Goal: Task Accomplishment & Management: Manage account settings

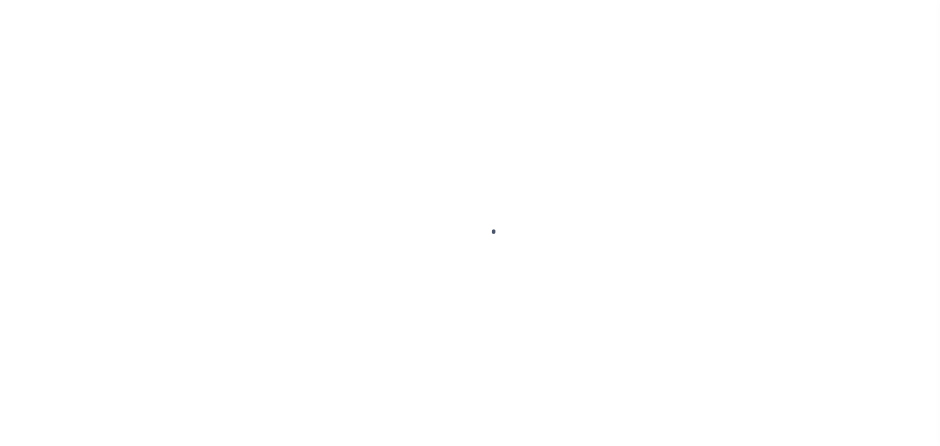
select select
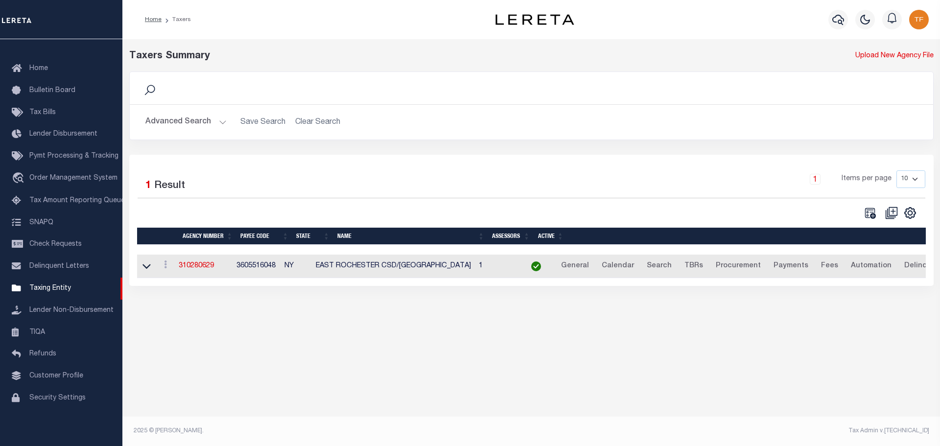
click at [220, 125] on button "Advanced Search" at bounding box center [185, 122] width 81 height 19
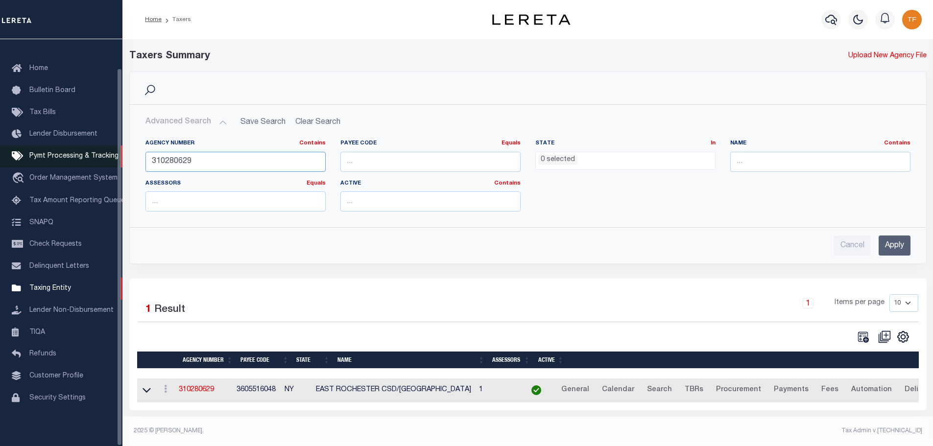
drag, startPoint x: 160, startPoint y: 159, endPoint x: 114, endPoint y: 150, distance: 46.3
click at [114, 150] on div "Home Taxers Profile" at bounding box center [466, 220] width 933 height 441
type input "210230103"
click at [198, 391] on link "310280629" at bounding box center [196, 389] width 35 height 7
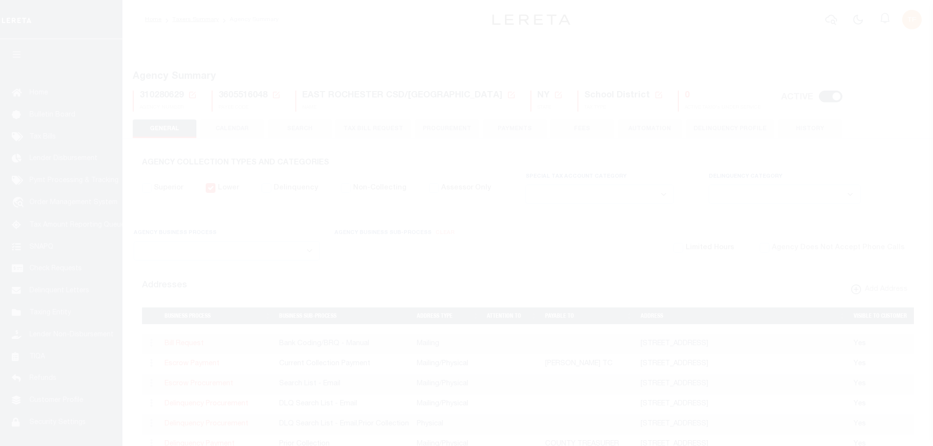
select select
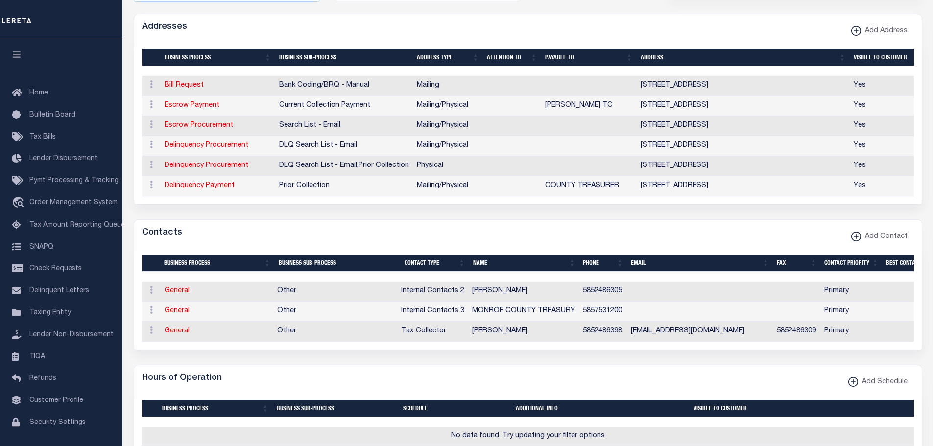
scroll to position [294, 0]
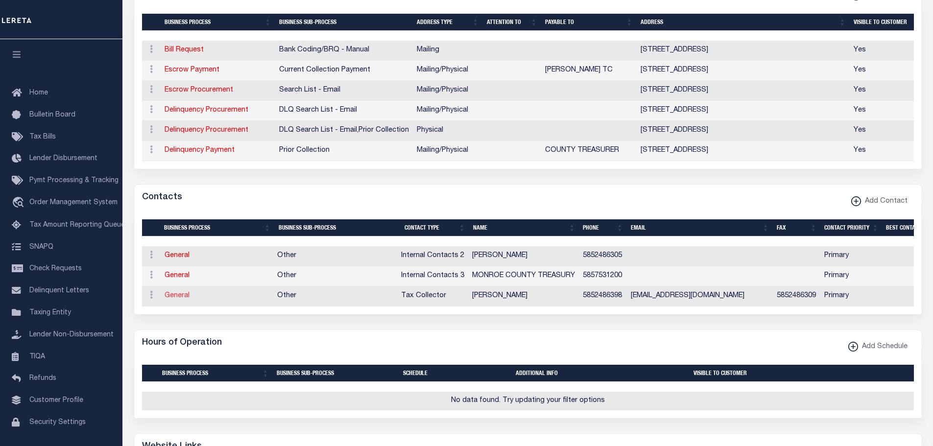
click at [173, 299] on link "General" at bounding box center [177, 295] width 25 height 7
checkbox input "false"
select select
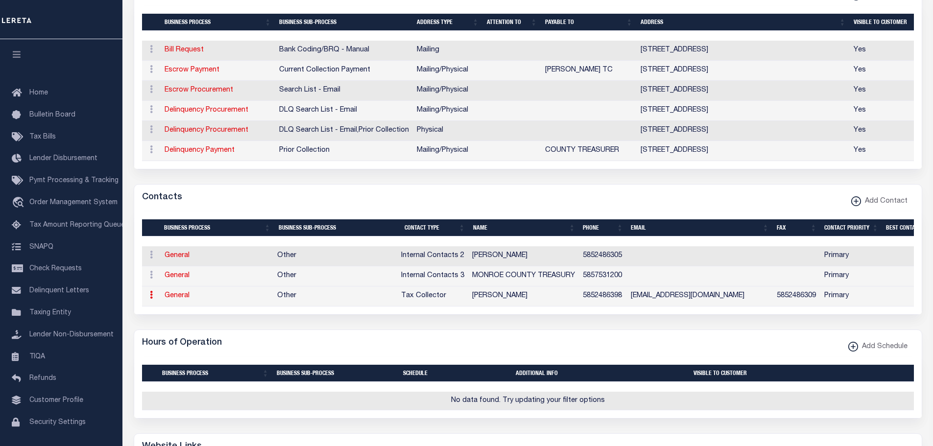
select select "2"
select select "1"
type input "SUE"
type input "GAMBACURTA"
type input "5852486398"
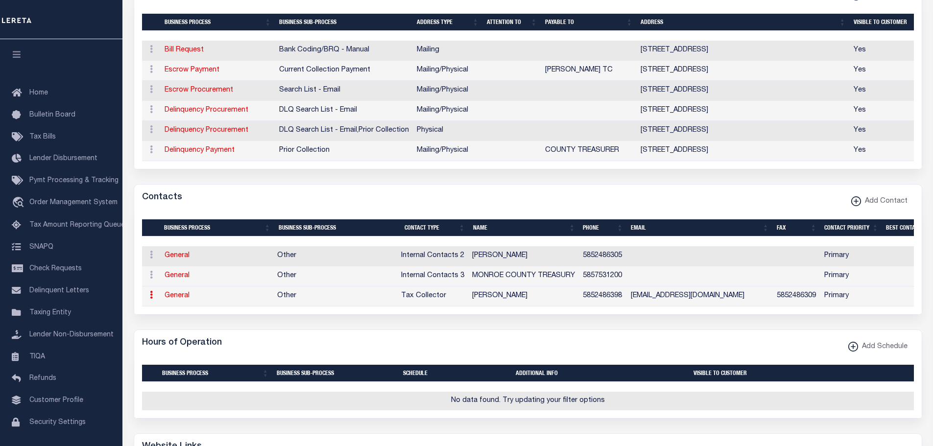
type input "5852486309"
type input "SUE.GAMBUACURTA@ERSCHOOLS.ORG"
select select "6"
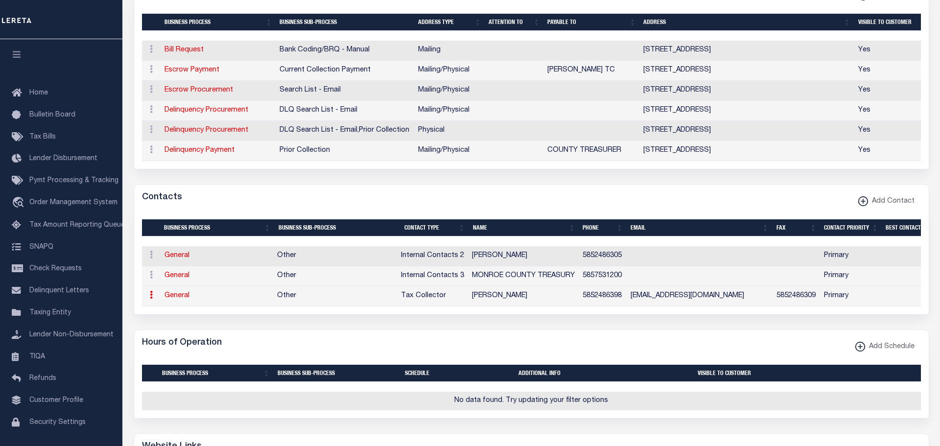
select select "39"
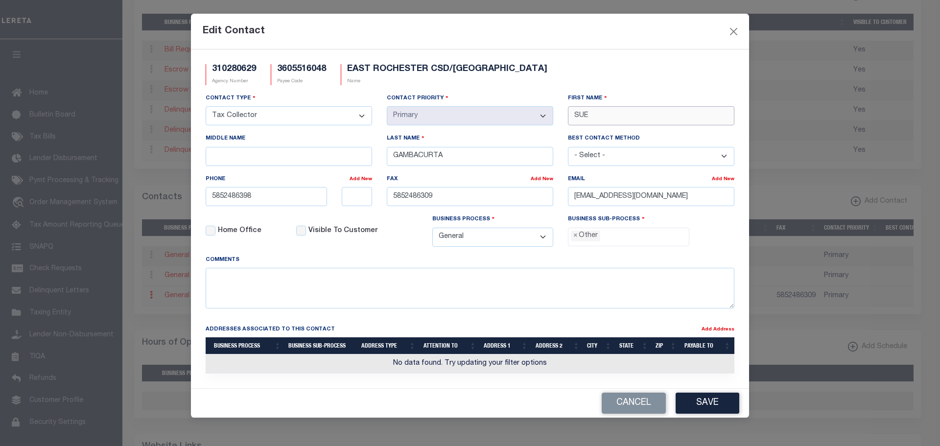
drag, startPoint x: 598, startPoint y: 116, endPoint x: 563, endPoint y: 111, distance: 36.1
click at [568, 112] on input "SUE" at bounding box center [651, 115] width 166 height 19
type input "b"
type input "BRADLEY"
type input "RIZZO"
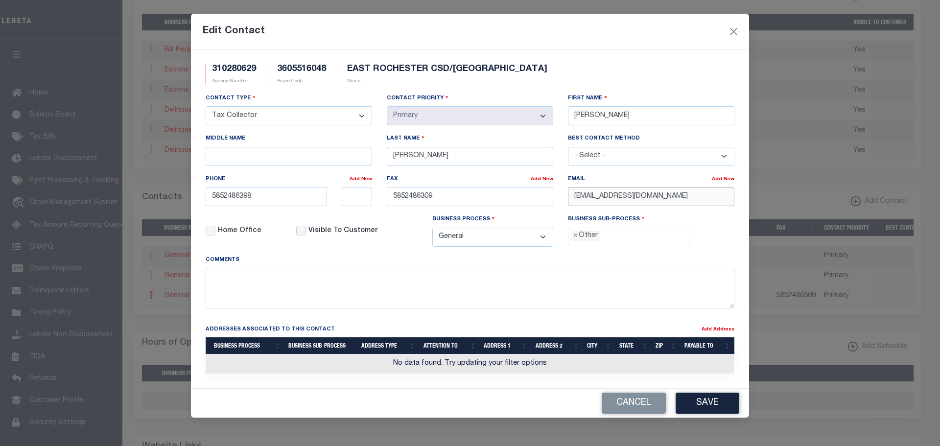
drag, startPoint x: 697, startPoint y: 199, endPoint x: 559, endPoint y: 183, distance: 138.5
click at [559, 183] on div "Contact Type - Select - Assessor Clerk Internal Contacts 1 Internal Contacts 2 …" at bounding box center [469, 174] width 543 height 162
paste input "BRIZZO@CITYOFGRANDLEDGE.CO"
type input "BRIZZO@CITYOFGRANDLEDGE.COM"
drag, startPoint x: 434, startPoint y: 198, endPoint x: 387, endPoint y: 193, distance: 46.8
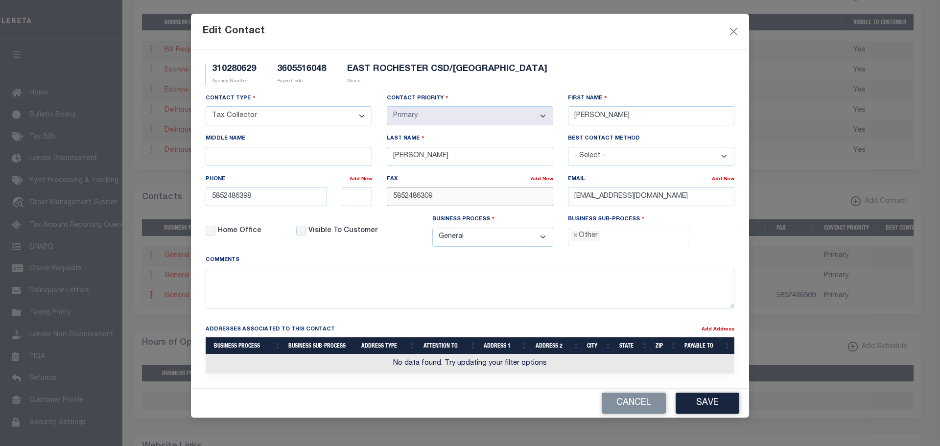
click at [387, 193] on input "5852486309" at bounding box center [470, 196] width 166 height 19
paste input "17-627-9796"
type input "517-627-9796"
drag, startPoint x: 612, startPoint y: 117, endPoint x: 559, endPoint y: 106, distance: 54.4
click at [566, 104] on div "First Name BRADLEY" at bounding box center [651, 113] width 181 height 40
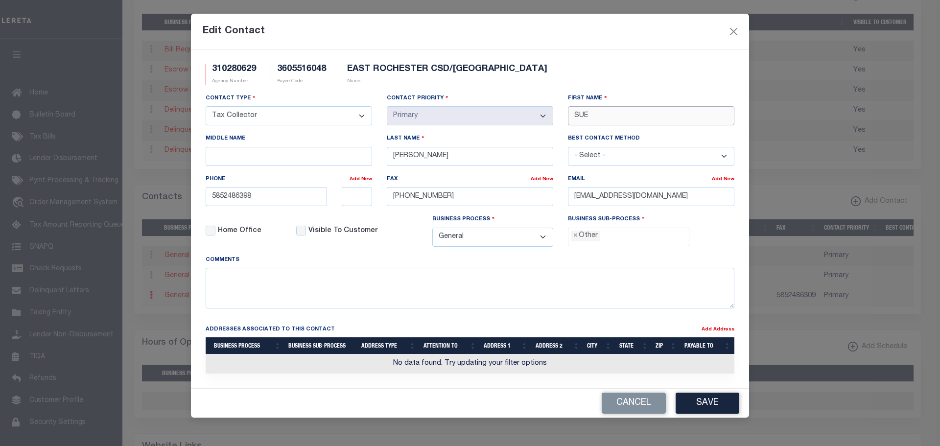
type input "SUE"
drag, startPoint x: 410, startPoint y: 156, endPoint x: 368, endPoint y: 152, distance: 42.3
click at [368, 152] on div "Contact Type - Select - Assessor Clerk Internal Contacts 1 Internal Contacts 2 …" at bounding box center [469, 174] width 543 height 162
paste input "GAMBACURT"
type input "GAMBACURTA"
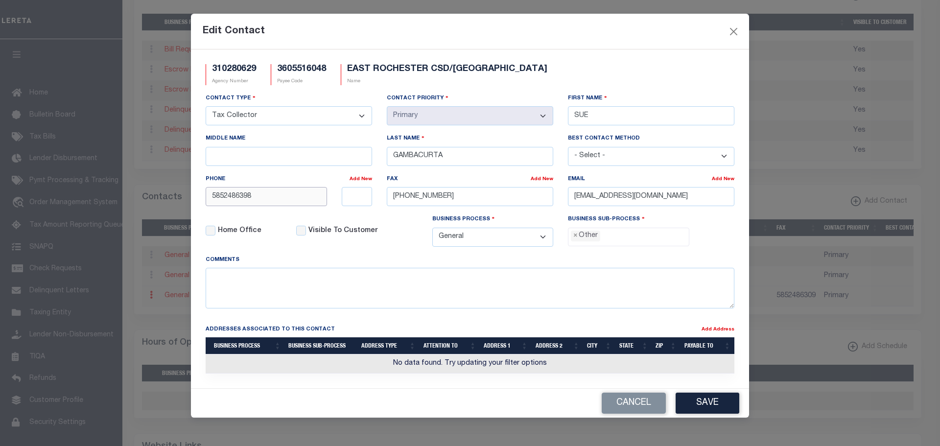
drag, startPoint x: 257, startPoint y: 200, endPoint x: 188, endPoint y: 188, distance: 69.7
click at [188, 188] on div "Edit Contact 310280629 Agency Number 3605516048 Payee Code EAST ROCHESTER CSD/E…" at bounding box center [470, 223] width 940 height 446
paste input "-24"
type input "585-248-6398"
drag, startPoint x: 441, startPoint y: 202, endPoint x: 362, endPoint y: 193, distance: 79.9
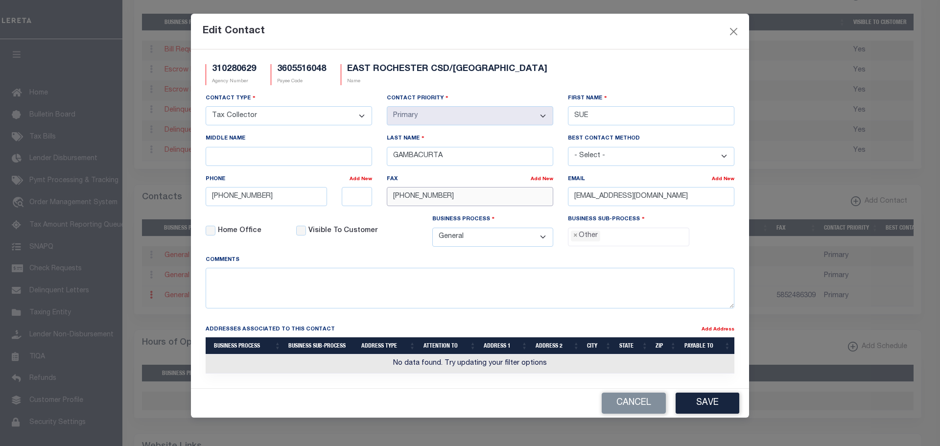
click at [363, 193] on div "Contact Type - Select - Assessor Clerk Internal Contacts 1 Internal Contacts 2 …" at bounding box center [469, 174] width 543 height 162
paste input "85-248-6309"
type input "585-248-6309"
drag, startPoint x: 698, startPoint y: 202, endPoint x: 554, endPoint y: 196, distance: 144.6
click at [557, 194] on div "Contact Type - Select - Assessor Clerk Internal Contacts 1 Internal Contacts 2 …" at bounding box center [469, 174] width 543 height 162
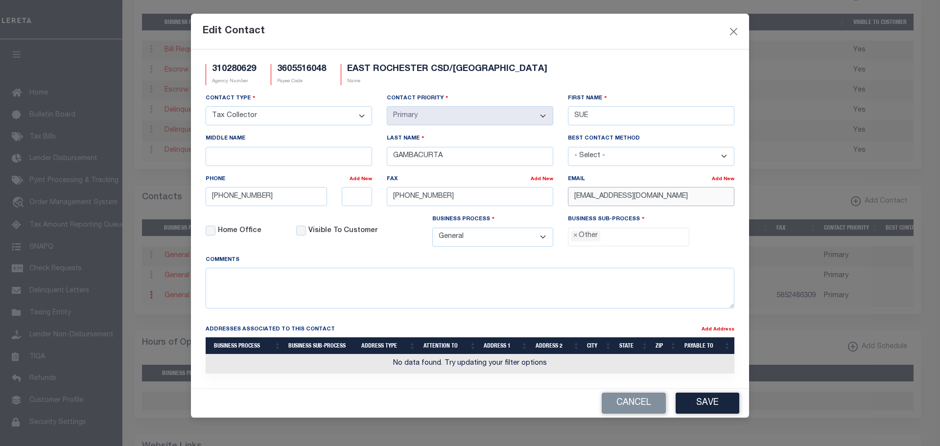
paste input "SUE.GAMBUACURTA@ERSCHOOLS.ORG"
type input "SUE.GAMBUACURTA@ERSCHOOLS.ORG"
click at [720, 401] on button "Save" at bounding box center [708, 403] width 64 height 21
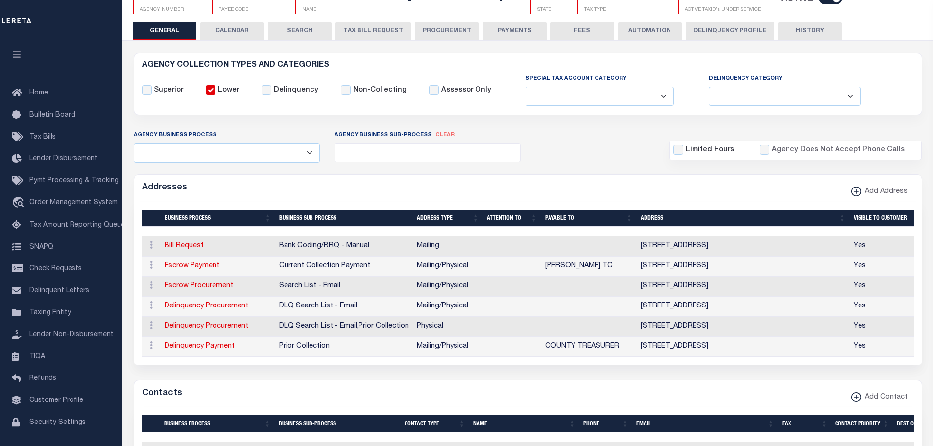
scroll to position [0, 0]
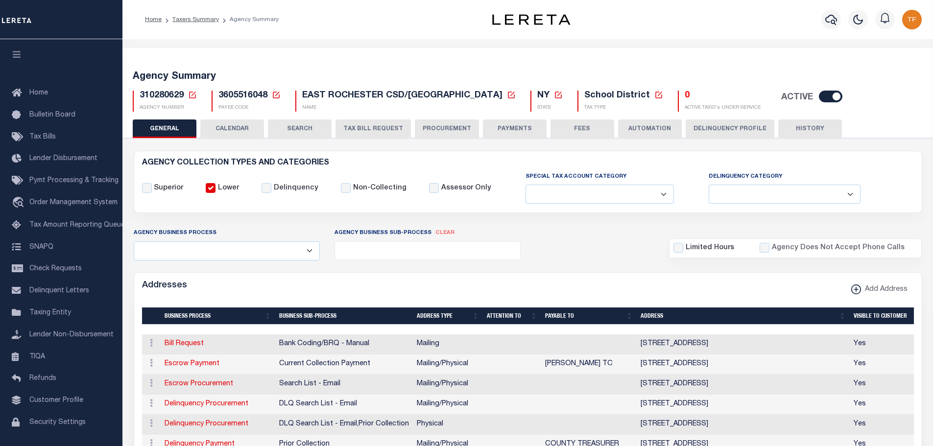
click at [192, 95] on icon at bounding box center [192, 95] width 7 height 7
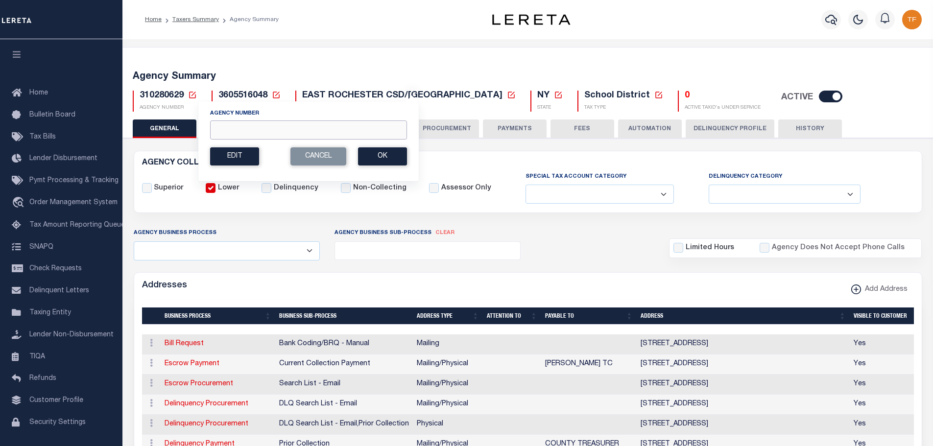
click at [214, 129] on input "Agency Number" at bounding box center [308, 129] width 197 height 19
type input "210230103"
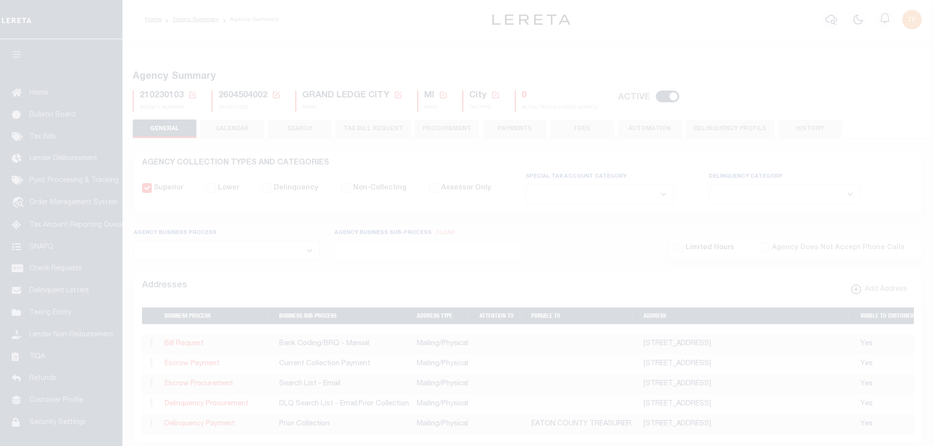
select select
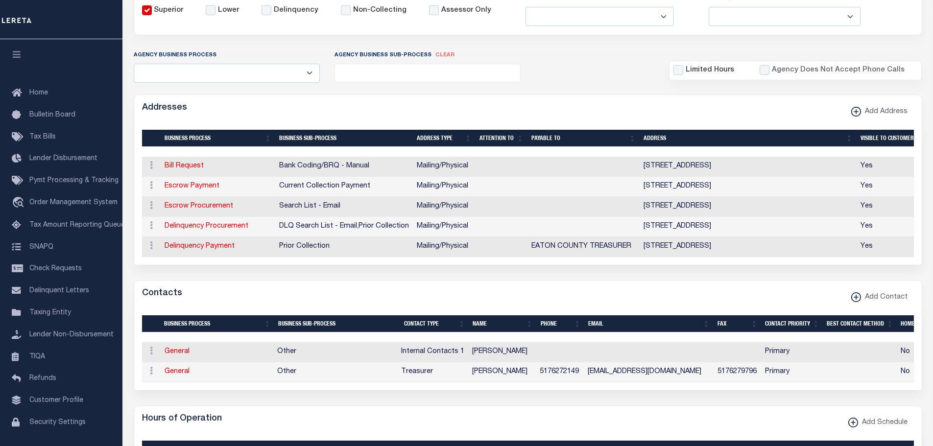
scroll to position [294, 0]
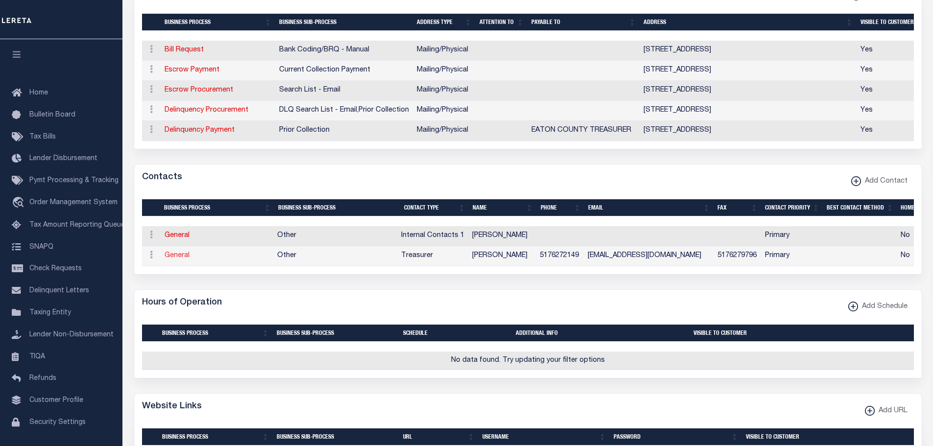
click at [180, 259] on link "General" at bounding box center [177, 255] width 25 height 7
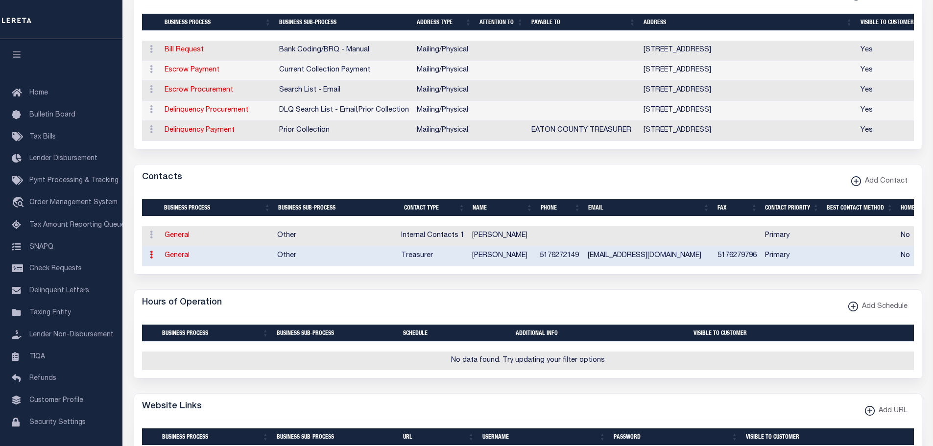
checkbox input "false"
select select
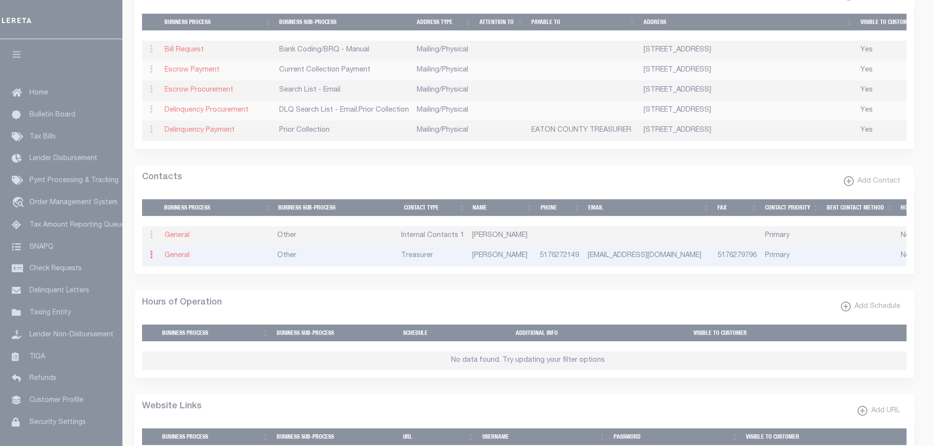
select select "3"
select select "1"
type input "STEPHANIE"
type input "COTE"
type input "5176272149"
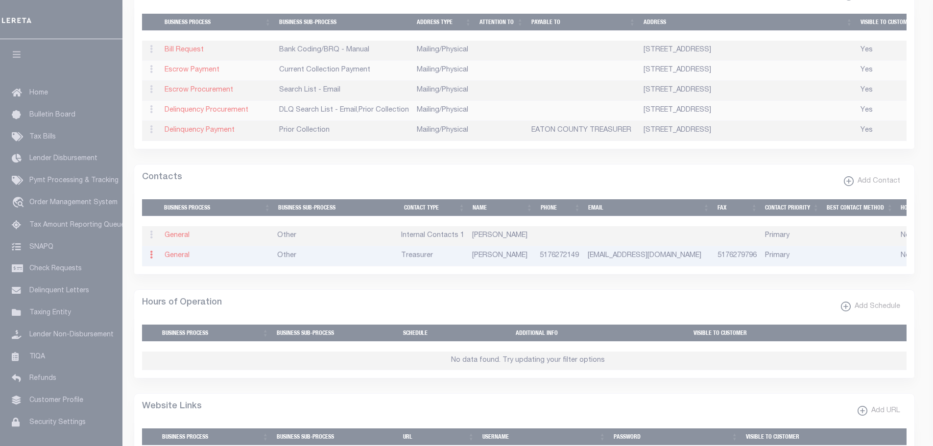
type input "5176279796"
type input "SCOTE@CITYOFGRANDLEDGE.COM"
select select "6"
select select "39"
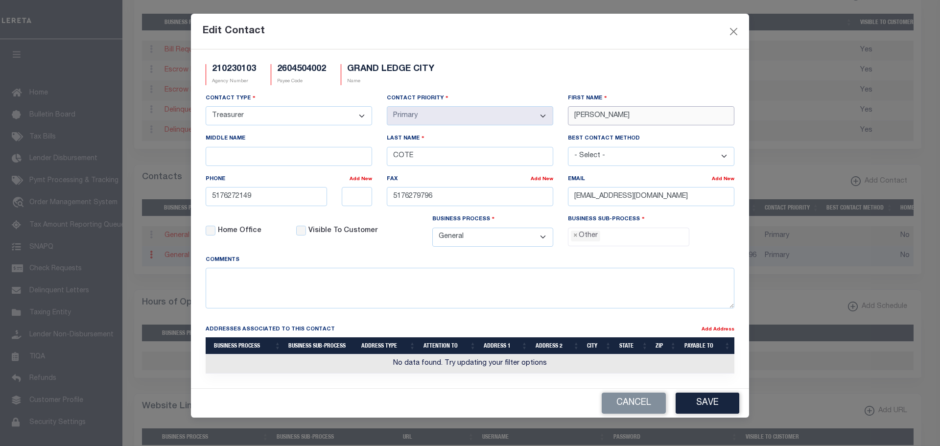
drag, startPoint x: 616, startPoint y: 117, endPoint x: 545, endPoint y: 100, distance: 72.9
click at [550, 105] on div "Contact Type - Select - Assessor Clerk Internal Contacts 1 Internal Contacts 2 …" at bounding box center [469, 174] width 543 height 162
type input "BRADLEY"
type input "RIZZO"
drag, startPoint x: 700, startPoint y: 198, endPoint x: 554, endPoint y: 184, distance: 146.6
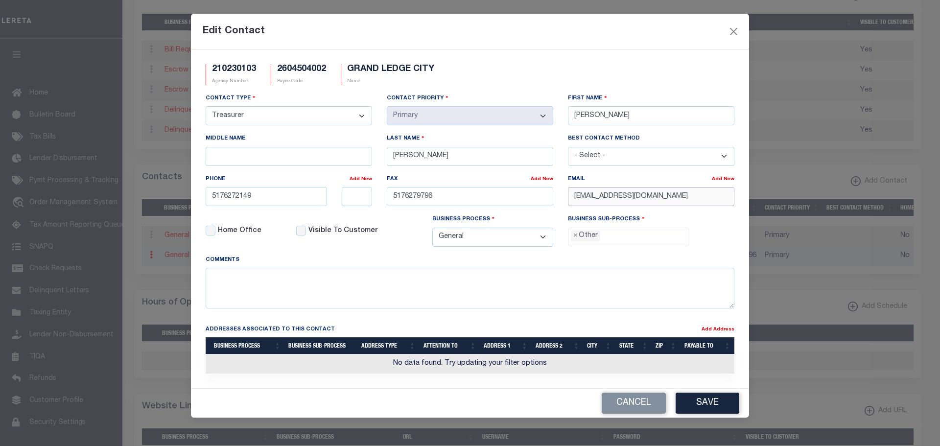
click at [555, 184] on div "Contact Type - Select - Assessor Clerk Internal Contacts 1 Internal Contacts 2 …" at bounding box center [469, 174] width 543 height 162
paste input "BRIZZO"
type input "BRIZZO@CITYOFGRANDLEDGE.COM"
drag, startPoint x: 226, startPoint y: 197, endPoint x: 416, endPoint y: 207, distance: 190.7
click at [400, 209] on div "Contact Type - Select - Assessor Clerk Internal Contacts 1 Internal Contacts 2 …" at bounding box center [469, 174] width 543 height 162
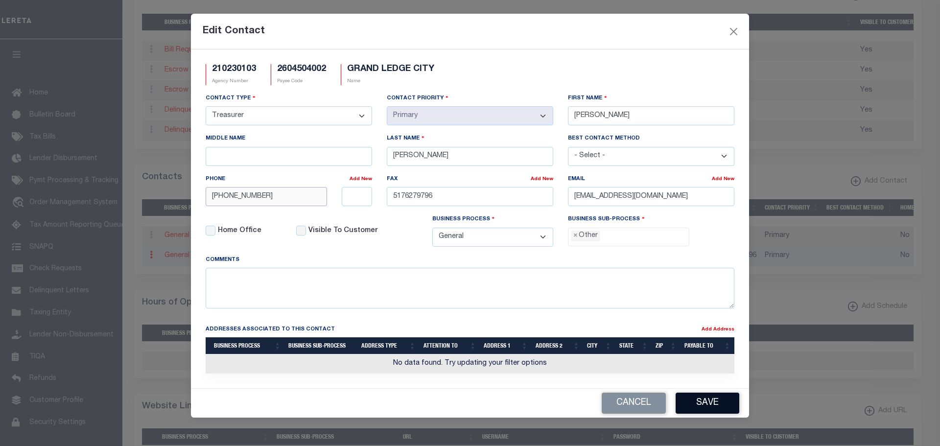
type input "517-622-7922"
click at [701, 402] on button "Save" at bounding box center [708, 403] width 64 height 21
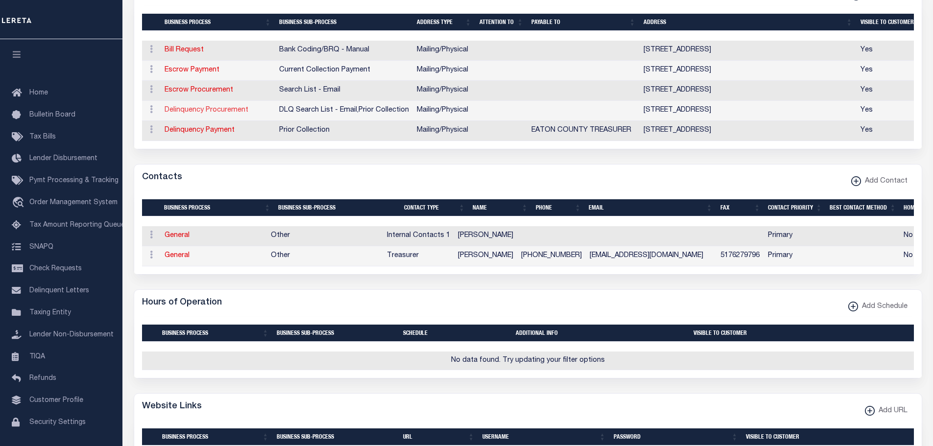
click at [189, 109] on link "Delinquency Procurement" at bounding box center [207, 110] width 84 height 7
select select "1"
checkbox input "false"
select select
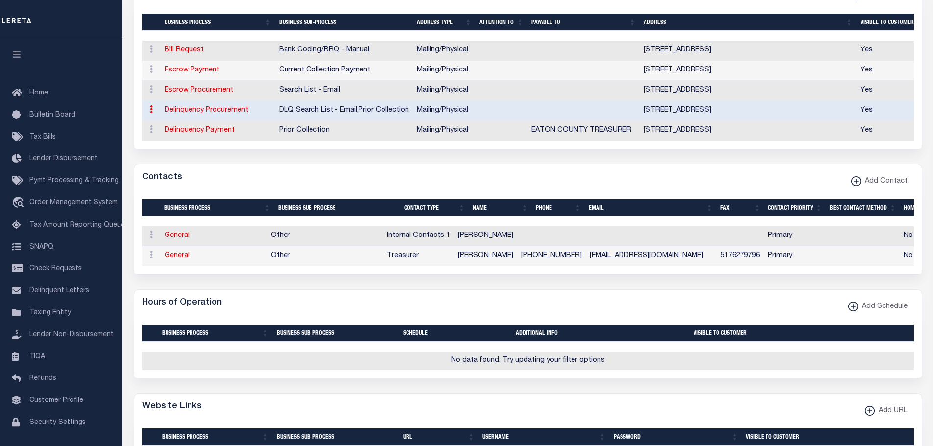
type input "1045 INDEPENDENCE BOULEVARD"
type input "CHARLOTTE"
select select "MI"
type input "48813"
select select "5"
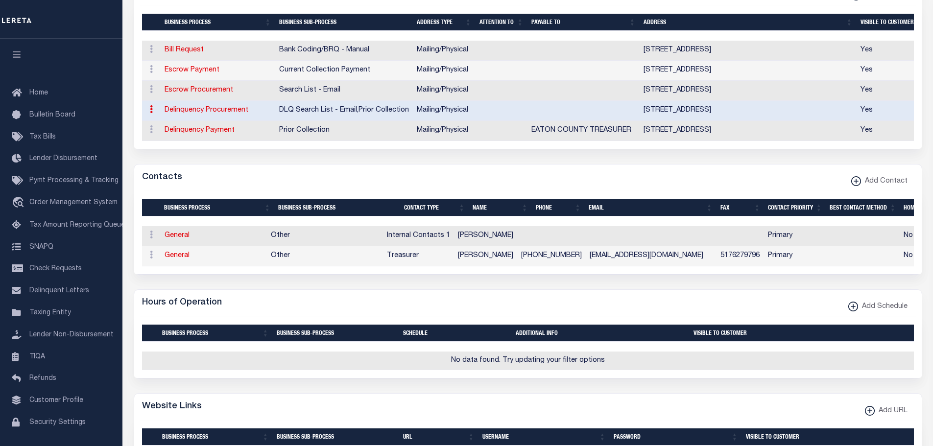
checkbox input "true"
select select "4"
select select "18"
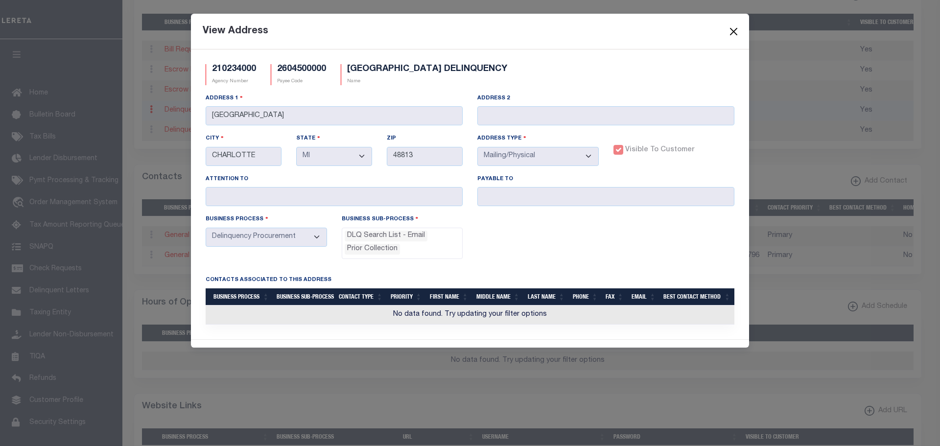
click at [733, 30] on button "Close" at bounding box center [734, 31] width 13 height 13
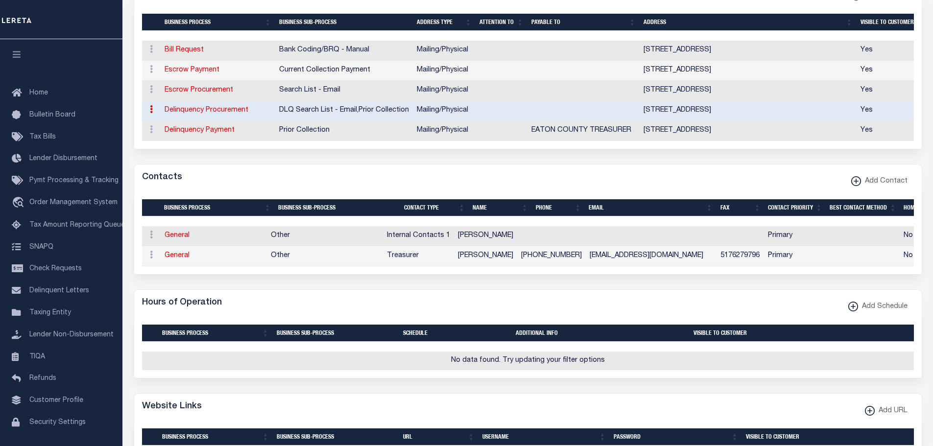
click at [149, 112] on link at bounding box center [151, 111] width 11 height 8
drag, startPoint x: 222, startPoint y: 163, endPoint x: 238, endPoint y: 169, distance: 16.9
click at [224, 164] on form "AGENCY COLLECTION TYPES AND CATEGORIES Superior Lower Delinquency Non-Collectin…" at bounding box center [528, 277] width 788 height 840
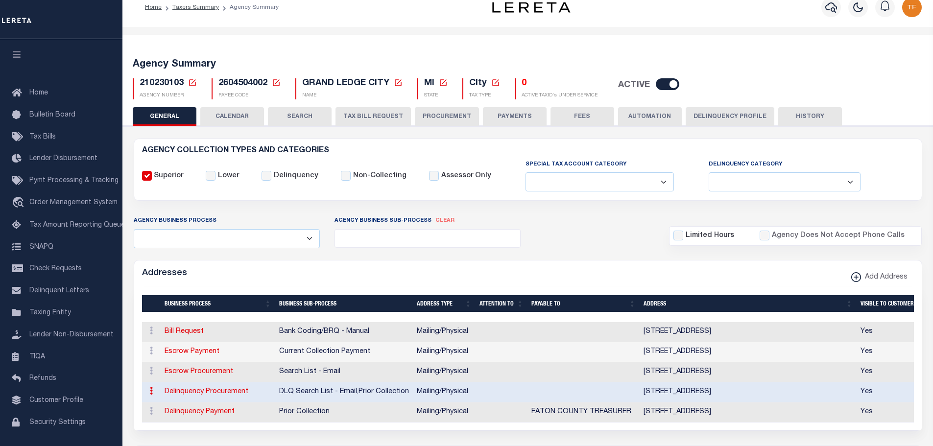
scroll to position [0, 0]
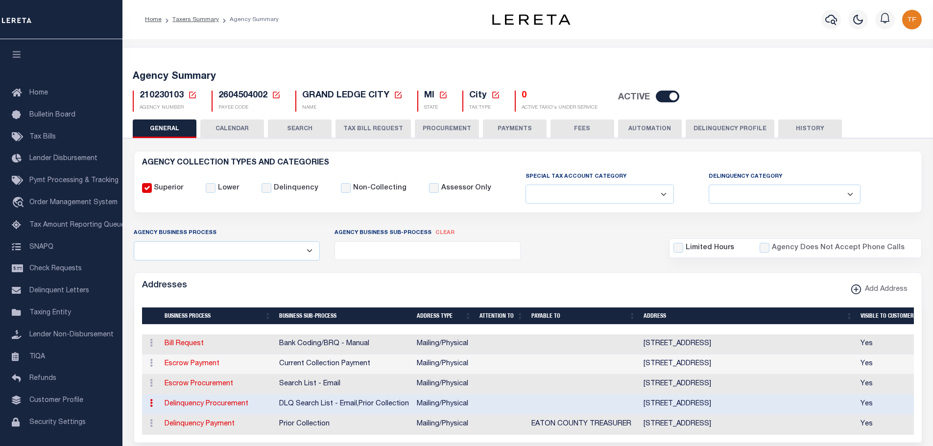
click at [726, 128] on button "Delinquency Profile" at bounding box center [729, 128] width 89 height 19
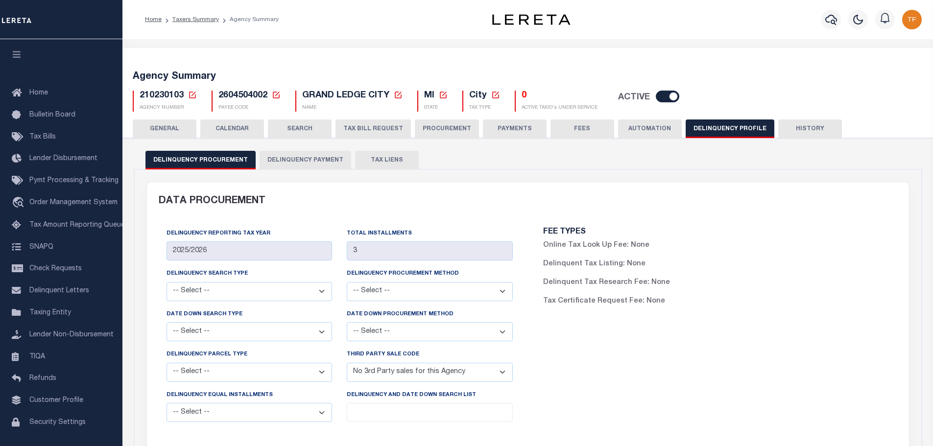
click at [312, 162] on button "Delinquency Payment" at bounding box center [306, 160] width 92 height 19
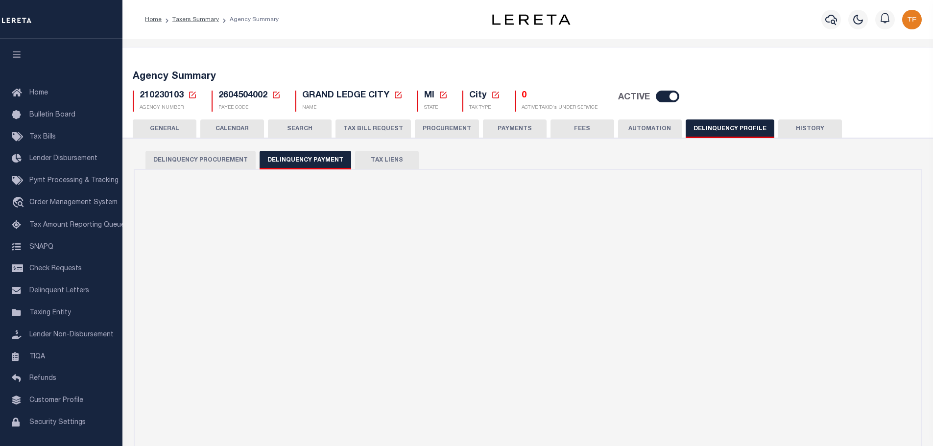
click at [309, 156] on button "Delinquency Payment" at bounding box center [306, 160] width 92 height 19
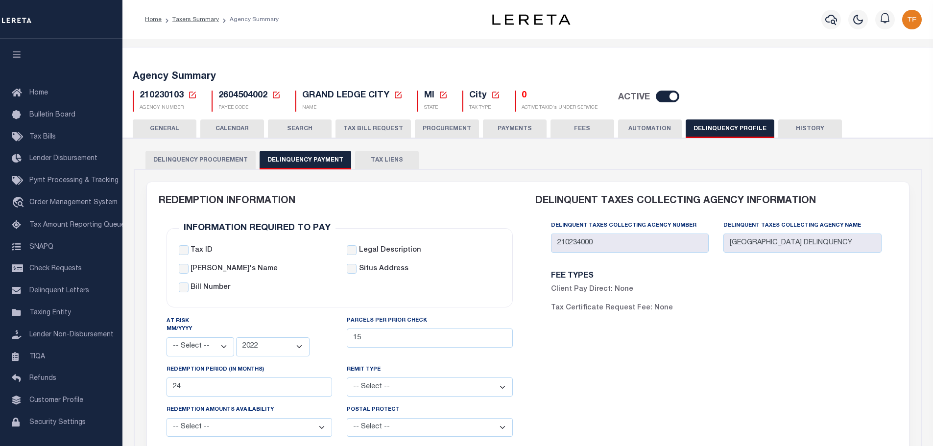
click at [193, 95] on icon at bounding box center [192, 95] width 9 height 9
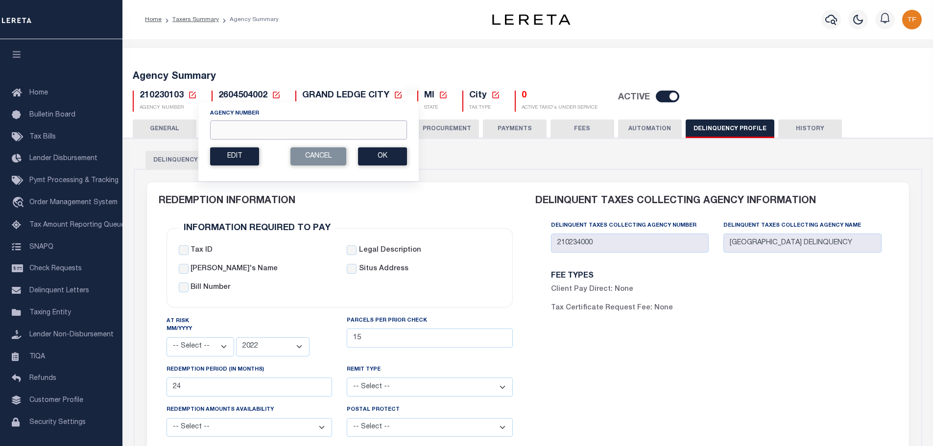
click at [227, 137] on input "Agency Number" at bounding box center [308, 129] width 197 height 19
type input "210234000"
click at [389, 160] on button "Ok" at bounding box center [382, 156] width 49 height 18
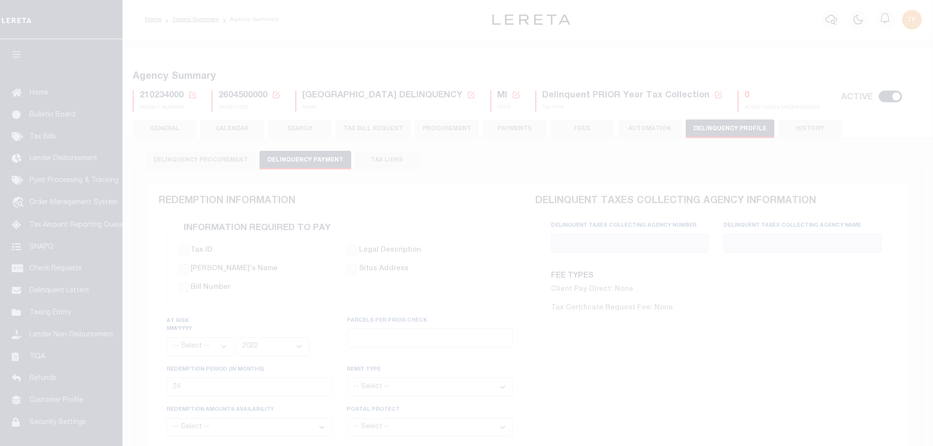
select select
select select "2022"
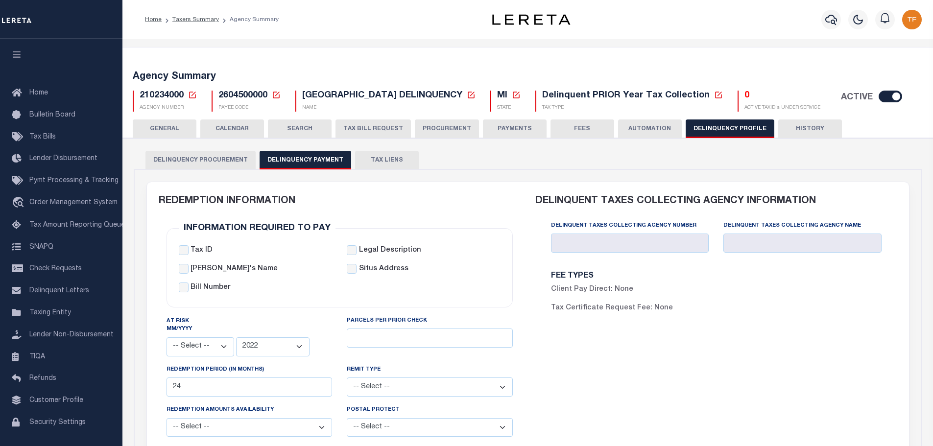
click at [165, 128] on button "GENERAL" at bounding box center [165, 128] width 64 height 19
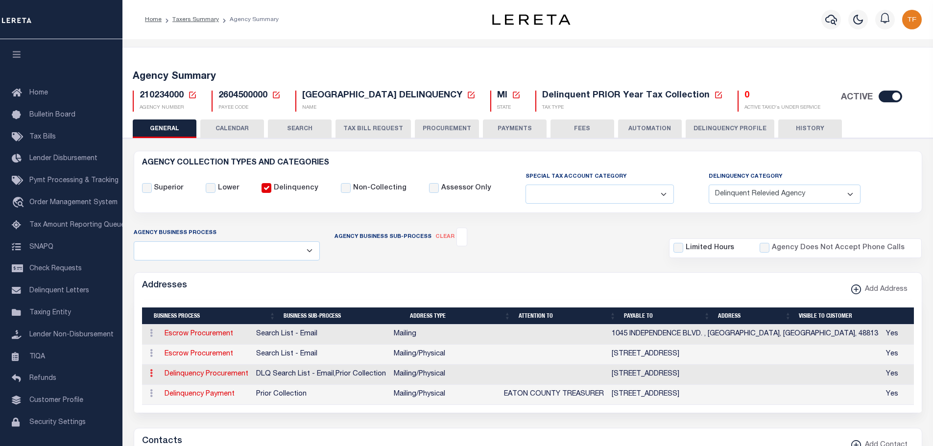
click at [150, 375] on icon at bounding box center [151, 373] width 3 height 8
click at [169, 404] on link "Edit Address" at bounding box center [183, 405] width 74 height 16
select select "1"
checkbox input "false"
select select
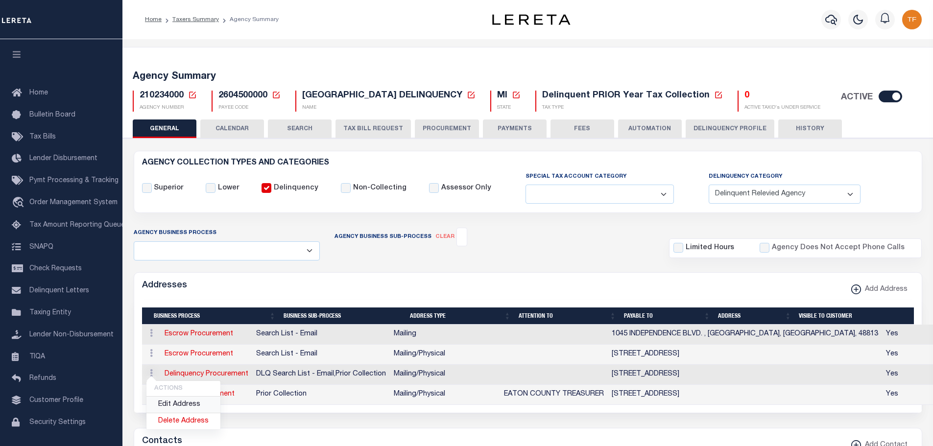
type input "[GEOGRAPHIC_DATA]"
type input "CHARLOTTE"
select select "MI"
type input "48813"
select select "5"
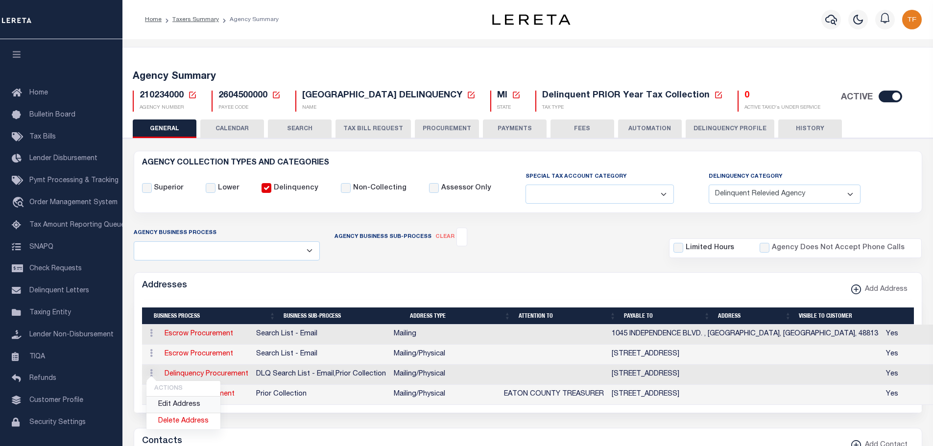
checkbox input "true"
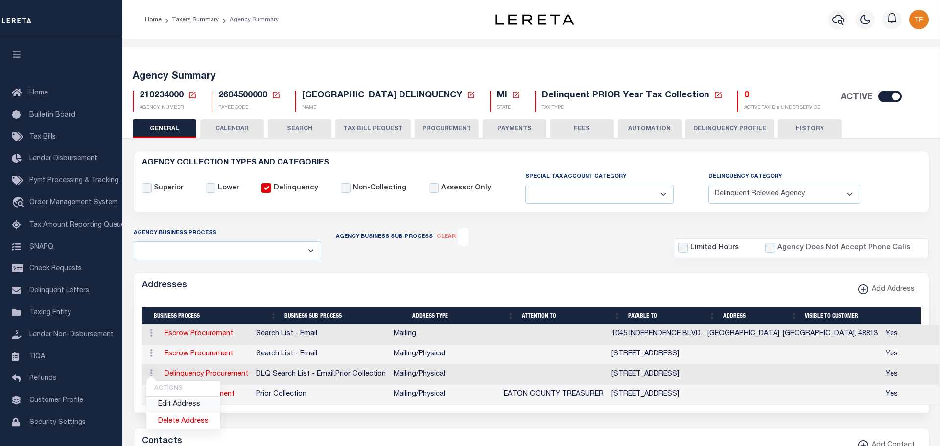
select select "4"
select select "18"
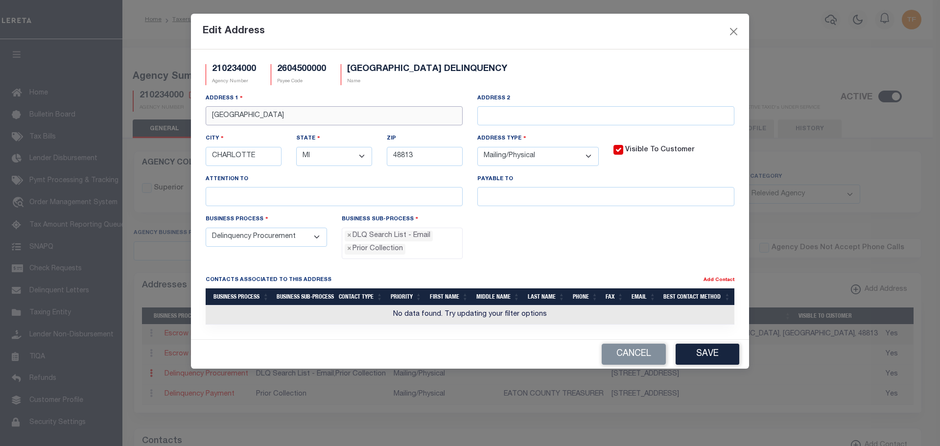
click at [228, 118] on input "1045 INDEPENDENCE BOULEVARD" at bounding box center [334, 115] width 257 height 19
type input "1048 INDEPENDENCE BOULEVARD"
click at [636, 356] on button "Cancel" at bounding box center [634, 354] width 64 height 21
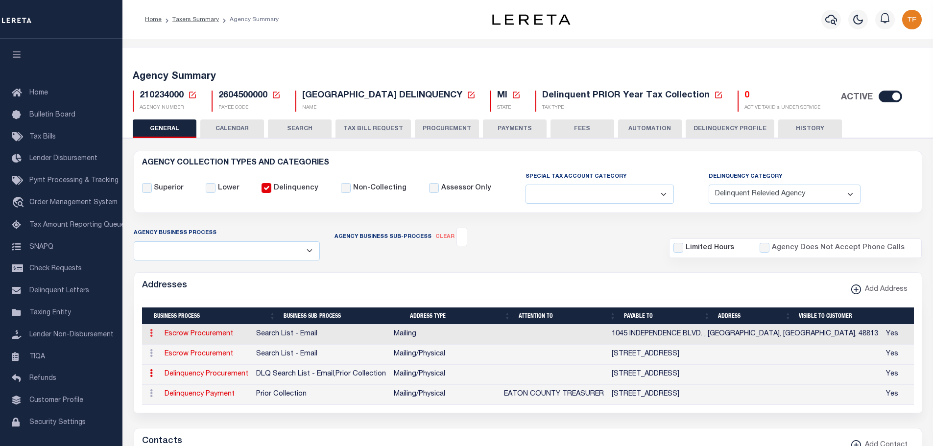
click at [150, 334] on icon at bounding box center [151, 333] width 3 height 8
drag, startPoint x: 165, startPoint y: 362, endPoint x: 208, endPoint y: 336, distance: 49.9
click at [165, 362] on link "Edit Address" at bounding box center [183, 364] width 74 height 16
select select
select select "1"
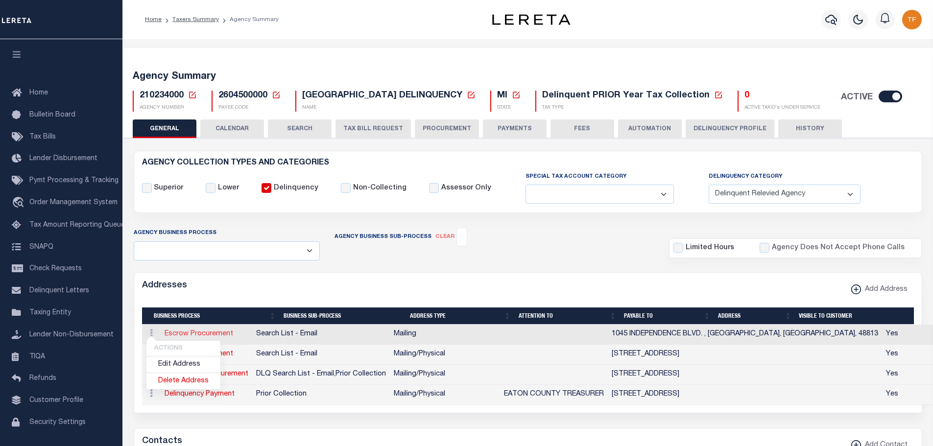
checkbox input "false"
select select
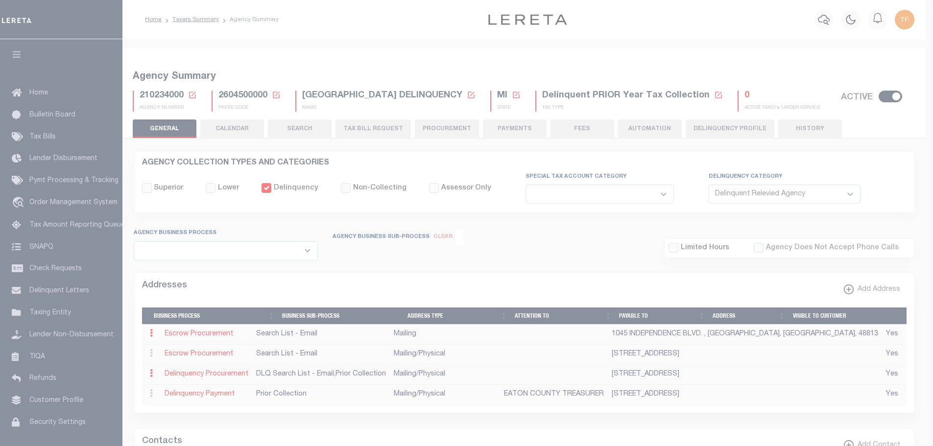
type input "1045 INDEPENDENCE BLVD."
type input "CHARLOTTE"
select select "MI"
type input "48813"
checkbox input "true"
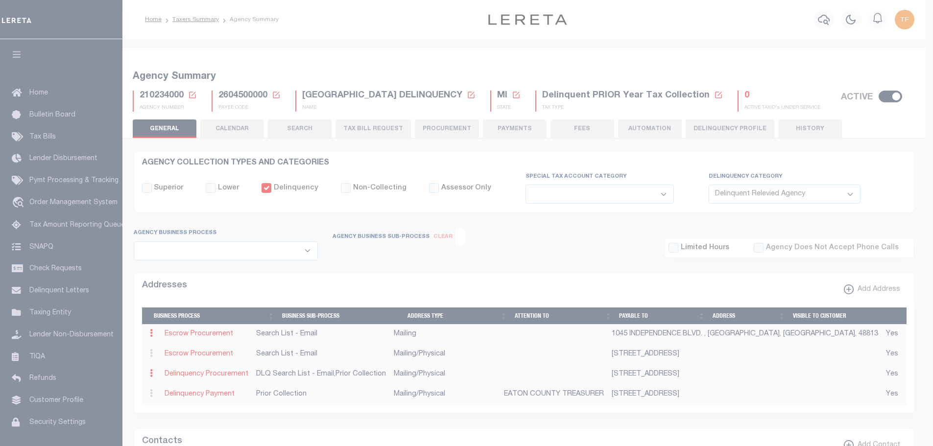
select select "2"
select select "5"
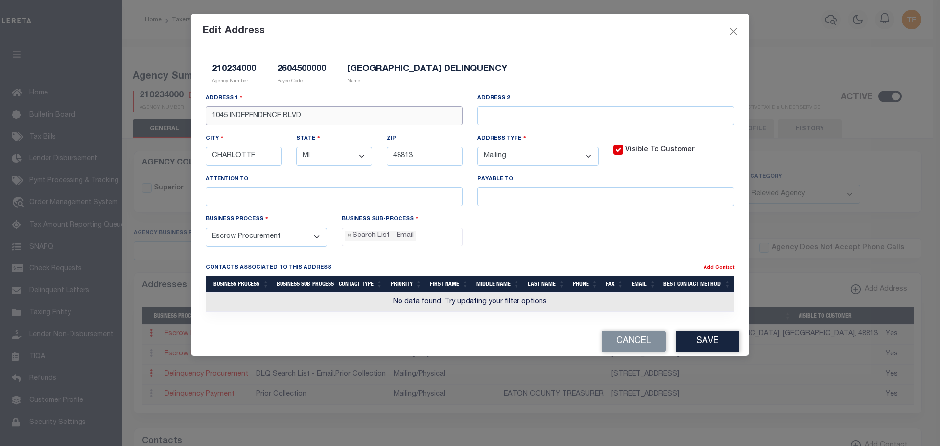
click at [225, 120] on input "1045 INDEPENDENCE BLVD." at bounding box center [334, 115] width 257 height 19
type input "1048 INDEPENDENCE BLVD."
click at [707, 342] on button "Save" at bounding box center [708, 341] width 64 height 21
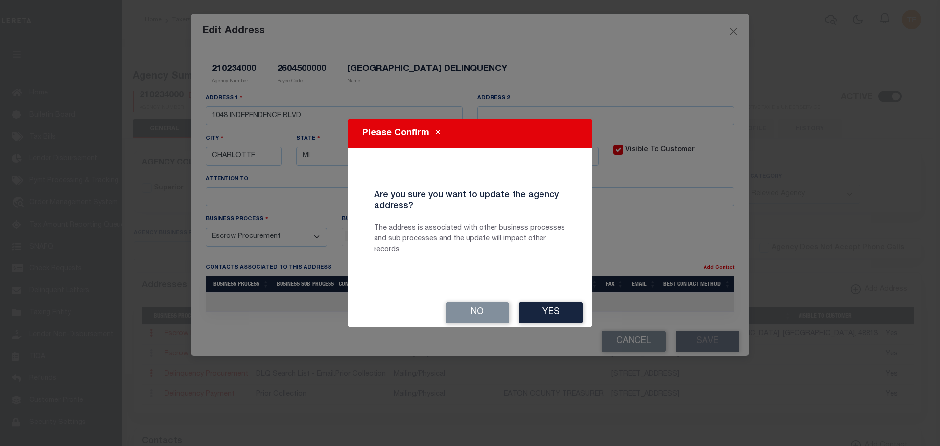
click at [550, 310] on button "Yes" at bounding box center [551, 312] width 64 height 21
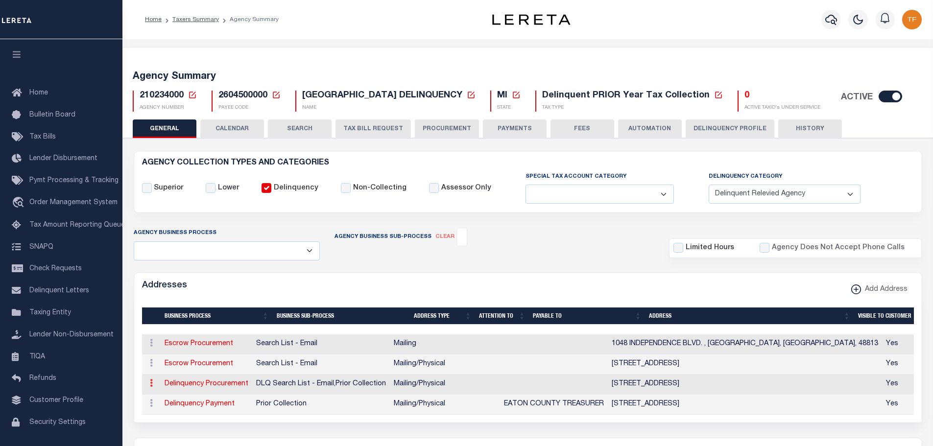
click at [150, 384] on icon at bounding box center [151, 383] width 3 height 8
click at [165, 415] on link "Edit Address" at bounding box center [183, 414] width 74 height 16
select select
select select "1"
checkbox input "false"
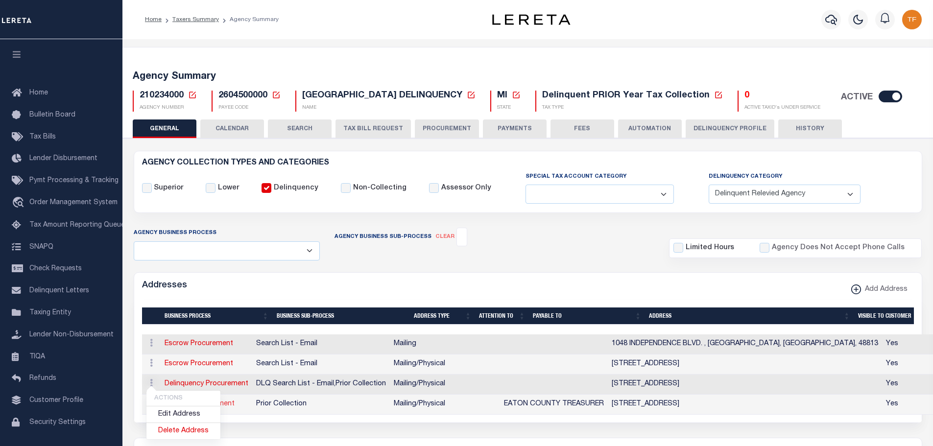
select select
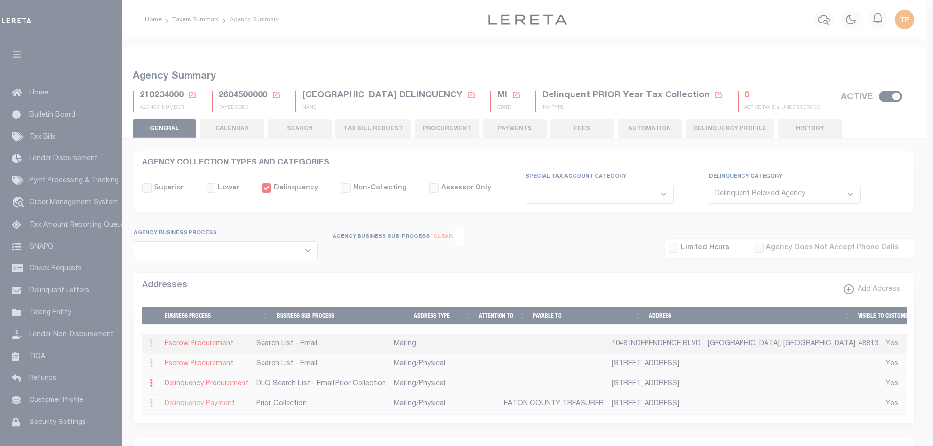
type input "1045 INDEPENDENCE BOULEVARD"
type input "CHARLOTTE"
select select "MI"
type input "48813"
select select "5"
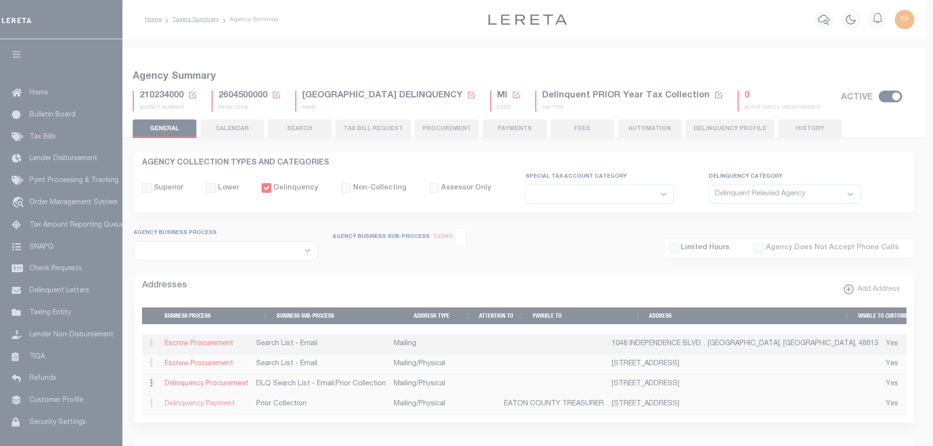
checkbox input "true"
select select "4"
select select "18"
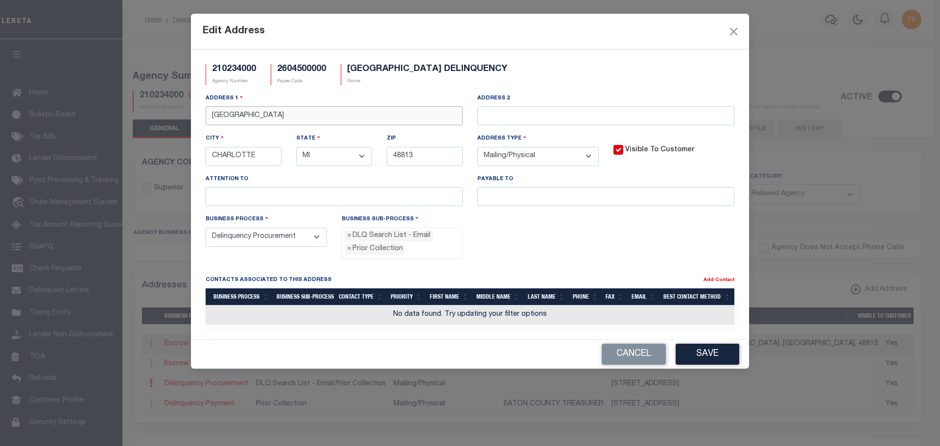
click at [226, 114] on input "1045 INDEPENDENCE BOULEVARD" at bounding box center [334, 115] width 257 height 19
type input "1048 INDEPENDENCE BOULEVARD"
click at [712, 354] on button "Save" at bounding box center [708, 354] width 64 height 21
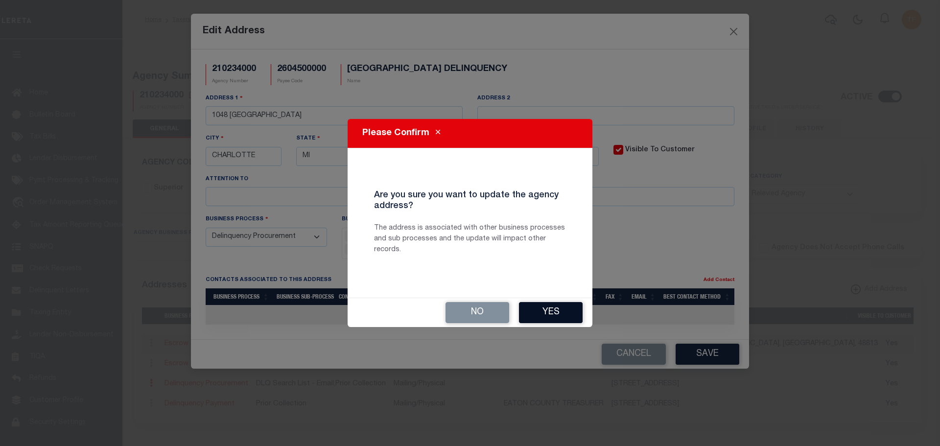
click at [550, 307] on button "Yes" at bounding box center [551, 312] width 64 height 21
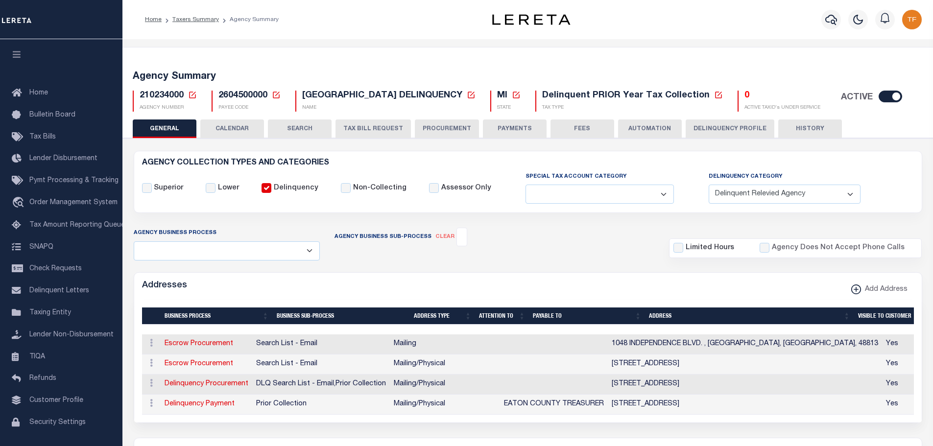
click at [191, 94] on icon at bounding box center [192, 95] width 9 height 9
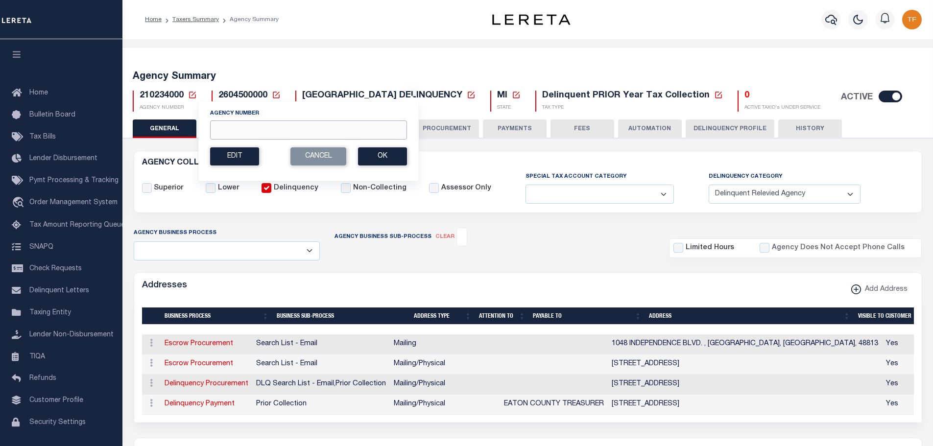
click at [218, 133] on input "Agency Number" at bounding box center [308, 129] width 197 height 19
type input "210230103"
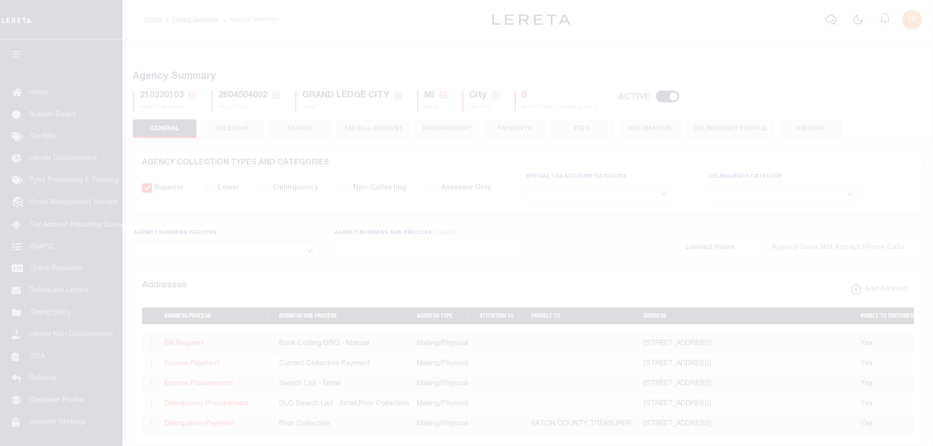
select select
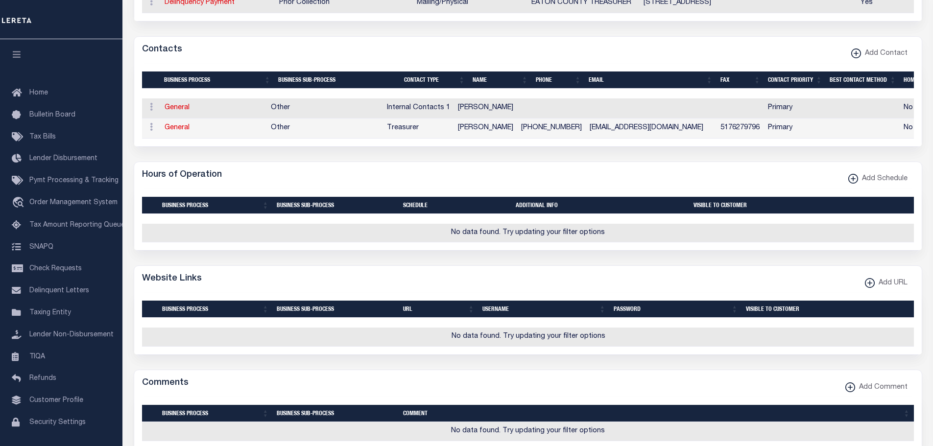
scroll to position [490, 0]
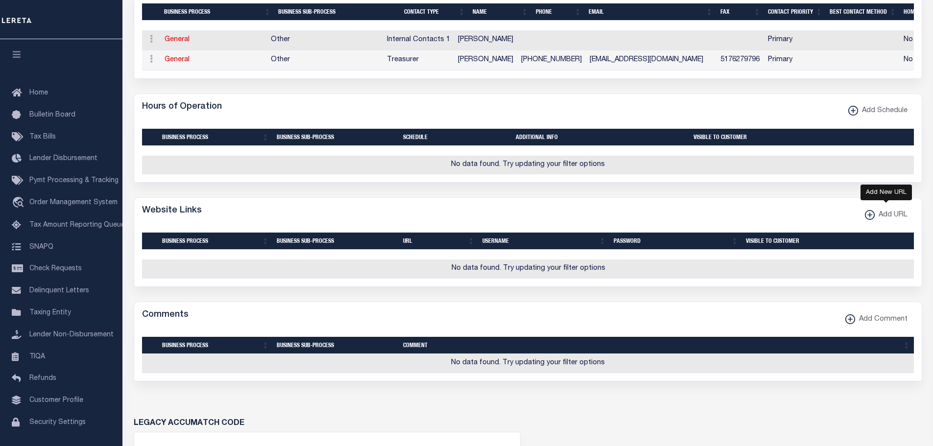
click at [868, 220] on xmlns\ "button" at bounding box center [870, 215] width 10 height 10
select select
checkbox input "true"
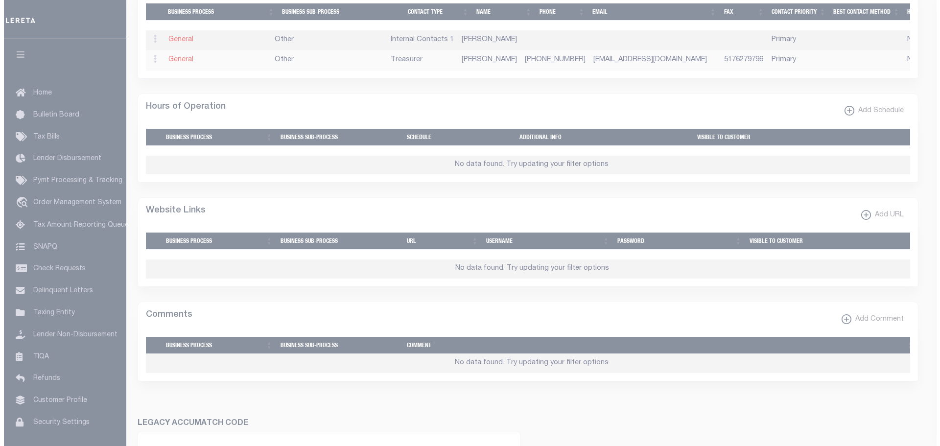
scroll to position [483, 0]
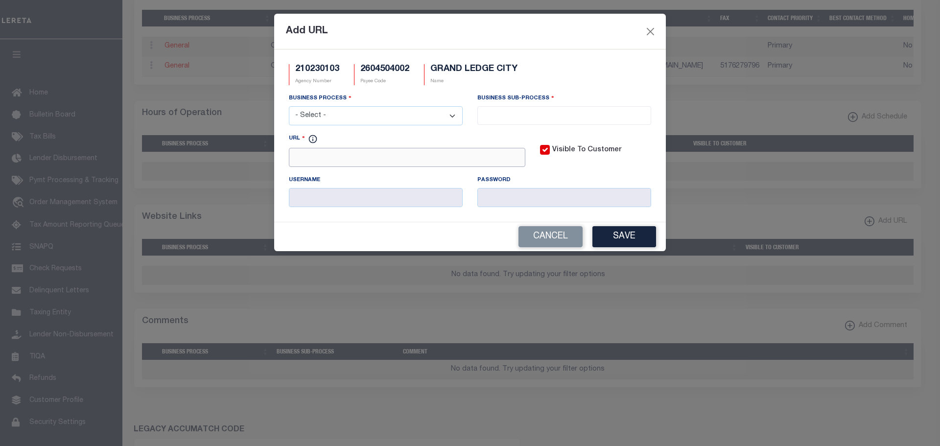
click at [293, 163] on input "URL" at bounding box center [407, 157] width 236 height 19
paste input "www.grand-ledge.com"
type input "http://www.grand-ledge.com"
click at [631, 236] on button "Save" at bounding box center [624, 236] width 64 height 21
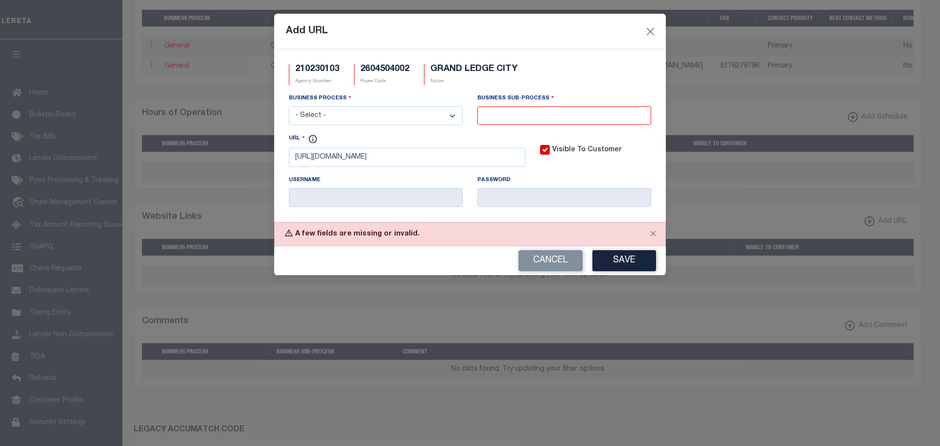
click at [383, 113] on select "- Select - All Automation Bill Request Delinquency Payment Delinquency Procurem…" at bounding box center [376, 115] width 174 height 19
select select "3"
click at [289, 107] on select "- Select - All Automation Bill Request Delinquency Payment Delinquency Procurem…" at bounding box center [376, 115] width 174 height 19
click at [522, 116] on input "search" at bounding box center [564, 114] width 168 height 11
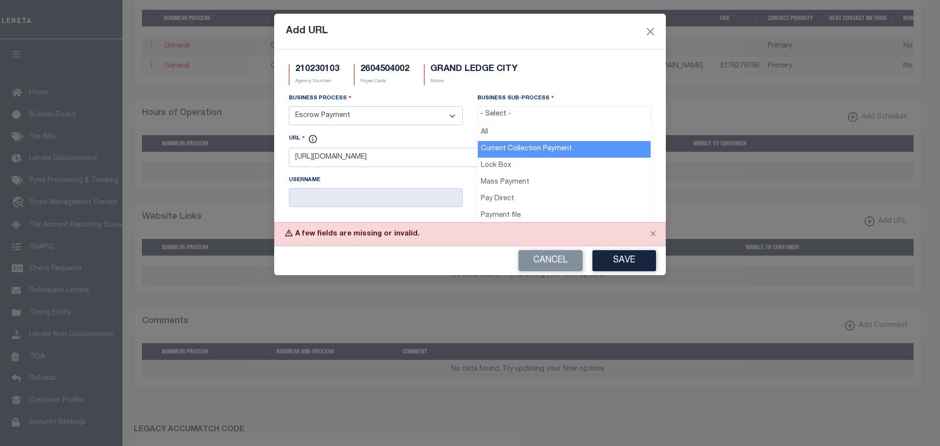
select select "11"
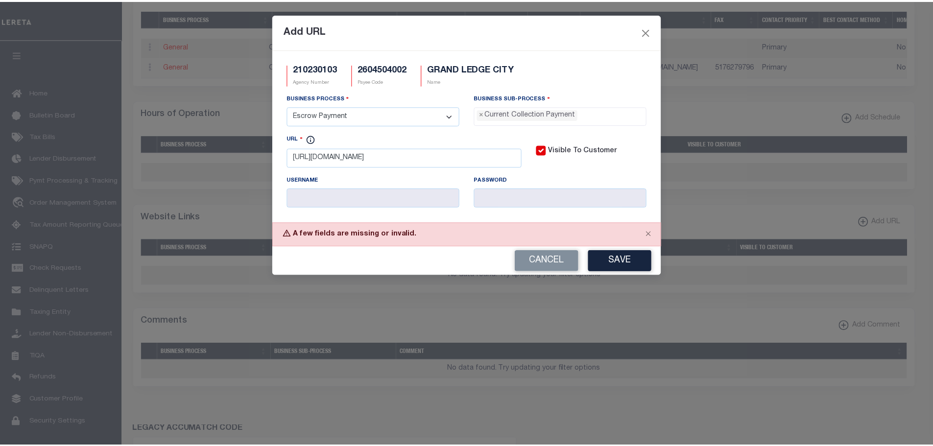
scroll to position [9, 0]
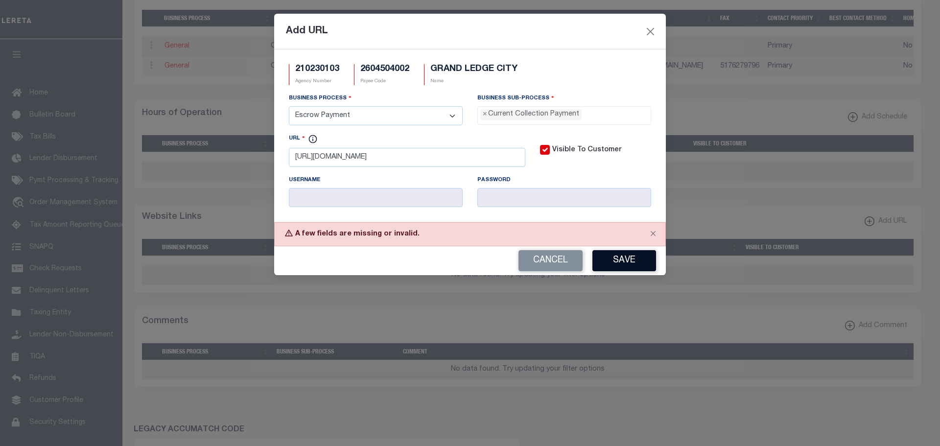
click at [633, 257] on button "Save" at bounding box center [624, 260] width 64 height 21
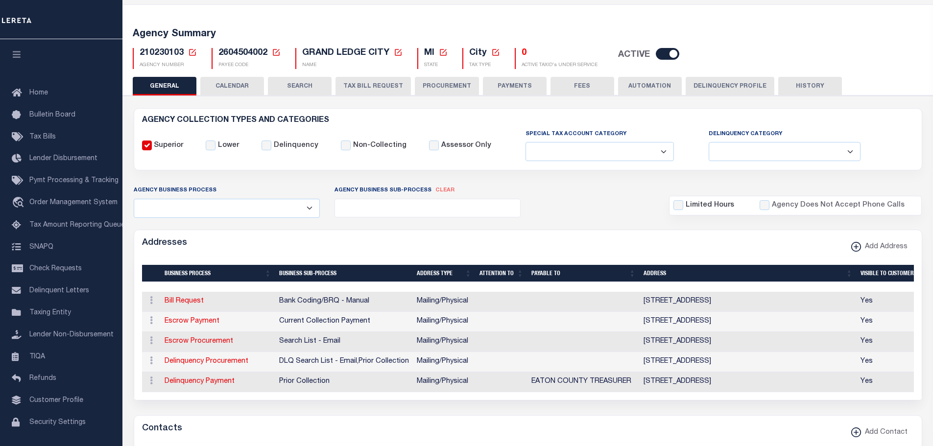
scroll to position [0, 0]
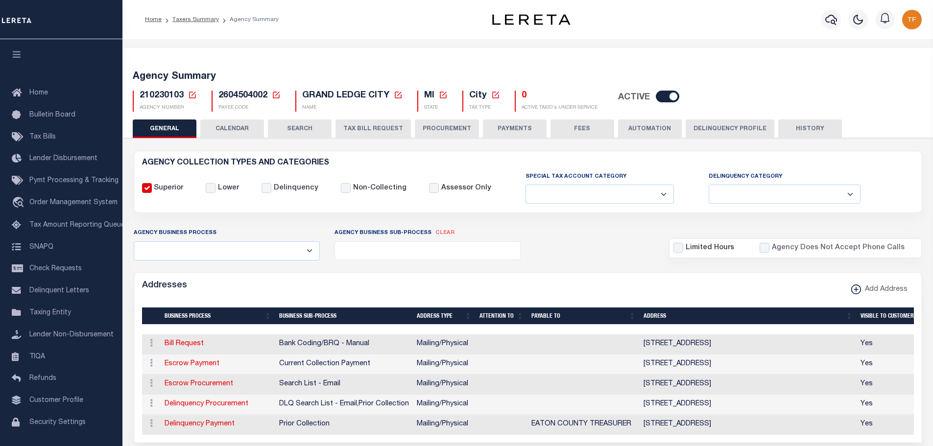
click at [192, 89] on div "210230103 Agency Number Edit Cancel Ok" at bounding box center [527, 97] width 805 height 29
click at [193, 96] on icon at bounding box center [192, 95] width 9 height 9
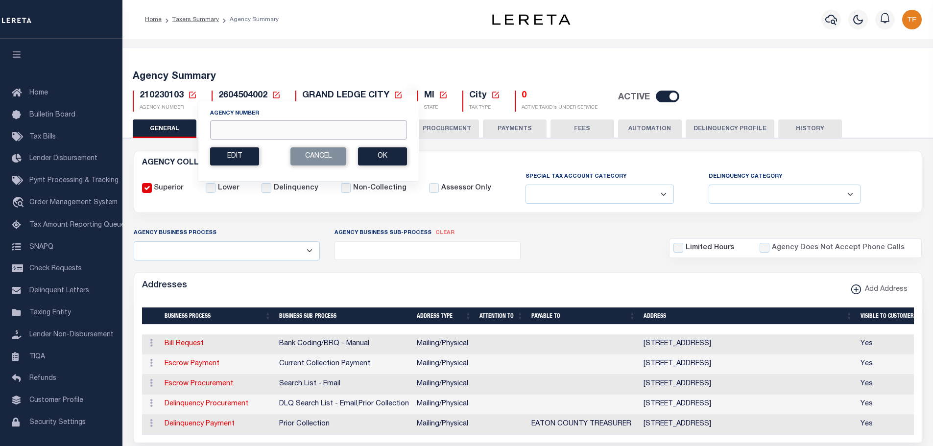
click at [225, 132] on input "Agency Number" at bounding box center [308, 129] width 197 height 19
type input "360260000"
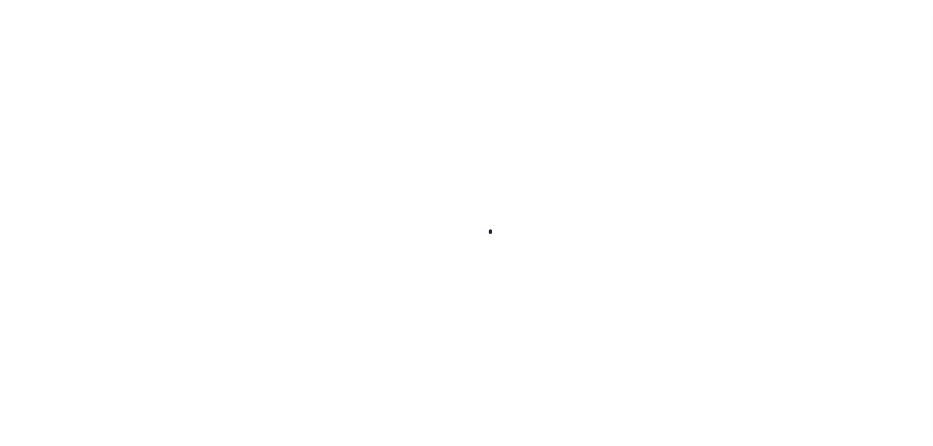
select select
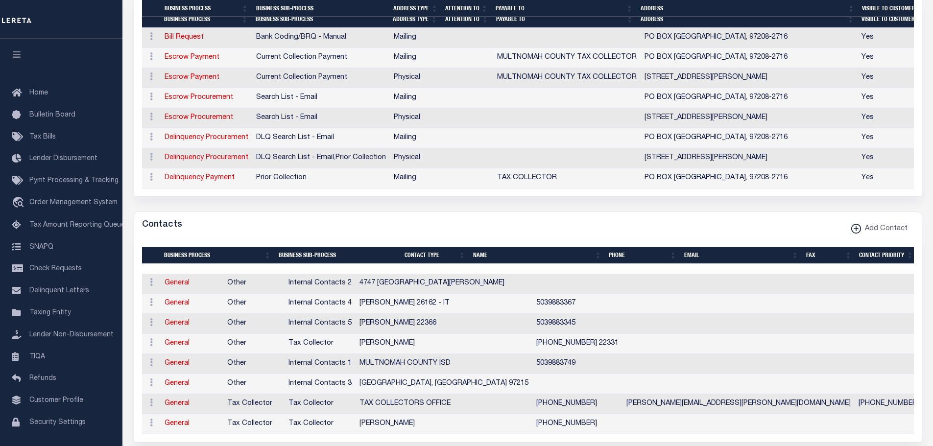
scroll to position [441, 0]
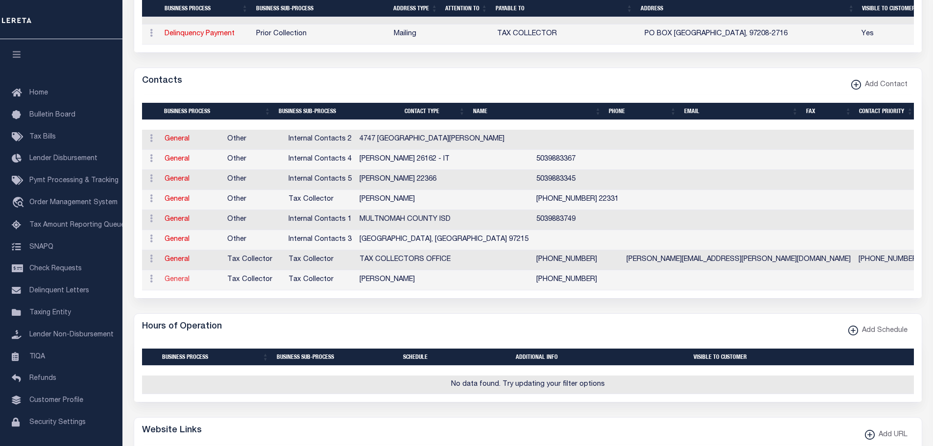
click at [180, 283] on link "General" at bounding box center [177, 279] width 25 height 7
checkbox input "false"
select select
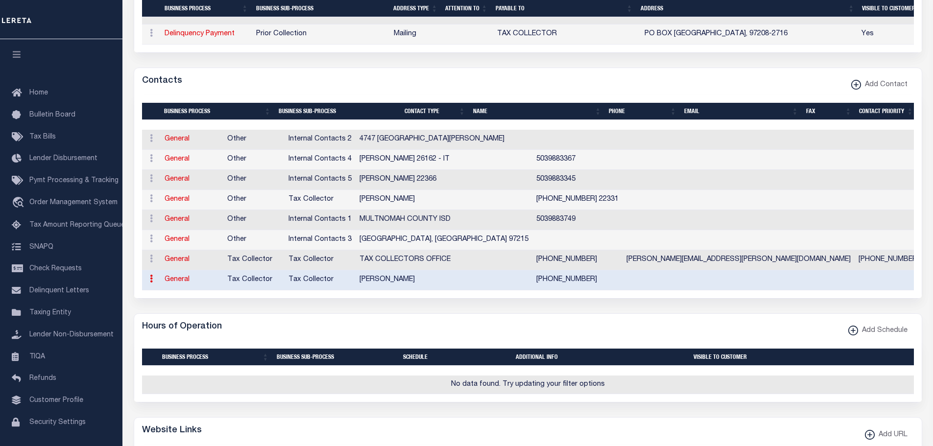
select select "2"
type input "[PERSON_NAME]"
type input "[PHONE_NUMBER]"
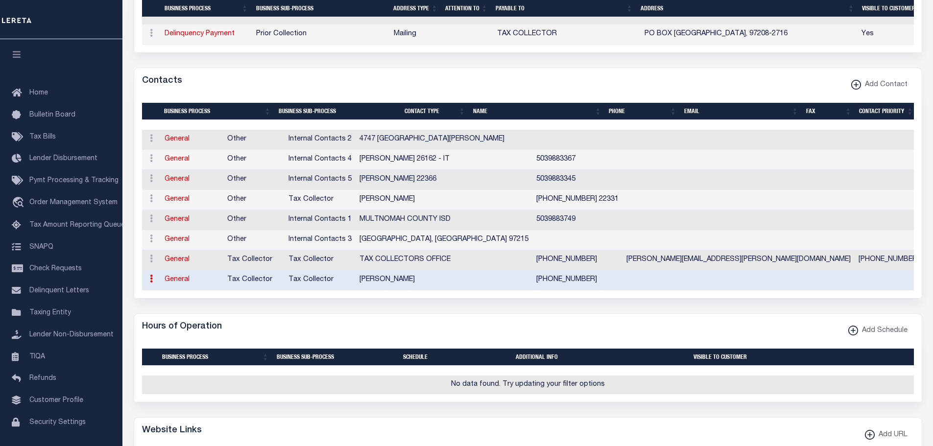
checkbox input "true"
select select "6"
select select "31"
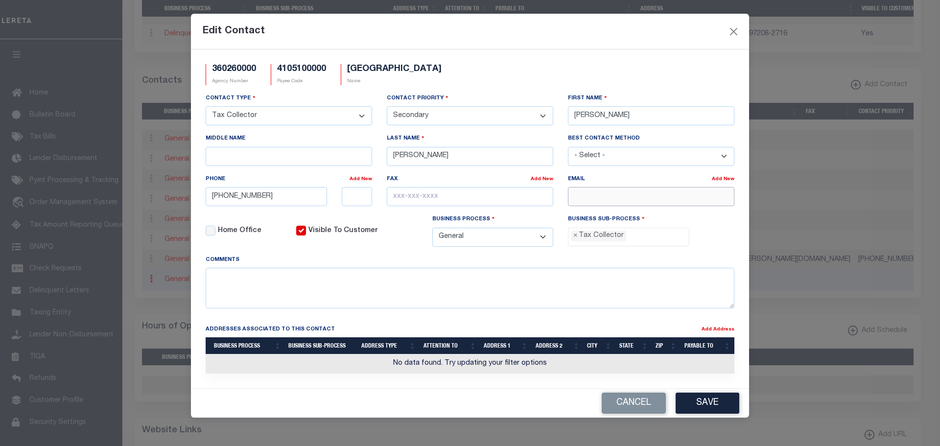
click at [607, 198] on input "email" at bounding box center [651, 196] width 166 height 19
paste input "[EMAIL_ADDRESS][DOMAIN_NAME]"
type input "[EMAIL_ADDRESS][DOMAIN_NAME]"
drag, startPoint x: 240, startPoint y: 197, endPoint x: 264, endPoint y: 201, distance: 24.7
click at [264, 201] on input "[PHONE_NUMBER]" at bounding box center [266, 196] width 121 height 19
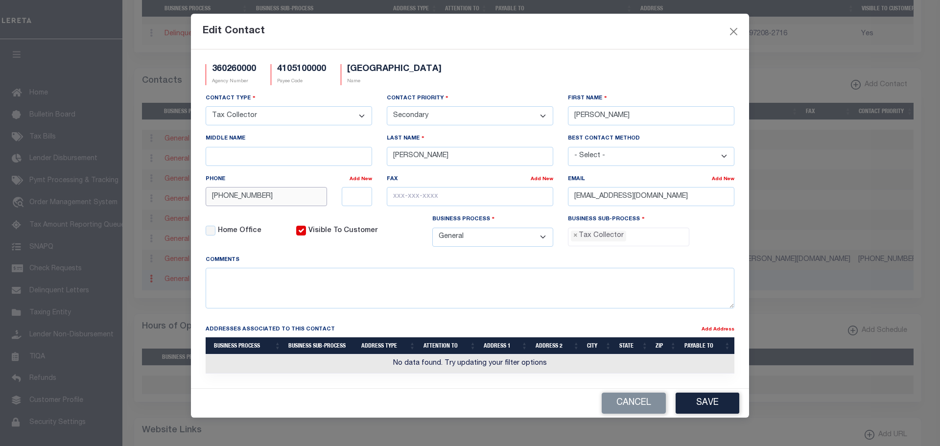
click at [241, 198] on input "[PHONE_NUMBER]" at bounding box center [266, 196] width 121 height 19
click at [265, 200] on input "[PHONE_NUMBER]" at bounding box center [266, 196] width 121 height 19
click at [292, 291] on textarea at bounding box center [470, 288] width 529 height 41
click at [243, 196] on input "[PHONE_NUMBER]" at bounding box center [266, 196] width 121 height 19
click at [395, 196] on input "text" at bounding box center [470, 196] width 166 height 19
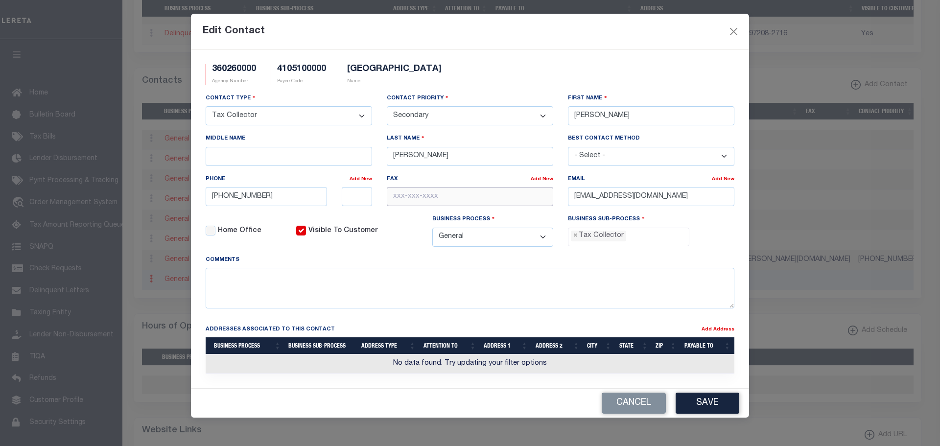
paste input "[PHONE_NUMBER]"
type input "[PHONE_NUMBER]"
click at [713, 401] on button "Save" at bounding box center [708, 403] width 64 height 21
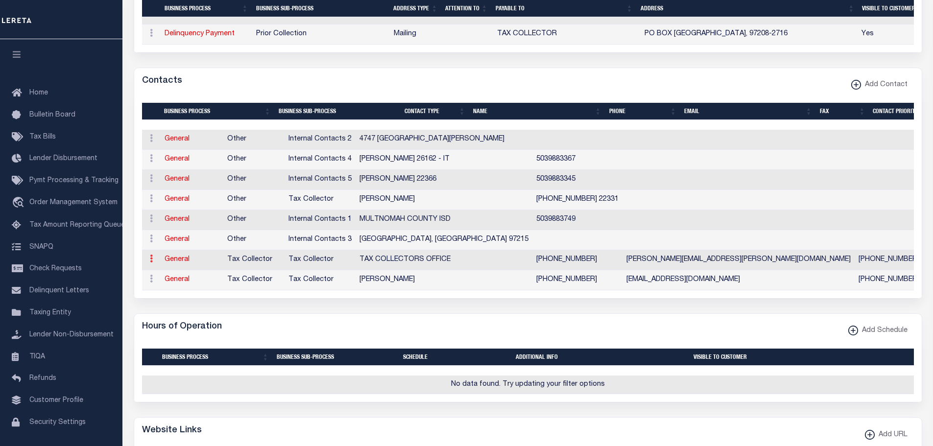
click at [150, 262] on icon at bounding box center [151, 259] width 3 height 8
click at [168, 248] on link "Delete Contact" at bounding box center [183, 246] width 74 height 16
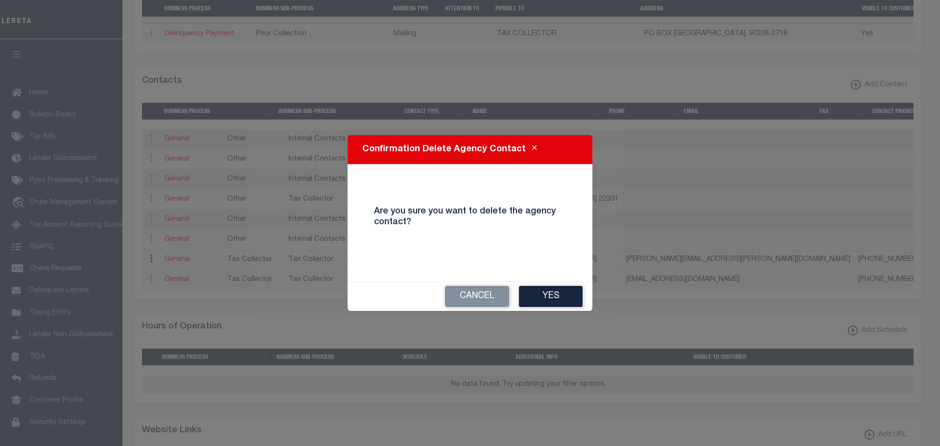
drag, startPoint x: 547, startPoint y: 292, endPoint x: 544, endPoint y: 302, distance: 10.1
click at [547, 292] on button "Yes" at bounding box center [551, 296] width 64 height 21
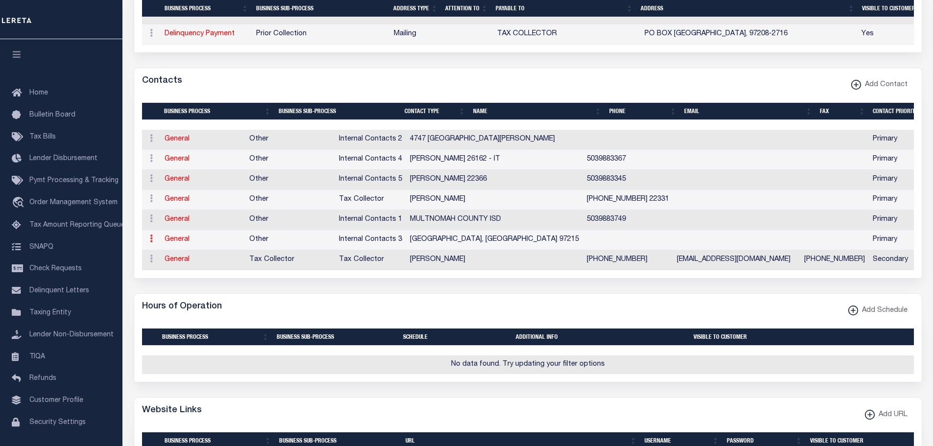
click at [151, 242] on icon at bounding box center [151, 239] width 3 height 8
click at [161, 231] on link "Delete Contact" at bounding box center [183, 226] width 74 height 16
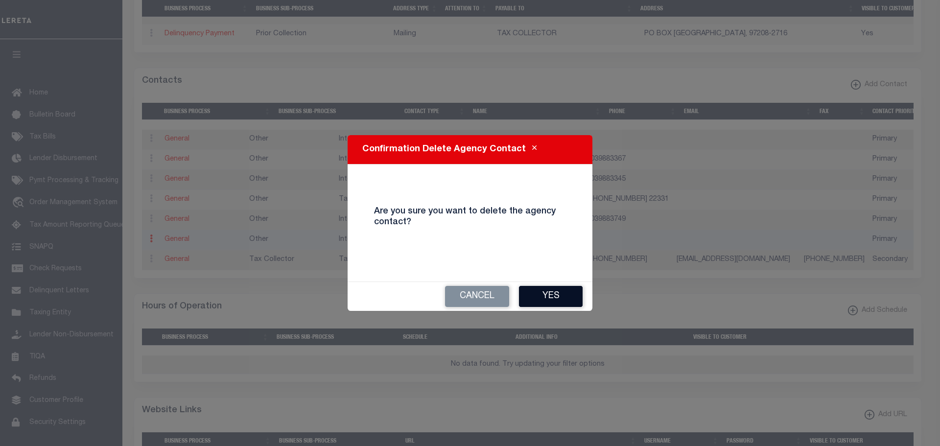
click at [553, 290] on button "Yes" at bounding box center [551, 296] width 64 height 21
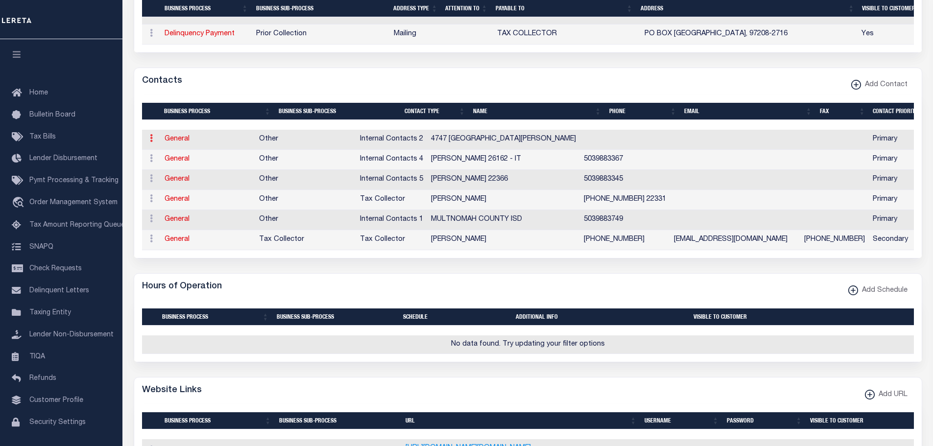
click at [150, 142] on icon at bounding box center [151, 138] width 3 height 8
click at [173, 191] on link "Delete Contact" at bounding box center [183, 186] width 74 height 16
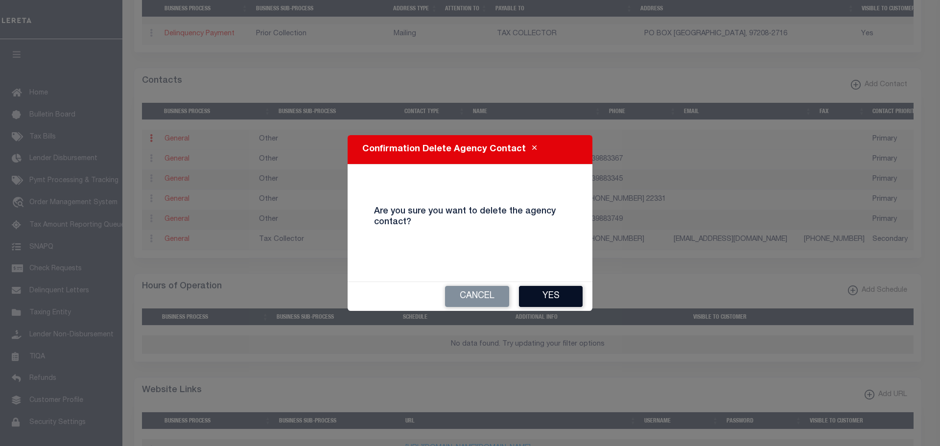
click at [551, 295] on button "Yes" at bounding box center [551, 296] width 64 height 21
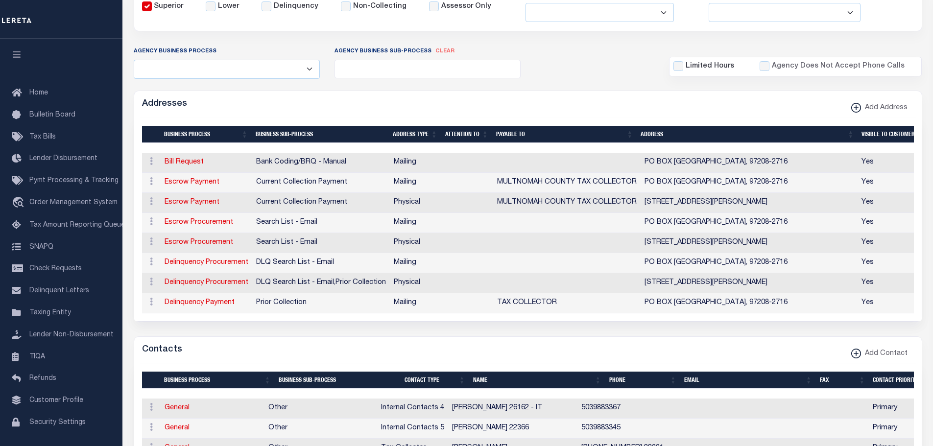
scroll to position [49, 0]
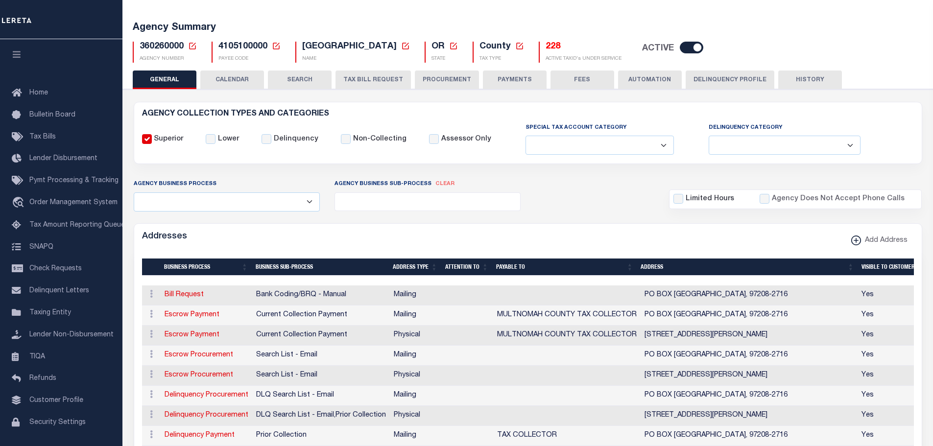
click at [192, 45] on icon at bounding box center [192, 46] width 9 height 9
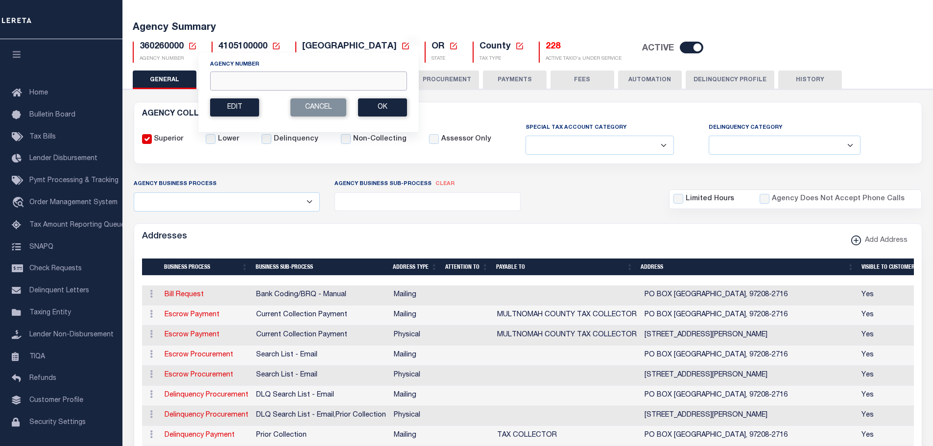
click at [215, 82] on input "Agency Number" at bounding box center [308, 80] width 197 height 19
click at [217, 78] on input "Agency Number" at bounding box center [308, 80] width 197 height 19
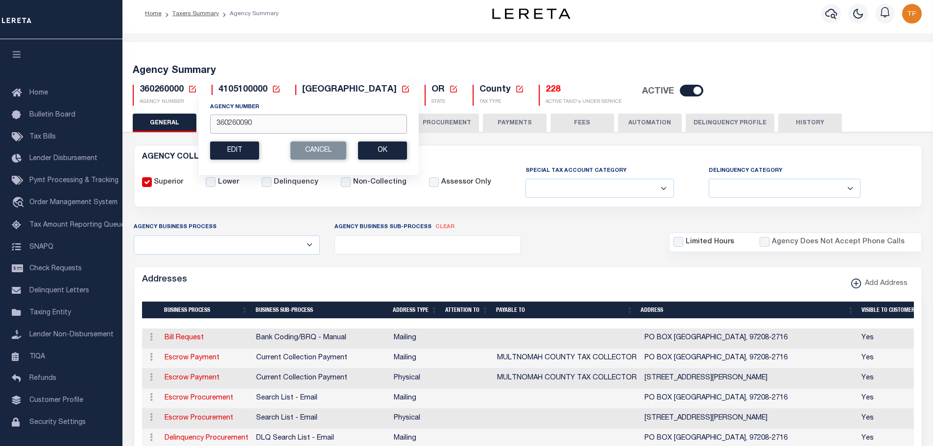
scroll to position [92, 0]
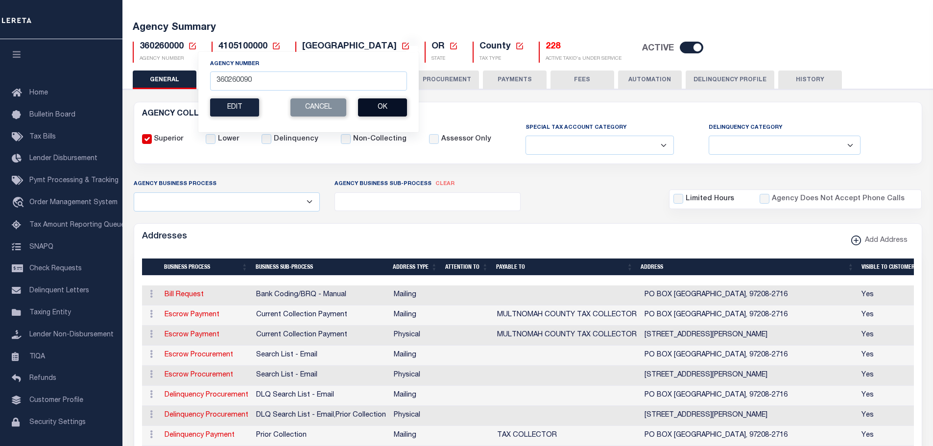
drag, startPoint x: 380, startPoint y: 108, endPoint x: 387, endPoint y: 113, distance: 8.1
click at [380, 108] on button "Ok" at bounding box center [382, 107] width 49 height 18
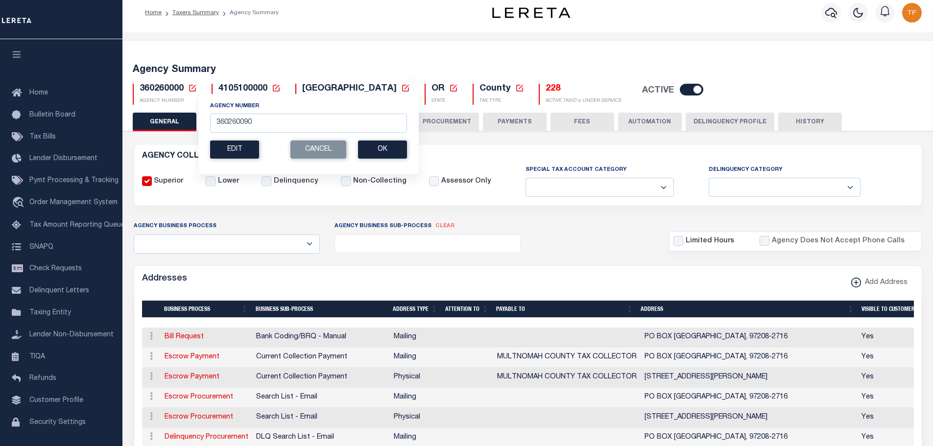
scroll to position [49, 0]
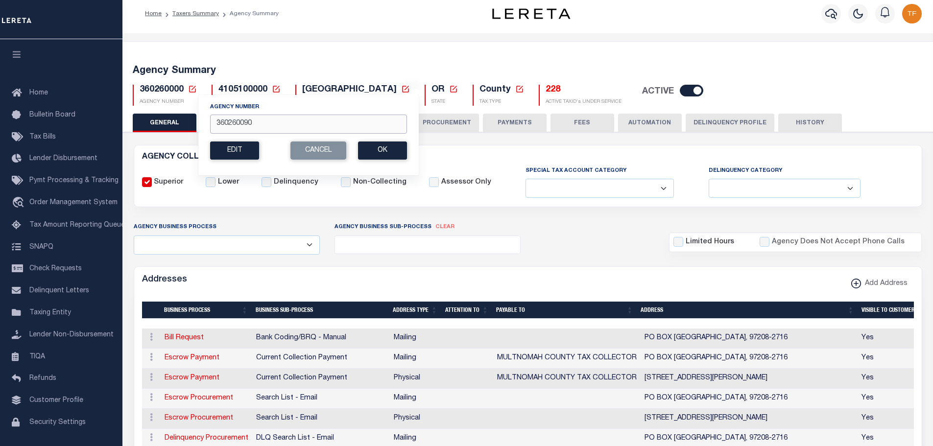
drag, startPoint x: 271, startPoint y: 120, endPoint x: 141, endPoint y: 82, distance: 135.3
click at [185, 107] on div "Agency Summary 360260000 Agency Number 360260090 Edit Cancel Ok New Agency Numb…" at bounding box center [528, 83] width 814 height 60
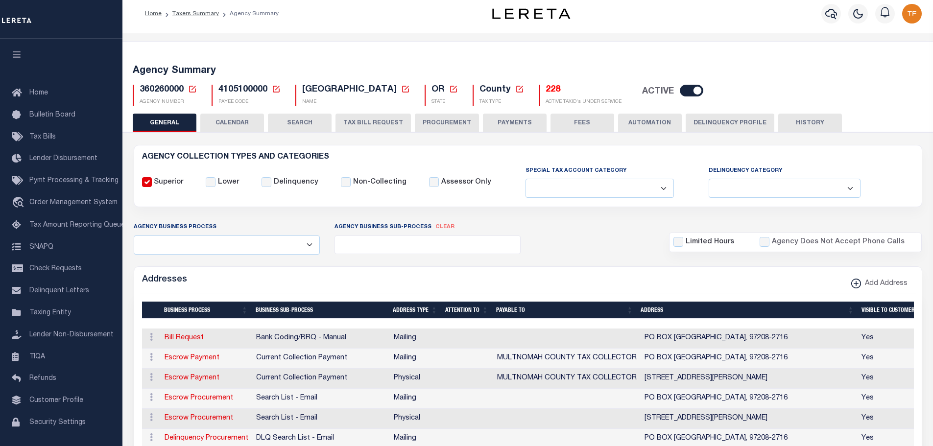
click at [192, 92] on icon at bounding box center [192, 89] width 9 height 9
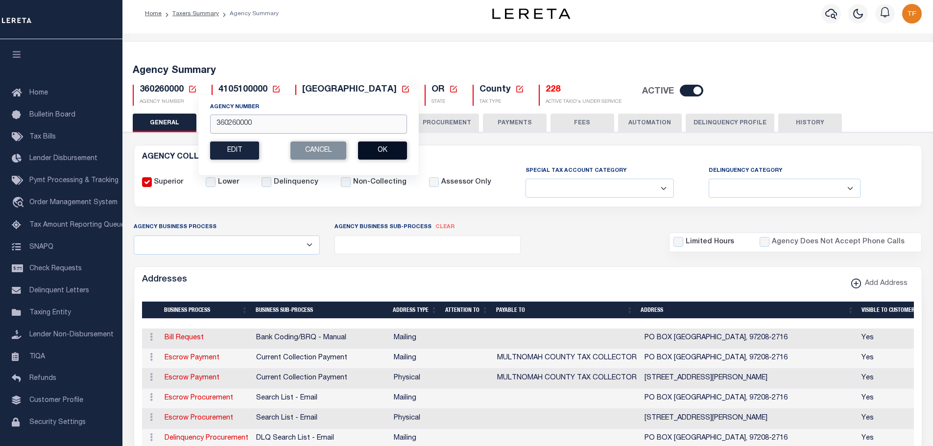
type input "360260000"
click at [401, 153] on button "Ok" at bounding box center [382, 151] width 49 height 18
click at [378, 149] on button "Ok" at bounding box center [382, 151] width 49 height 18
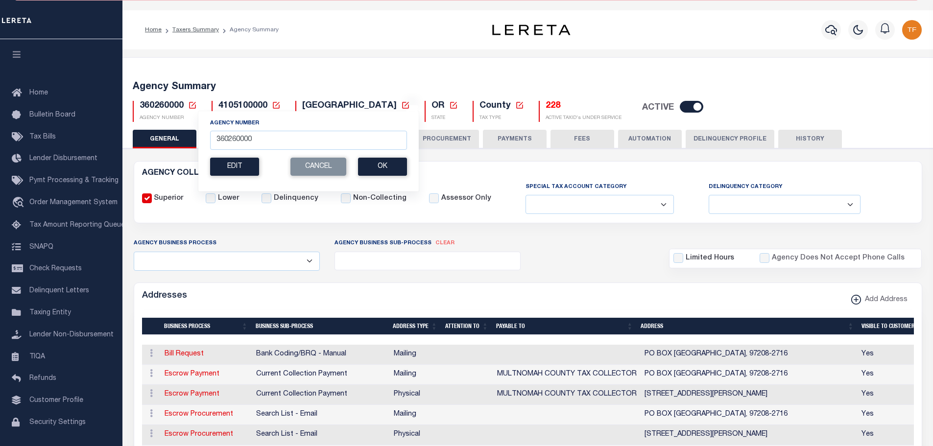
scroll to position [1, 0]
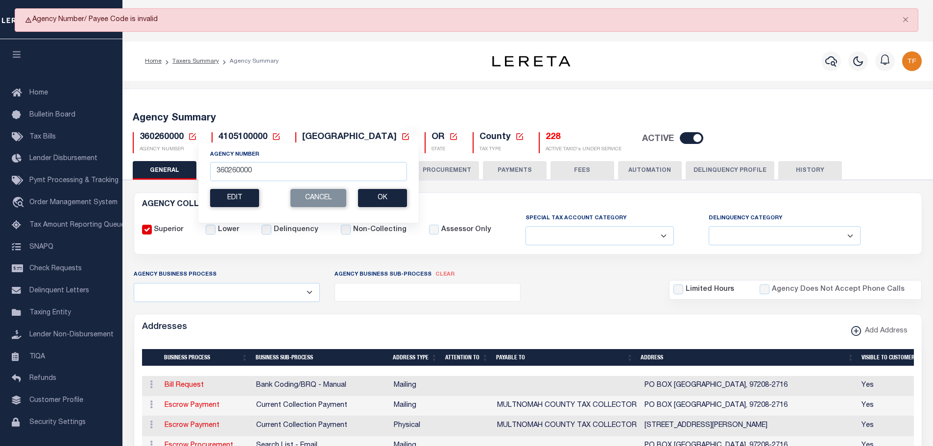
click at [443, 174] on button "PROCUREMENT" at bounding box center [447, 170] width 64 height 19
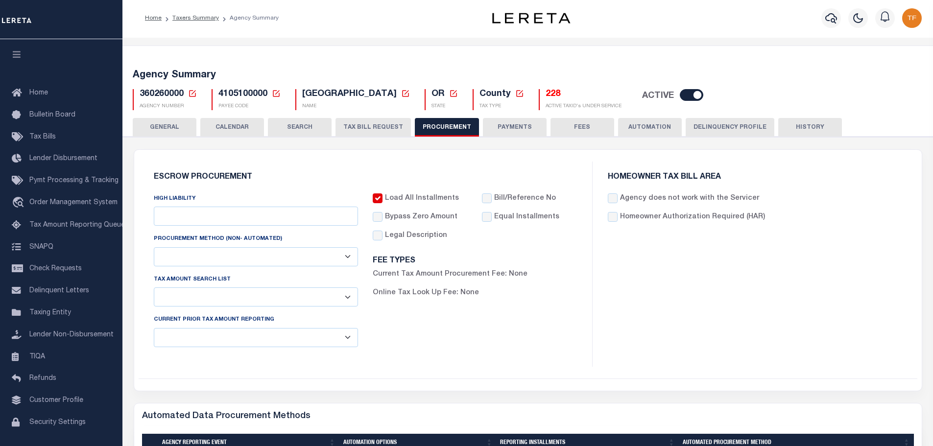
type input "$20,000"
select select "1"
select select "4"
checkbox input "true"
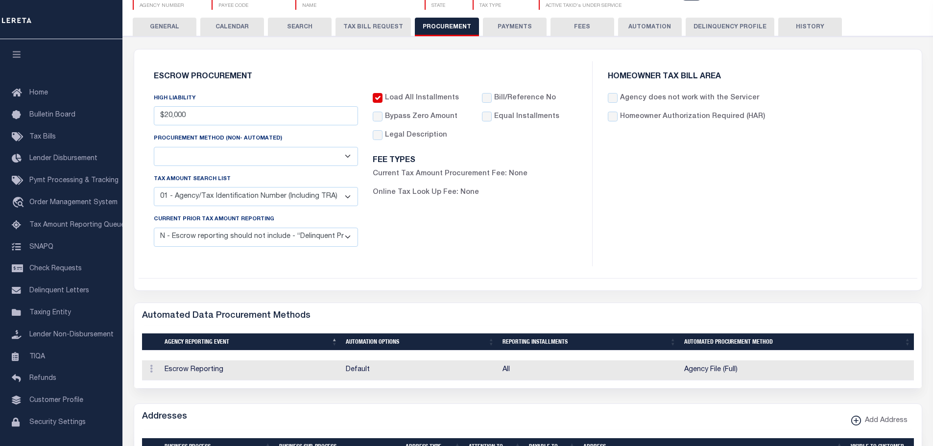
scroll to position [88, 0]
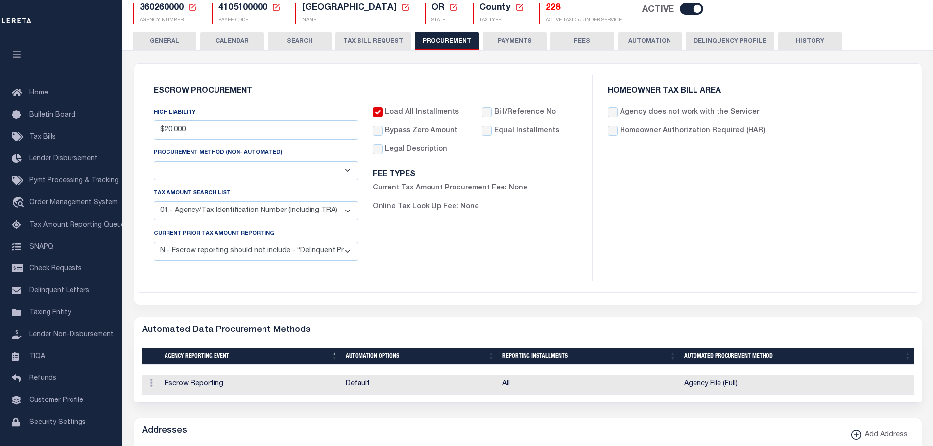
click at [644, 42] on button "AUTOMATION" at bounding box center [650, 41] width 64 height 19
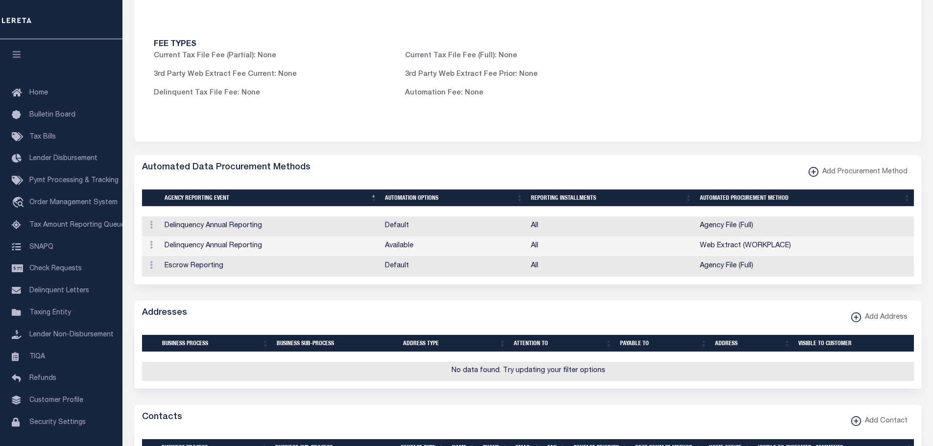
scroll to position [0, 0]
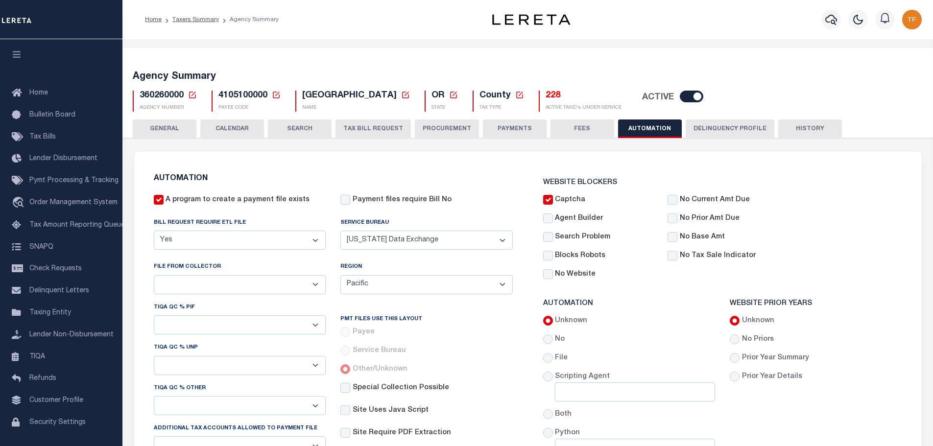
click at [715, 128] on button "Delinquency Profile" at bounding box center [729, 128] width 89 height 19
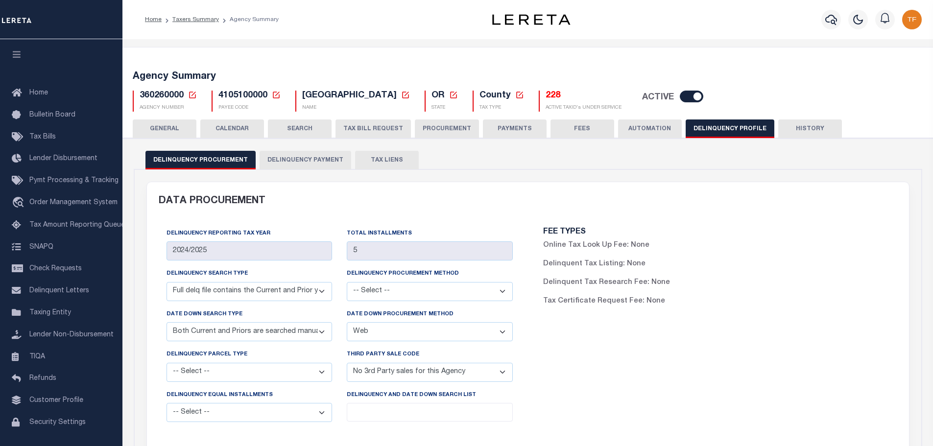
click at [306, 129] on button "SEARCH" at bounding box center [300, 128] width 64 height 19
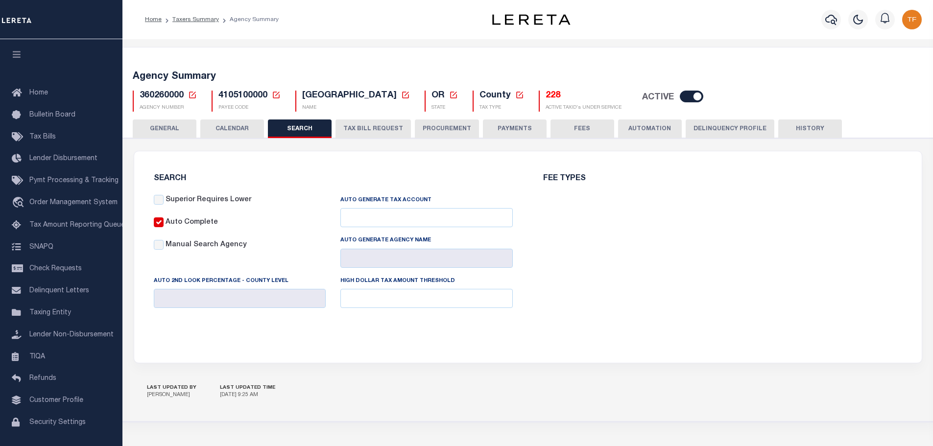
checkbox input "false"
type input "20000"
click at [233, 129] on button "CALENDAR" at bounding box center [232, 128] width 64 height 19
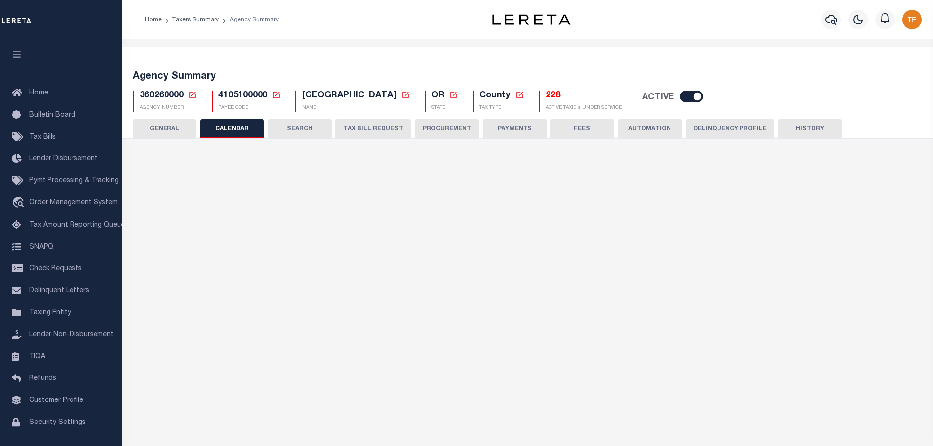
checkbox input "false"
type input "2"
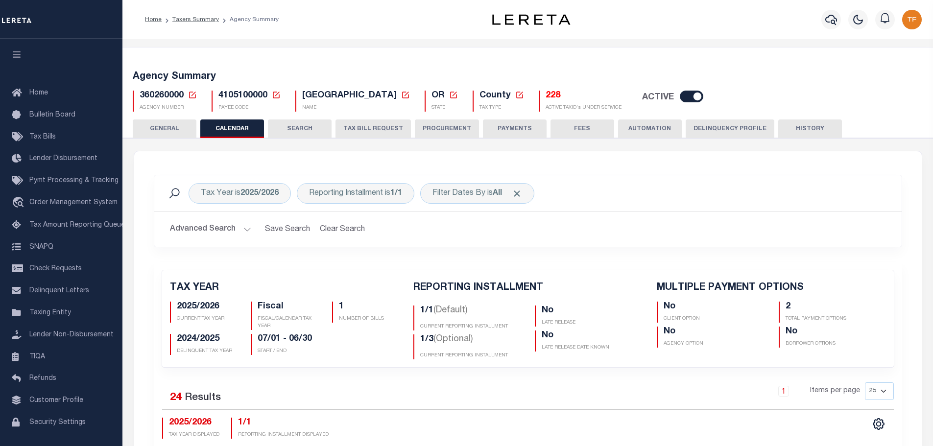
click at [192, 92] on icon at bounding box center [192, 95] width 9 height 9
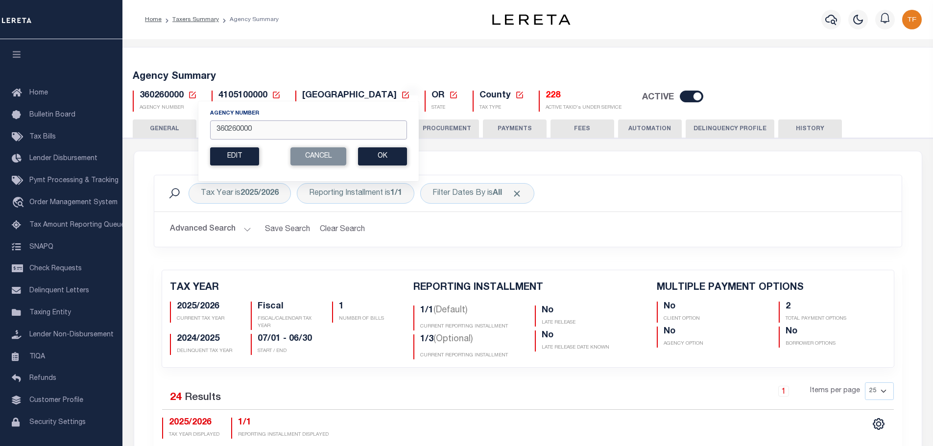
drag, startPoint x: 236, startPoint y: 129, endPoint x: 363, endPoint y: 143, distance: 128.6
click at [362, 143] on section "Agency Number 360260000 Edit Cancel Ok" at bounding box center [308, 137] width 197 height 56
type input "360268888"
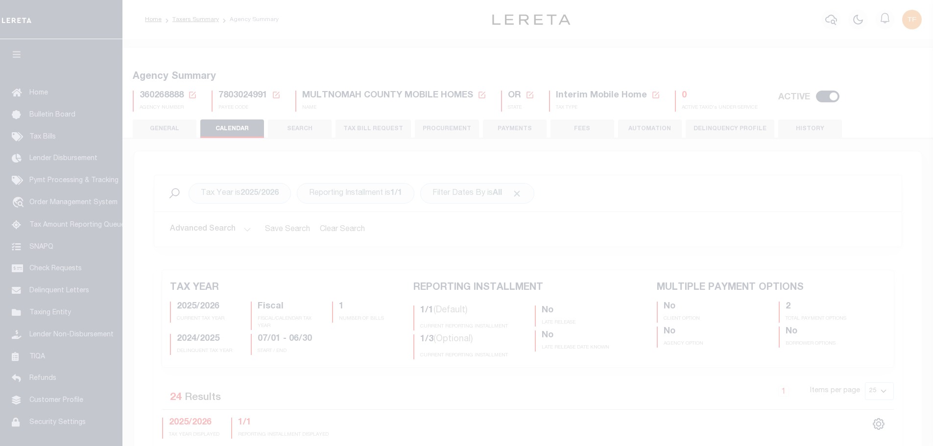
select select
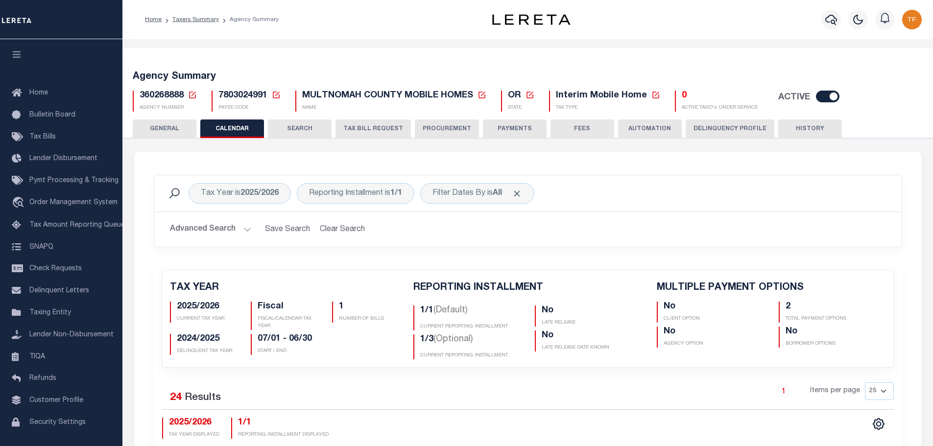
drag, startPoint x: 158, startPoint y: 127, endPoint x: 187, endPoint y: 165, distance: 47.1
click at [157, 129] on button "GENERAL" at bounding box center [165, 128] width 64 height 19
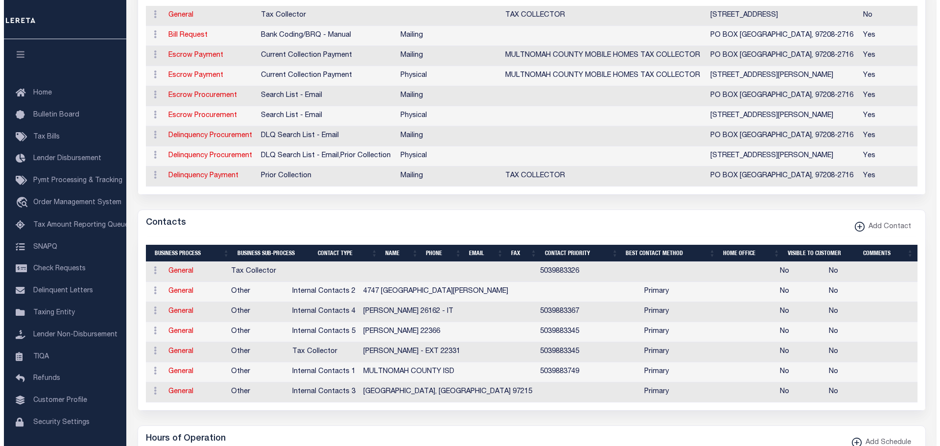
scroll to position [343, 0]
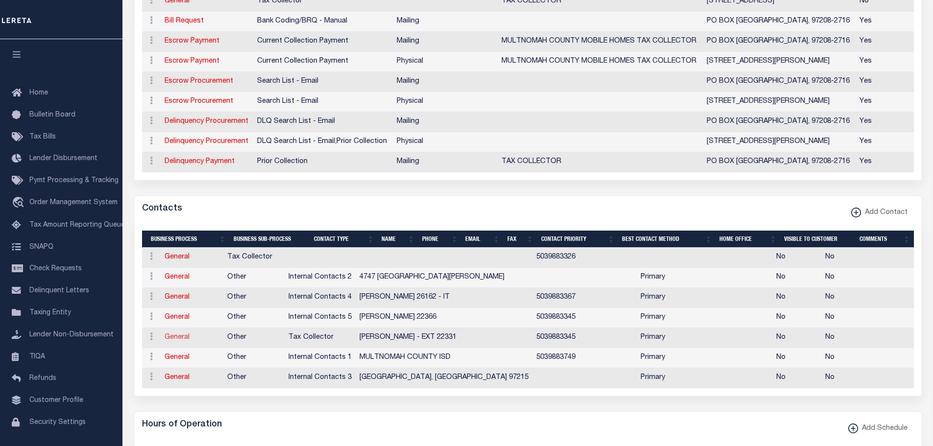
click at [178, 341] on link "General" at bounding box center [177, 337] width 25 height 7
checkbox input "false"
select select
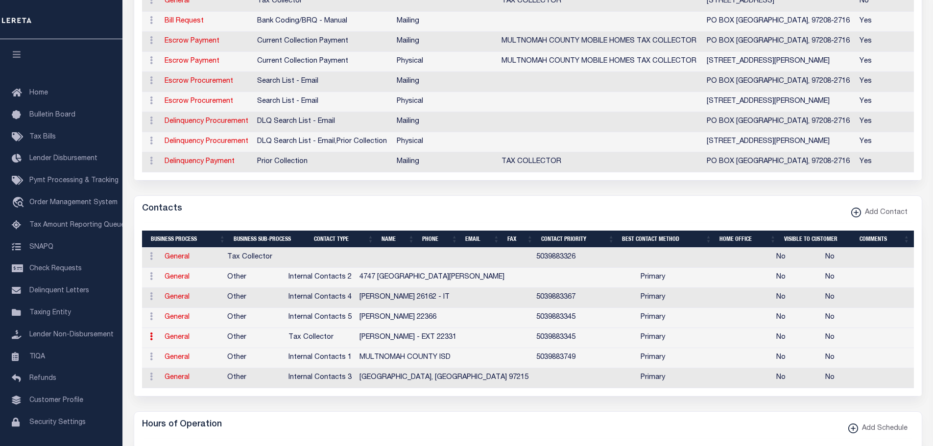
select select "2"
select select "1"
type input "[PERSON_NAME]"
type input "TUNEBERG"
type input "- EXT 22331"
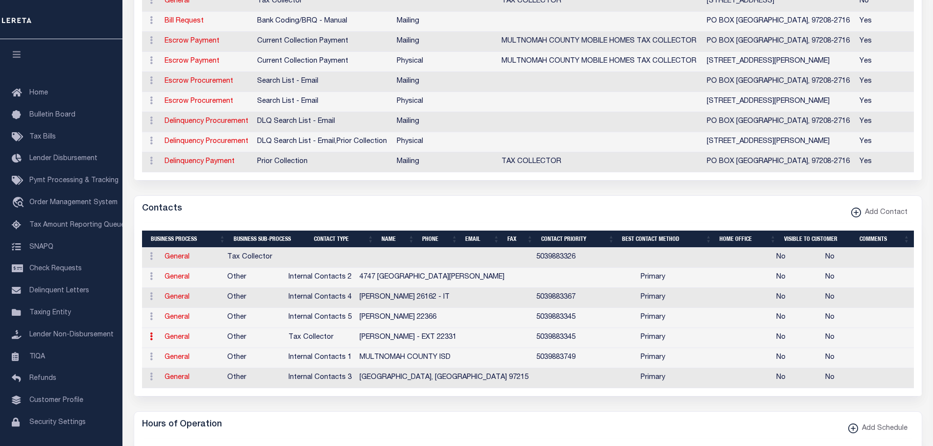
type input "5039883345"
select select "6"
select select "39"
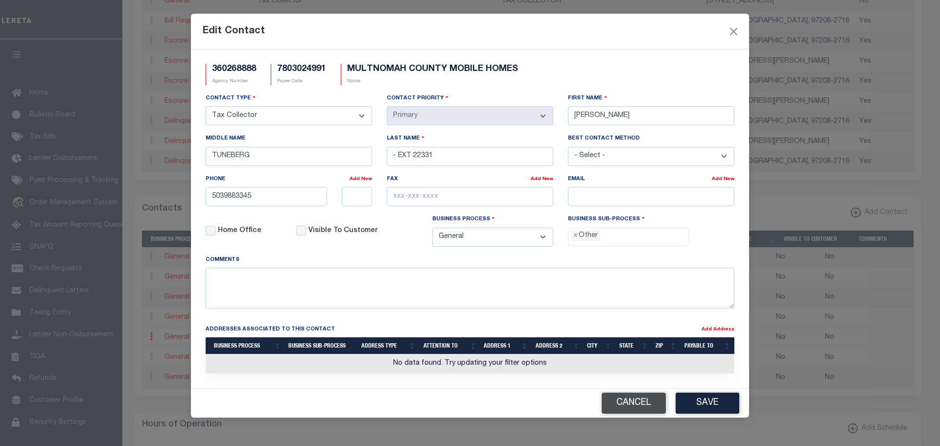
click at [624, 408] on button "Cancel" at bounding box center [634, 403] width 64 height 21
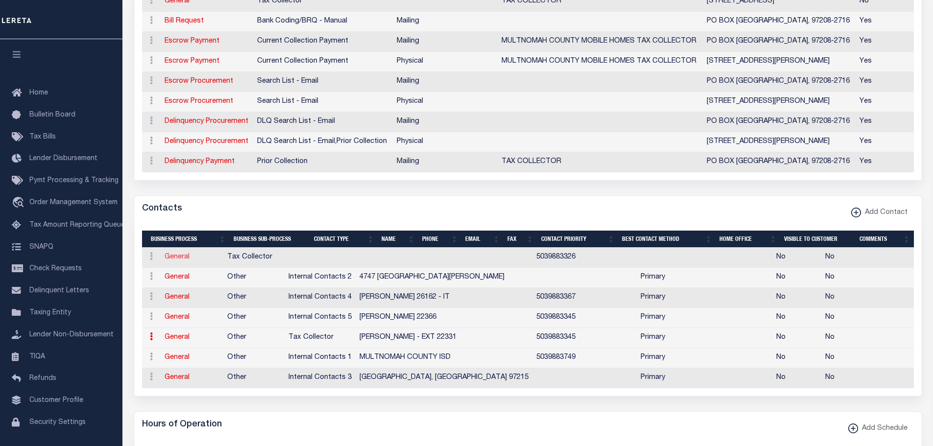
click at [178, 260] on link "General" at bounding box center [177, 257] width 25 height 7
select select
checkbox input "false"
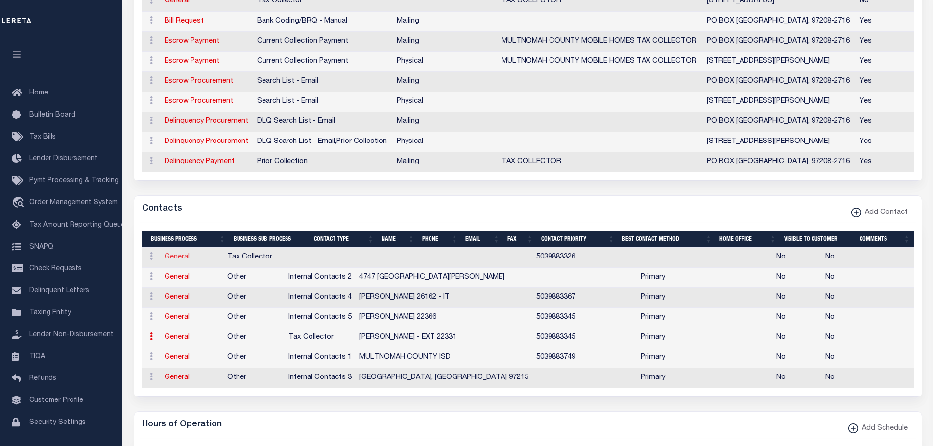
select select
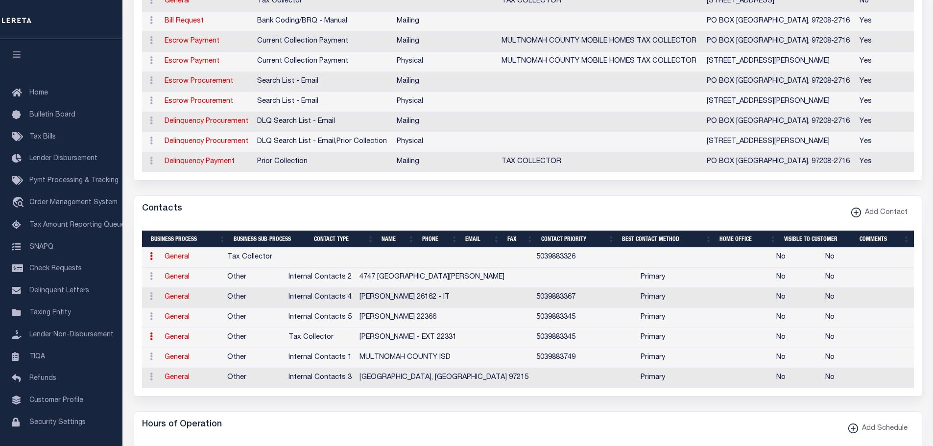
select select
type input "5039883326"
checkbox input "false"
select select "6"
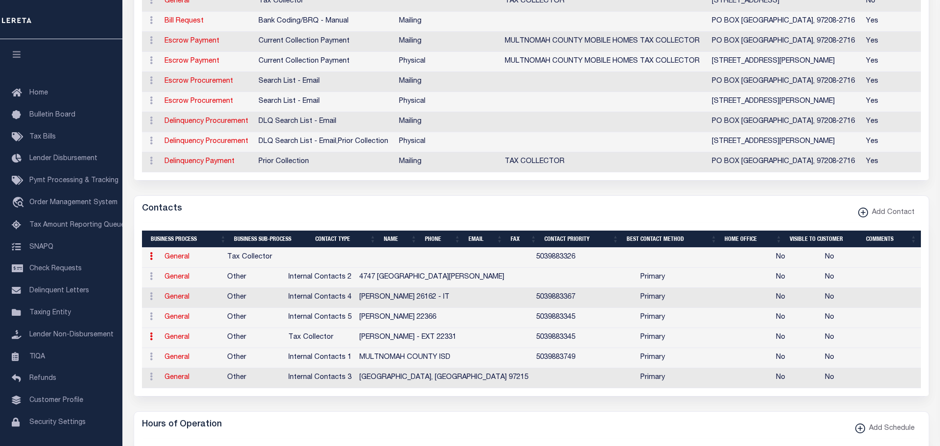
select select "31"
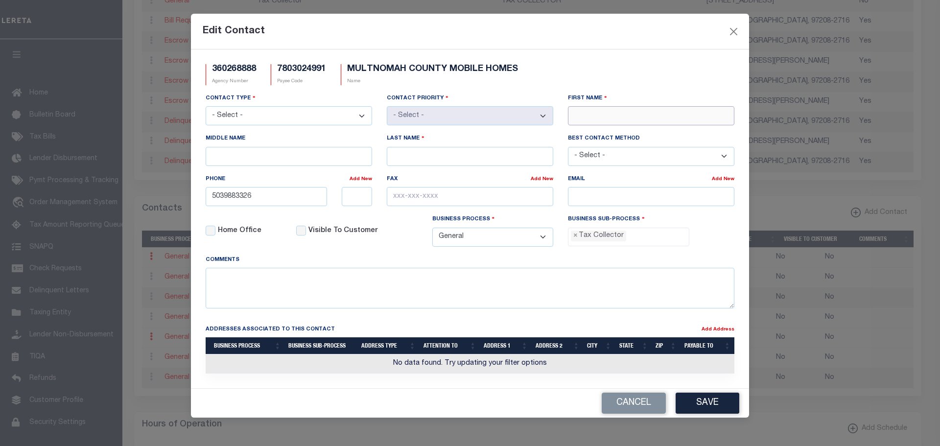
click at [587, 115] on input "First Name" at bounding box center [651, 115] width 166 height 19
type input "LORI"
click at [425, 153] on input "Last Name" at bounding box center [470, 156] width 166 height 19
type input "FINSTAD"
click at [361, 117] on select "- Select - Assessor Clerk Internal Contacts 1 Internal Contacts 2 Internal Cont…" at bounding box center [289, 115] width 166 height 19
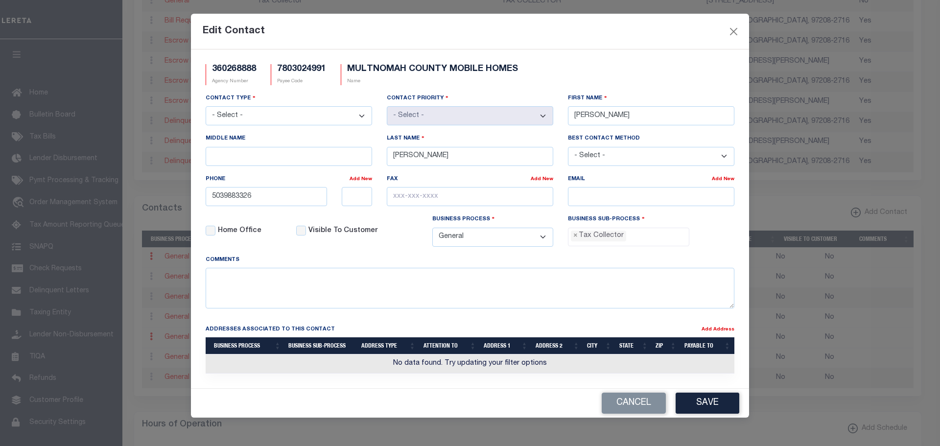
select select "4"
click at [206, 107] on select "- Select - Assessor Clerk Internal Contacts 1 Internal Contacts 2 Internal Cont…" at bounding box center [289, 115] width 166 height 19
select select "1"
drag, startPoint x: 236, startPoint y: 196, endPoint x: 422, endPoint y: 169, distance: 187.1
click at [356, 187] on div "Phone Add New 5039883326" at bounding box center [289, 190] width 166 height 32
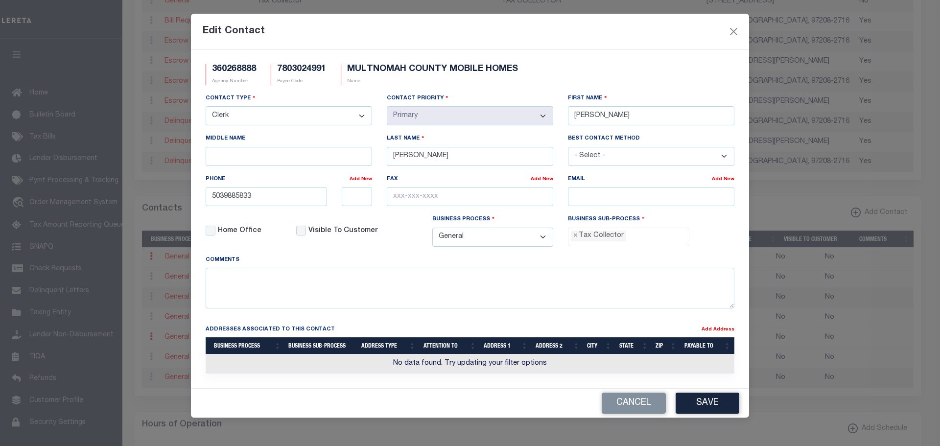
type input "503-988-5833"
click at [593, 198] on input "email" at bounding box center [651, 196] width 166 height 19
paste input "DART.TAX.COLLECTION@MULTCO.US_"
type input "DART.TAX.COLLECTION@MULTCO.US"
click at [392, 196] on input "text" at bounding box center [470, 196] width 166 height 19
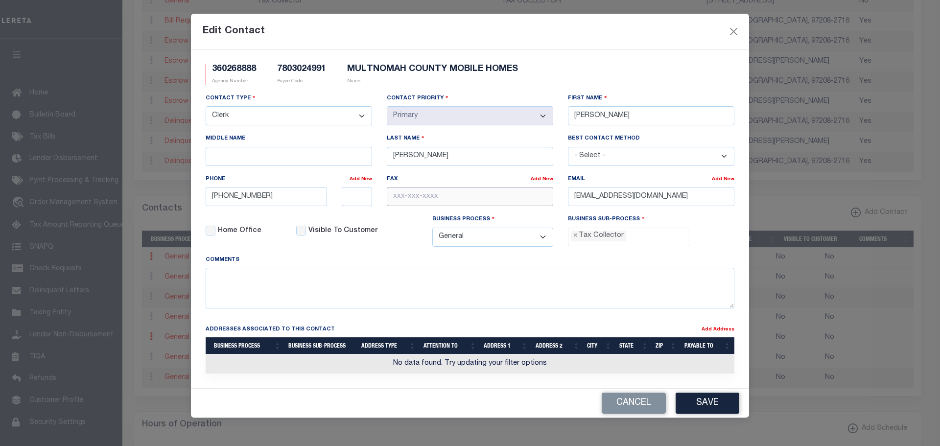
paste input "503-988-333"
type input "503-988-3330"
click at [599, 236] on li "× Tax Collector" at bounding box center [598, 236] width 55 height 11
click at [580, 255] on li "All" at bounding box center [628, 255] width 120 height 17
click at [574, 238] on span "×" at bounding box center [575, 236] width 4 height 11
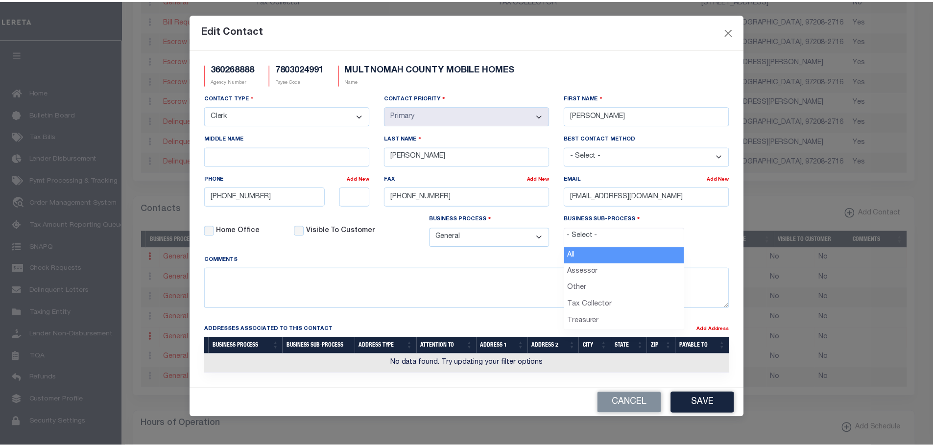
scroll to position [26, 0]
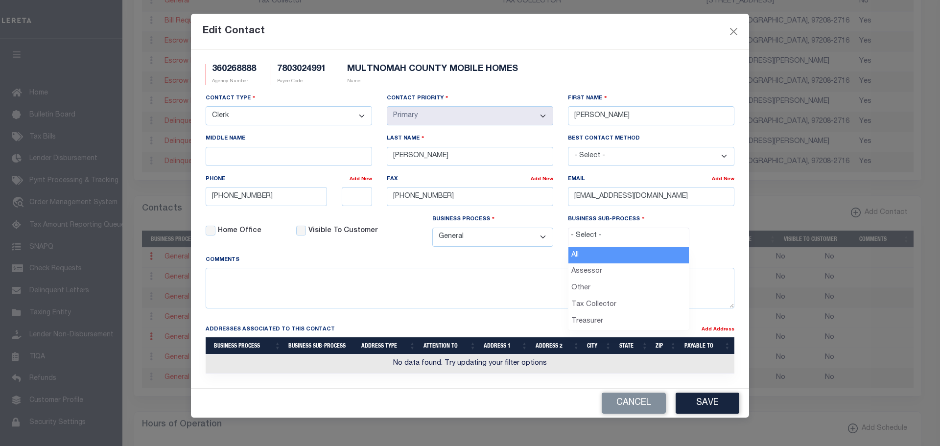
select select "0"
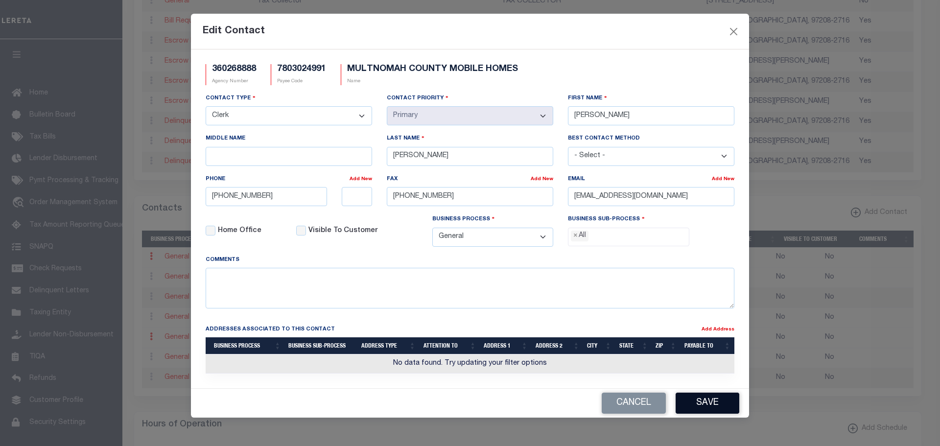
click at [717, 402] on button "Save" at bounding box center [708, 403] width 64 height 21
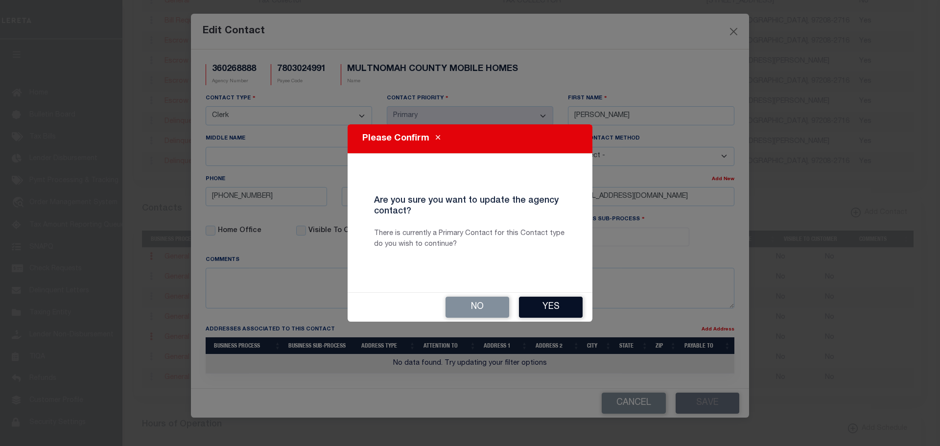
click at [558, 307] on button "Yes" at bounding box center [551, 307] width 64 height 21
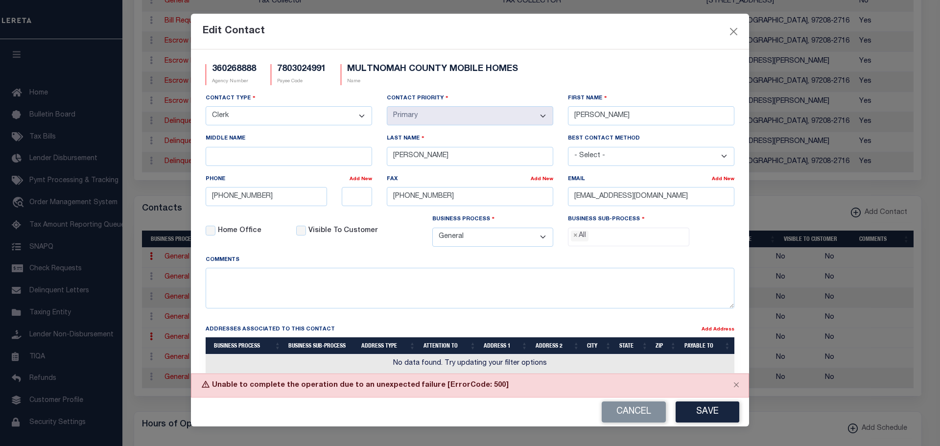
click at [535, 238] on select "- Select - All Automation Bill Request Delinquency Payment Delinquency Procurem…" at bounding box center [492, 237] width 121 height 19
click at [355, 120] on select "- Select - Assessor Clerk Internal Contacts 1 Internal Contacts 2 Internal Cont…" at bounding box center [289, 115] width 166 height 19
click at [206, 107] on select "- Select - Assessor Clerk Internal Contacts 1 Internal Contacts 2 Internal Cont…" at bounding box center [289, 115] width 166 height 19
click at [711, 412] on button "Save" at bounding box center [708, 411] width 64 height 21
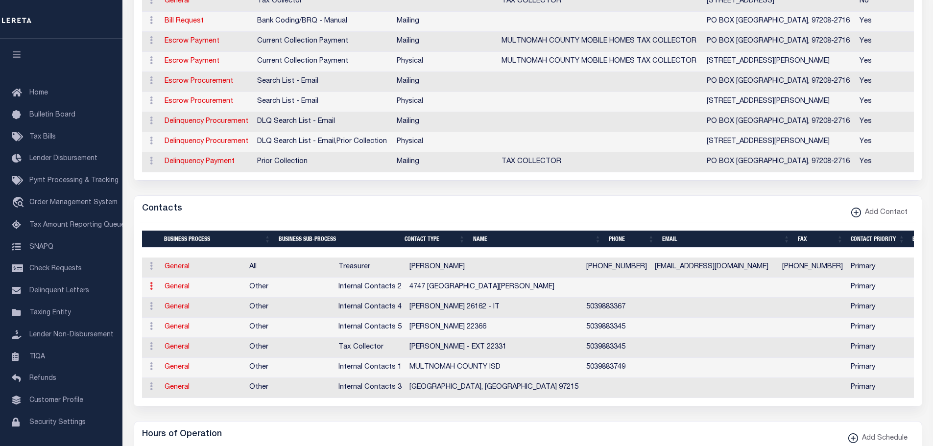
click at [149, 291] on link at bounding box center [151, 287] width 11 height 8
drag, startPoint x: 157, startPoint y: 327, endPoint x: 155, endPoint y: 317, distance: 9.6
click at [157, 326] on link "Edit Contact" at bounding box center [183, 317] width 74 height 16
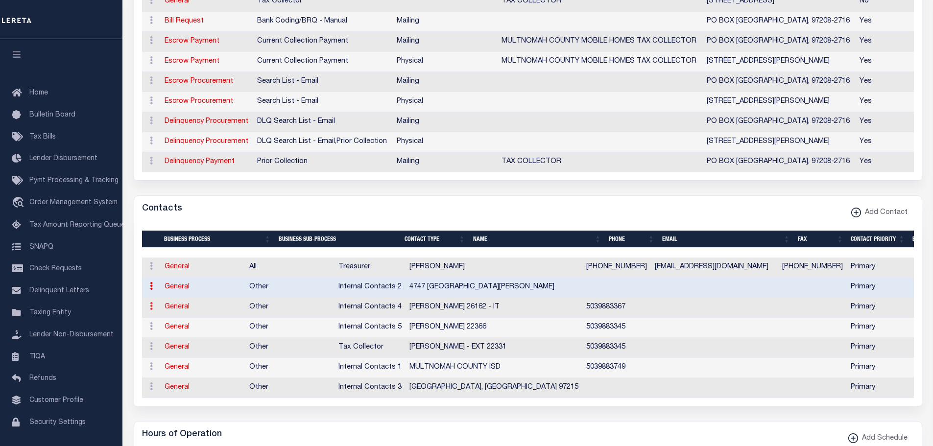
select select "6"
select select "1"
type input "4747"
type input "EAST"
type input "BURNSIDE"
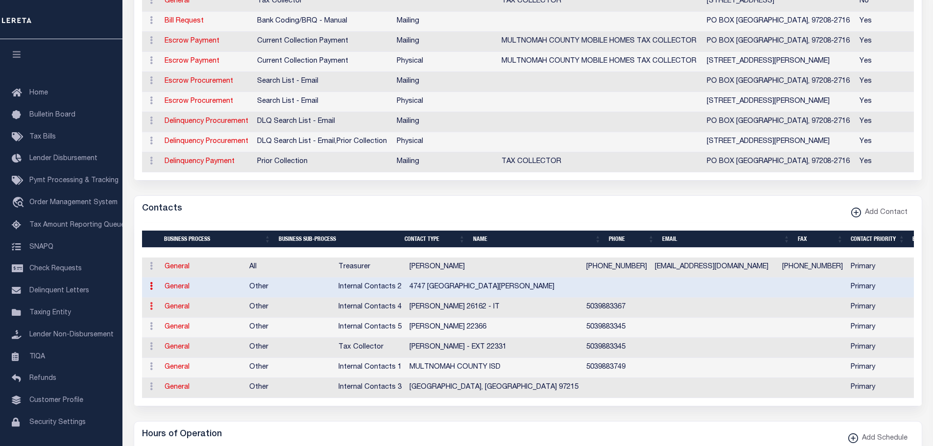
select select "6"
select select "39"
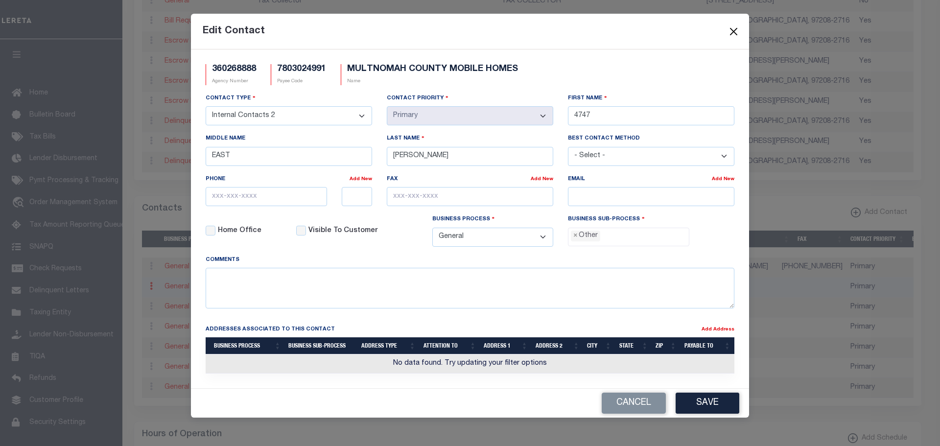
click at [733, 30] on button "Close" at bounding box center [734, 31] width 13 height 13
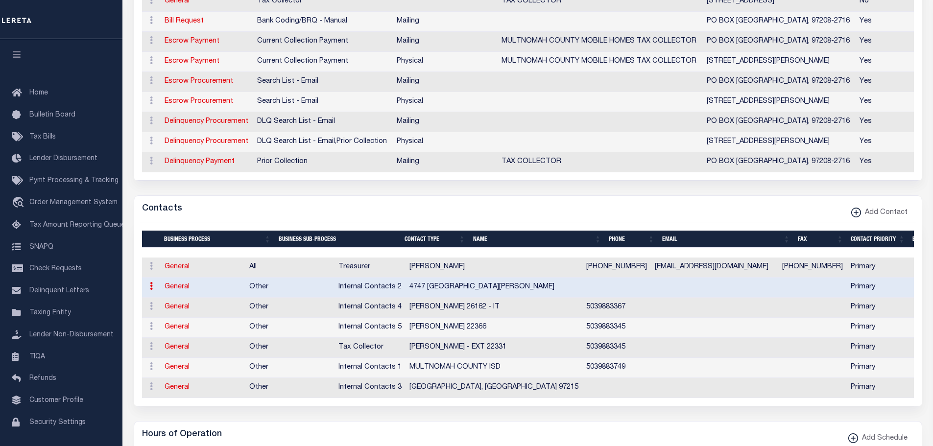
click at [150, 290] on icon at bounding box center [151, 286] width 3 height 8
click at [163, 340] on link "Delete Contact" at bounding box center [183, 334] width 74 height 16
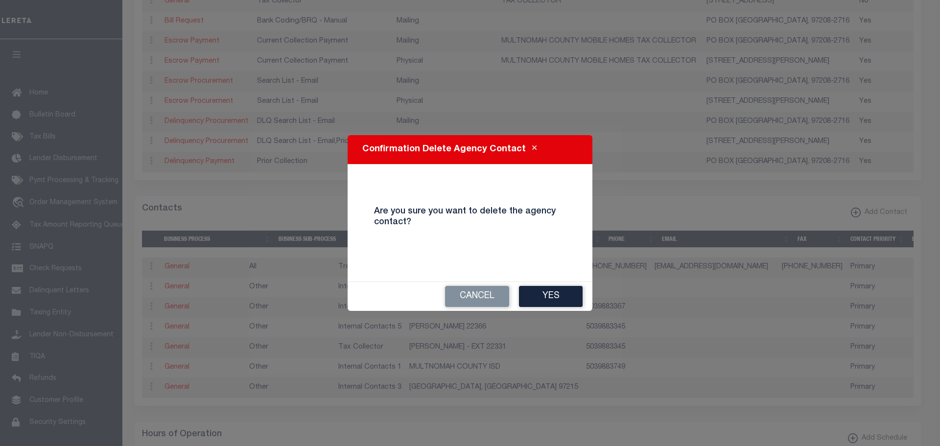
click at [560, 287] on button "Yes" at bounding box center [551, 296] width 64 height 21
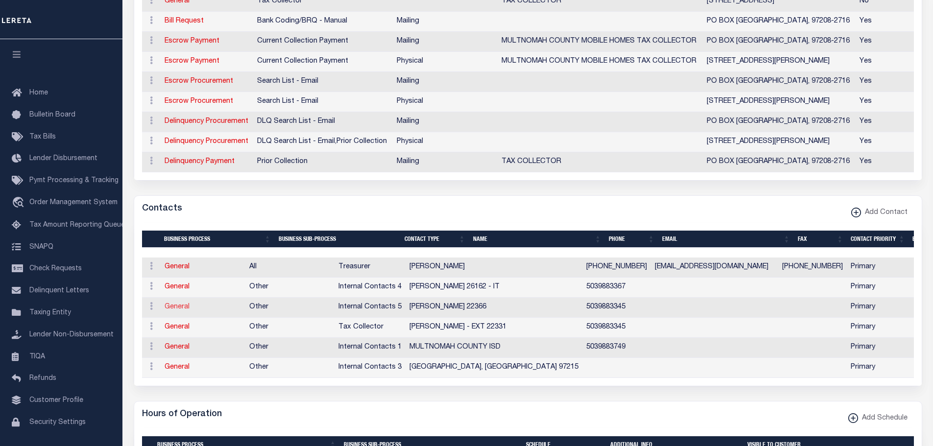
click at [183, 310] on link "General" at bounding box center [177, 307] width 25 height 7
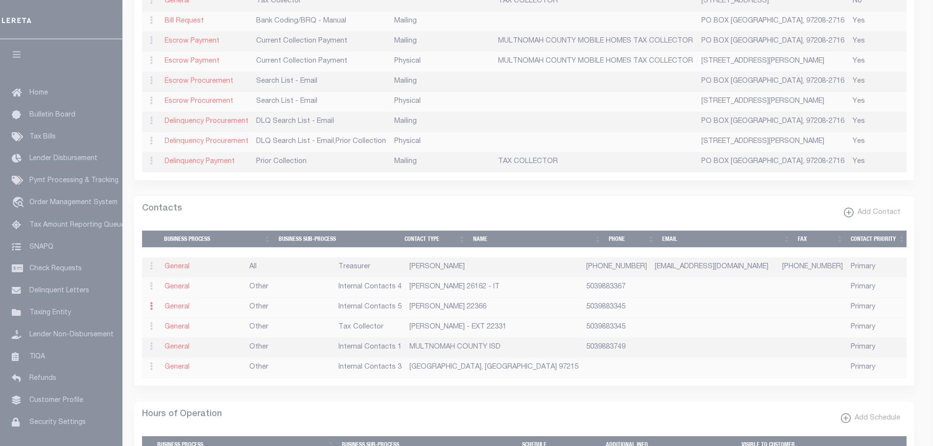
select select "9"
select select "1"
type input "GARY"
type input "BARTHOLOMEW___EXT"
type input "22366"
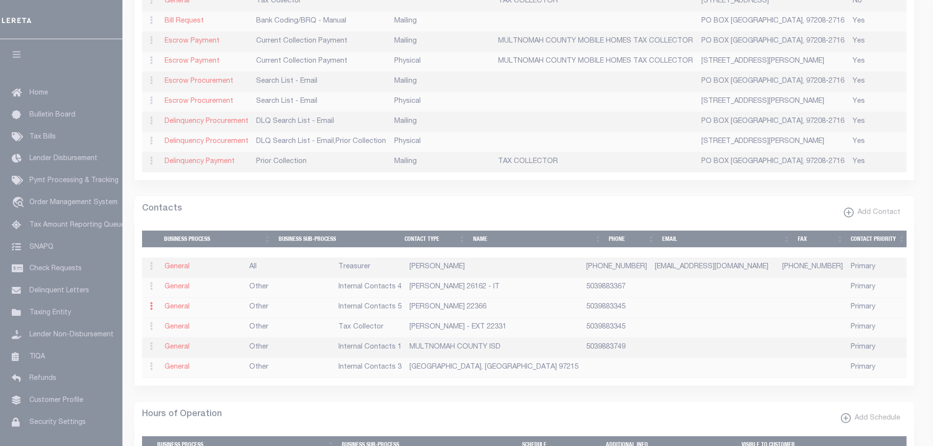
type input "5039883345"
select select "6"
select select "39"
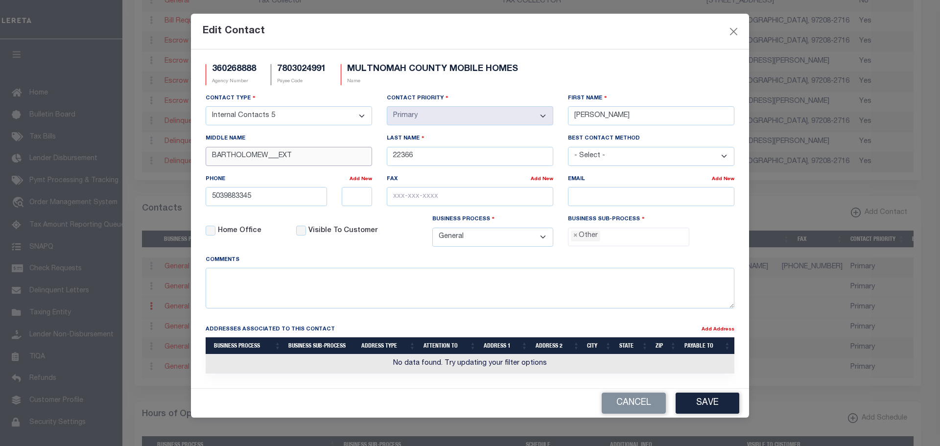
drag, startPoint x: 308, startPoint y: 156, endPoint x: 171, endPoint y: 154, distance: 137.1
click at [171, 152] on div "Edit Contact 360268888 Agency Number 7803024991 Payee Code MULTNOMAH COUNTY MOB…" at bounding box center [470, 223] width 940 height 446
drag, startPoint x: 415, startPoint y: 156, endPoint x: 380, endPoint y: 150, distance: 35.7
click at [380, 150] on div "Last Name 22366" at bounding box center [469, 153] width 181 height 40
drag, startPoint x: 591, startPoint y: 114, endPoint x: 557, endPoint y: 107, distance: 35.0
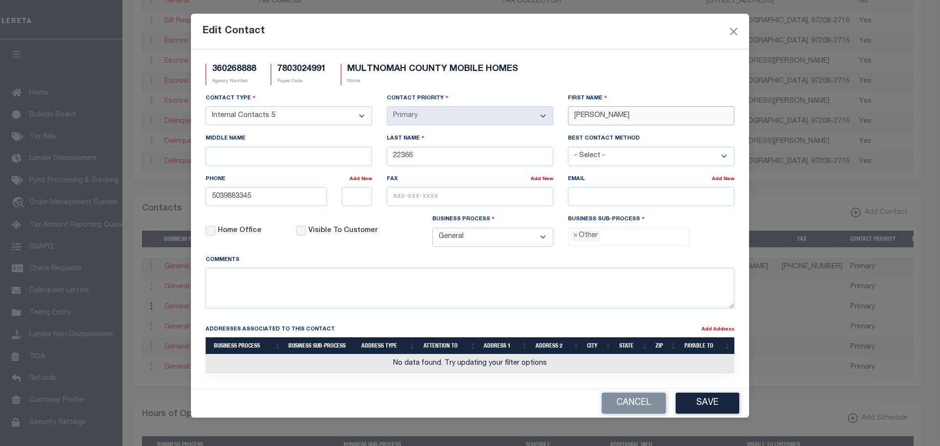
click at [560, 108] on div "Contact Type - Select - Assessor Clerk Internal Contacts 1 Internal Contacts 2 …" at bounding box center [469, 174] width 543 height 162
type input "CONTACT"
drag, startPoint x: 417, startPoint y: 156, endPoint x: 369, endPoint y: 144, distance: 50.0
click at [370, 146] on div "Contact Type - Select - Assessor Clerk Internal Contacts 1 Internal Contacts 2 …" at bounding box center [469, 174] width 543 height 162
type input "G"
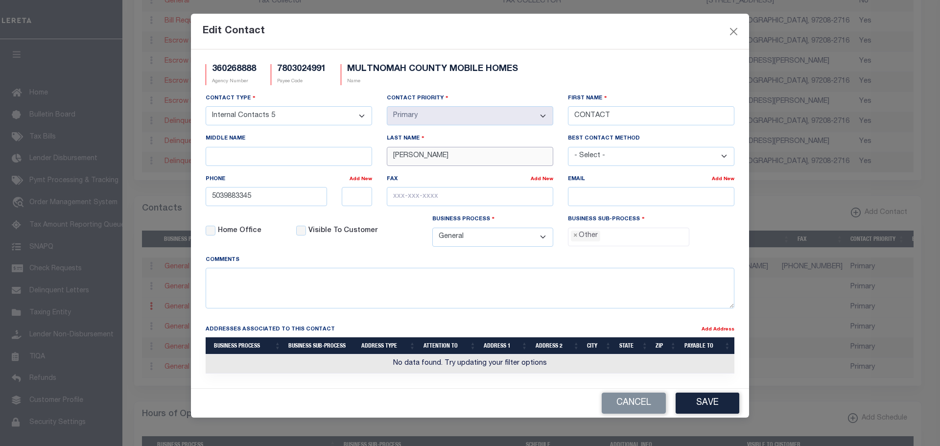
type input "MICHAEL"
click at [243, 161] on input "Middle Name" at bounding box center [289, 156] width 166 height 19
type input "SEND FILES ALSO"
click at [260, 199] on input "5039883345" at bounding box center [266, 196] width 121 height 19
type input "503-988-3344"
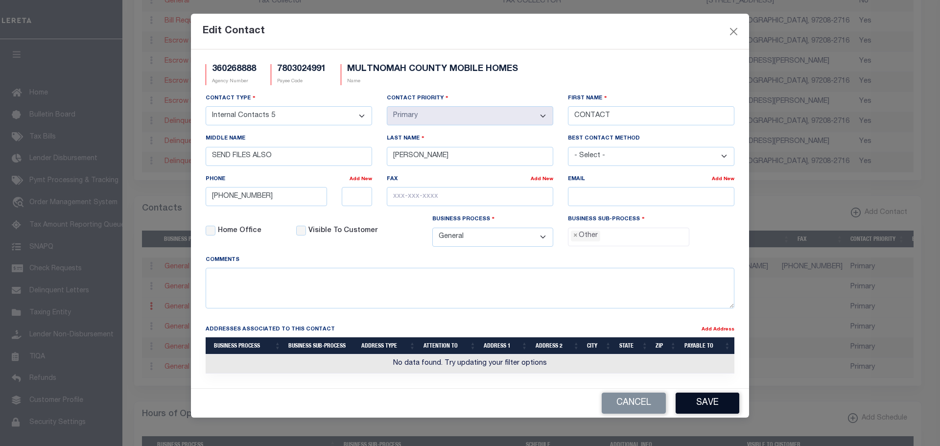
click at [712, 404] on button "Save" at bounding box center [708, 403] width 64 height 21
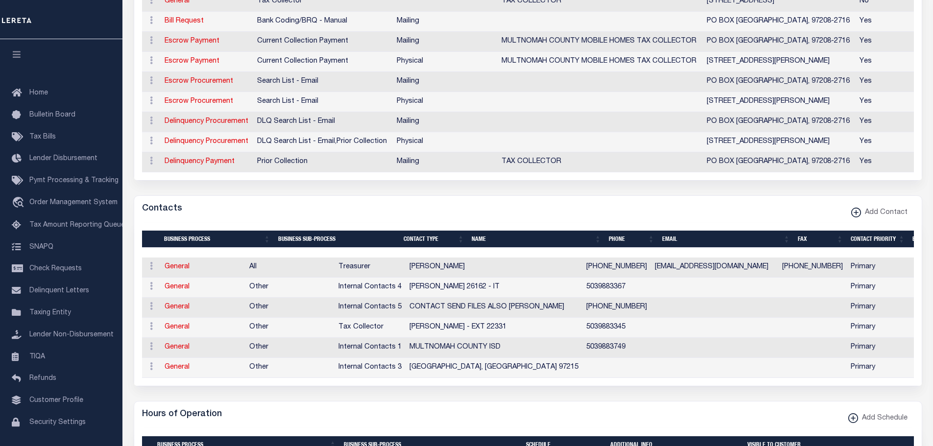
drag, startPoint x: 176, startPoint y: 312, endPoint x: 238, endPoint y: 307, distance: 61.9
click at [176, 310] on link "General" at bounding box center [177, 307] width 25 height 7
select select
checkbox input "false"
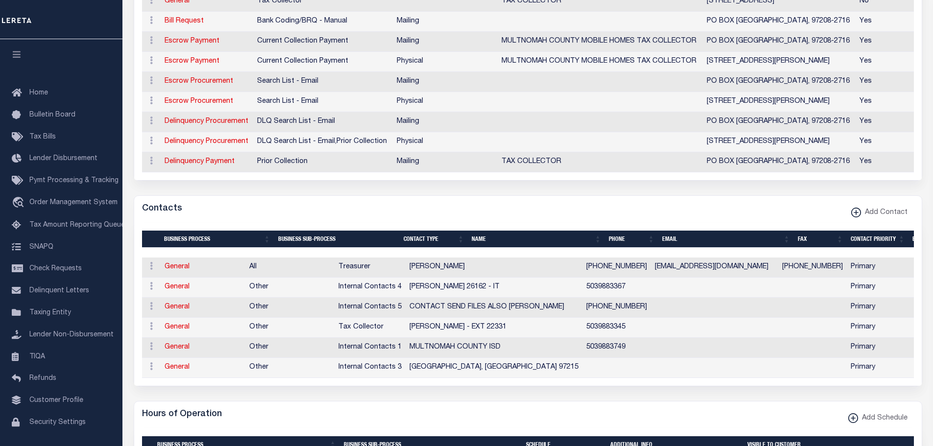
checkbox input "false"
select select
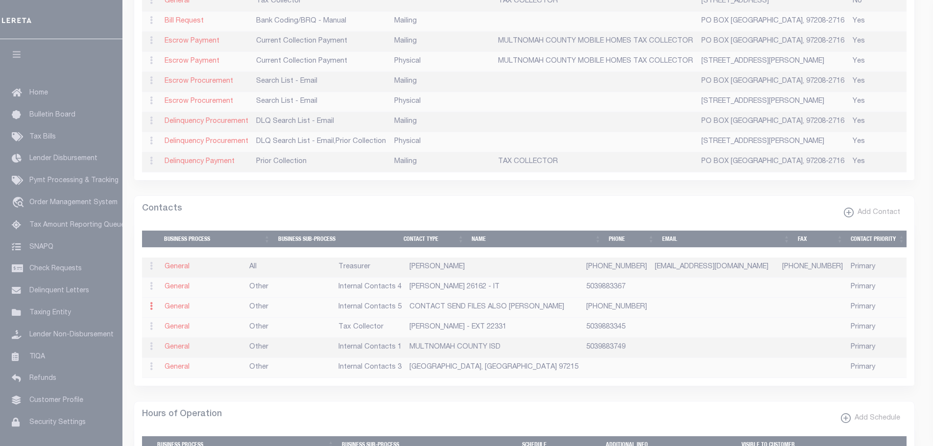
select select "9"
select select "1"
type input "CONTACT"
type input "SEND FILES ALSO"
type input "MICHAEL"
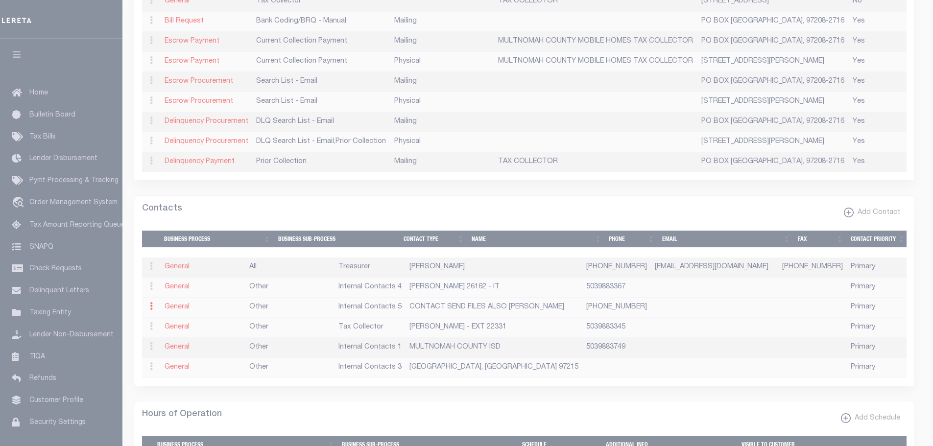
type input "503-988-3344"
select select "6"
select select "39"
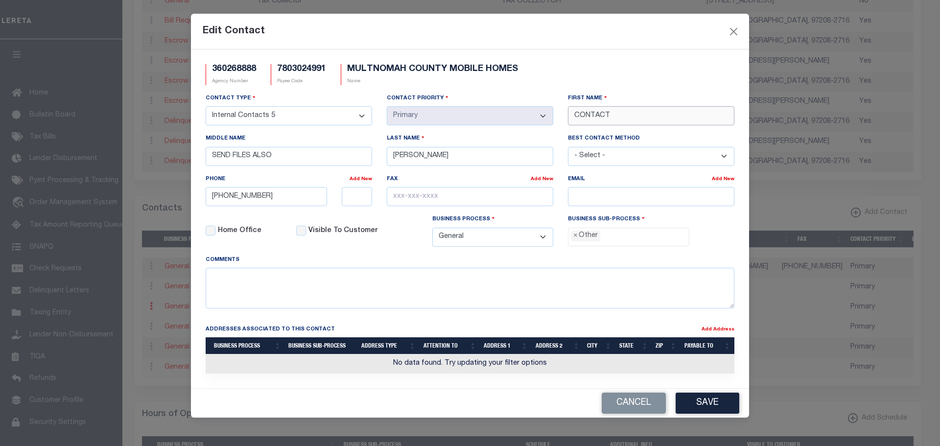
click at [544, 109] on div "Contact Type - Select - Assessor Clerk Internal Contacts 1 Internal Contacts 2 …" at bounding box center [469, 174] width 543 height 162
type input "MICHAEL"
click at [277, 161] on input "SEND FILES ALSO" at bounding box center [289, 156] width 166 height 19
click at [425, 158] on input "MICHAEL" at bounding box center [470, 156] width 166 height 19
type input "M"
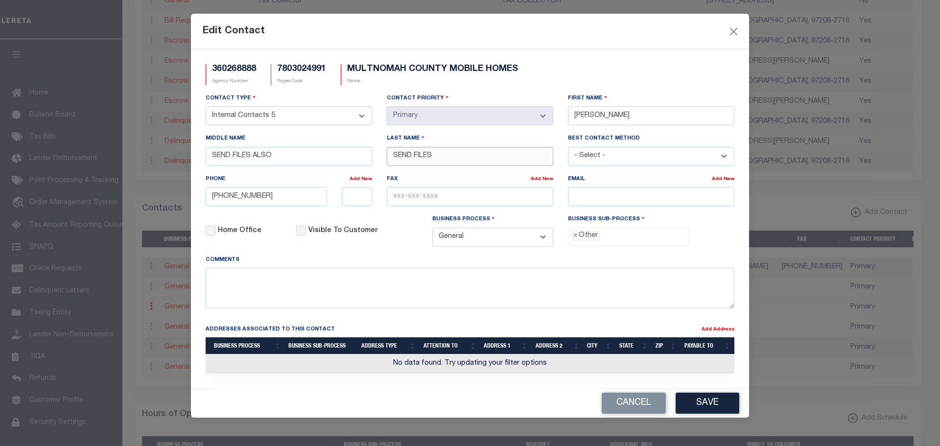
type input "SEND FILES"
drag, startPoint x: 291, startPoint y: 156, endPoint x: 182, endPoint y: 144, distance: 109.8
click at [182, 145] on div "Edit Contact 360268888 Agency Number 7803024991 Payee Code MULTNOMAH COUNTY MOB…" at bounding box center [470, 223] width 940 height 446
click at [706, 409] on button "Save" at bounding box center [708, 403] width 64 height 21
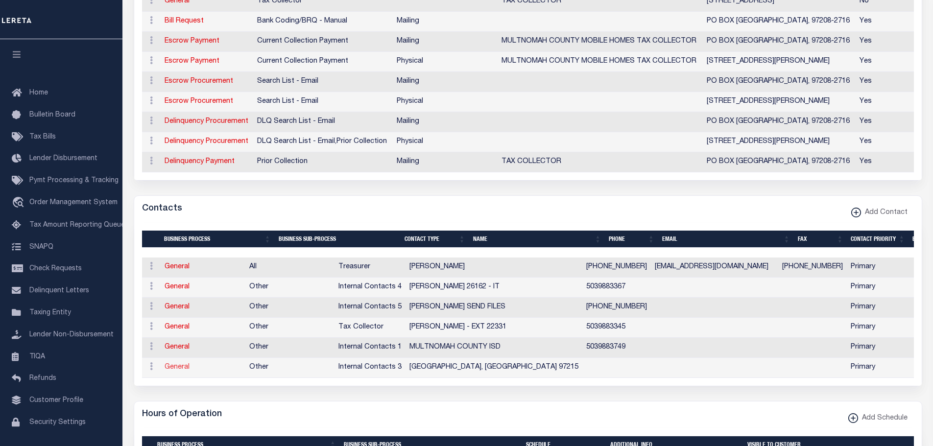
drag, startPoint x: 192, startPoint y: 366, endPoint x: 181, endPoint y: 373, distance: 13.2
click at [190, 366] on td "General" at bounding box center [203, 368] width 85 height 20
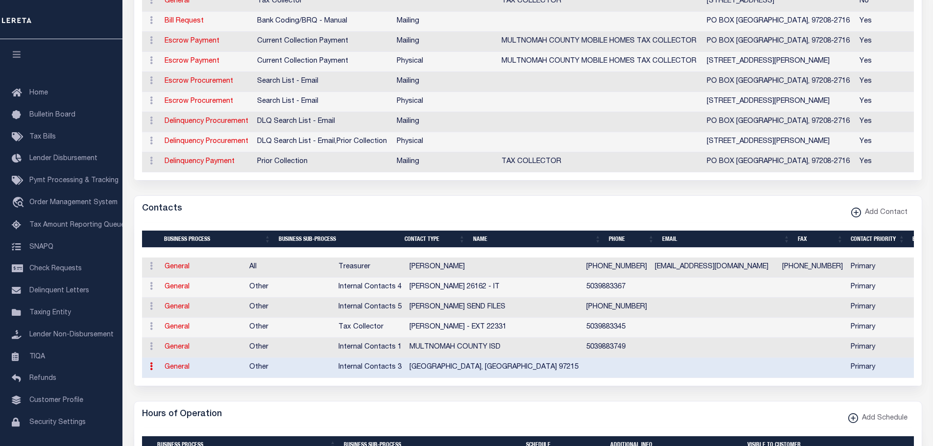
click at [176, 371] on link "General" at bounding box center [177, 367] width 25 height 7
select select
checkbox input "false"
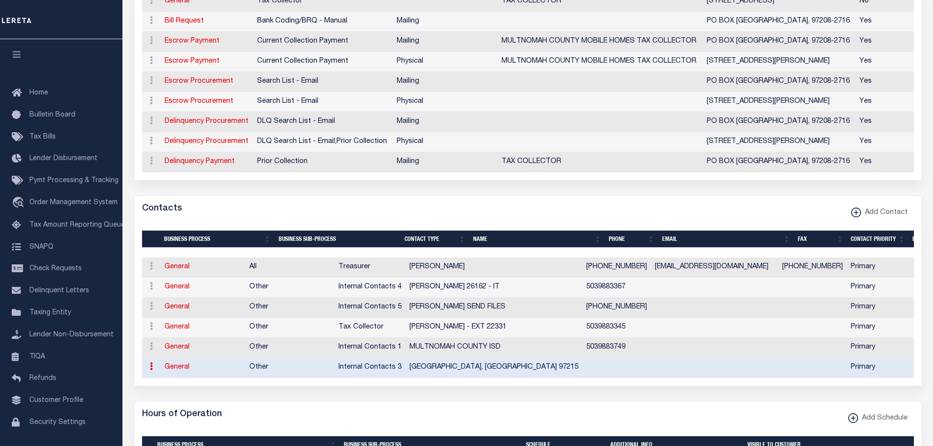
select select
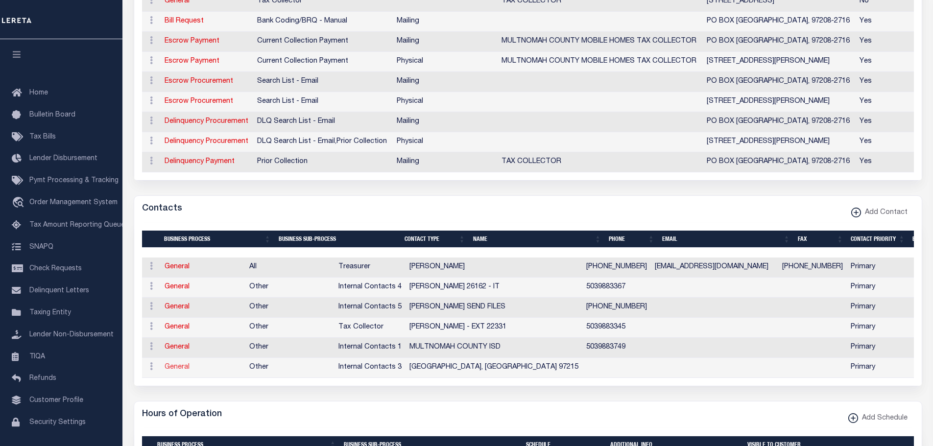
select select "7"
select select "1"
type input "PORTLAND,"
type input "OR 97215"
select select "6"
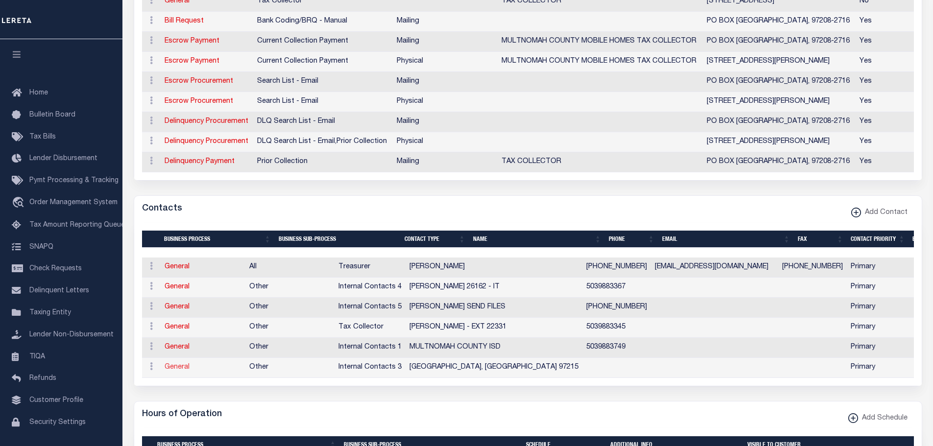
select select "39"
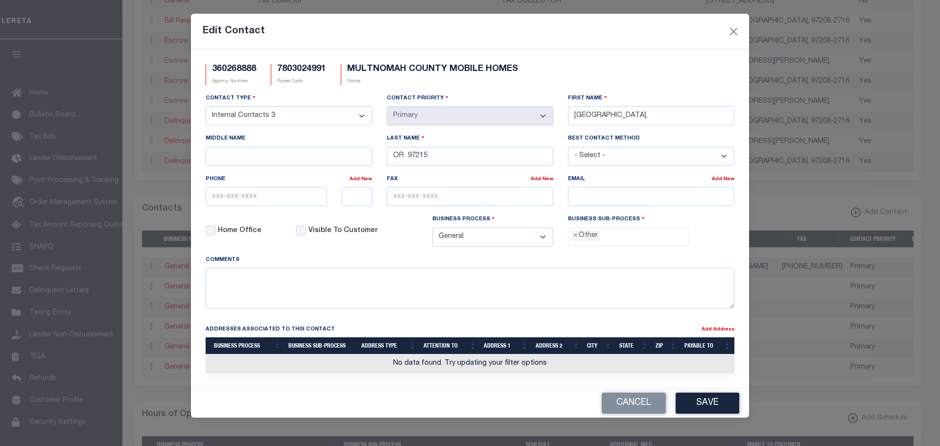
click at [178, 374] on div "Edit Contact 360268888 Agency Number 7803024991 Payee Code MULTNOMAH COUNTY MOB…" at bounding box center [470, 223] width 940 height 446
click at [640, 405] on button "Cancel" at bounding box center [634, 403] width 64 height 21
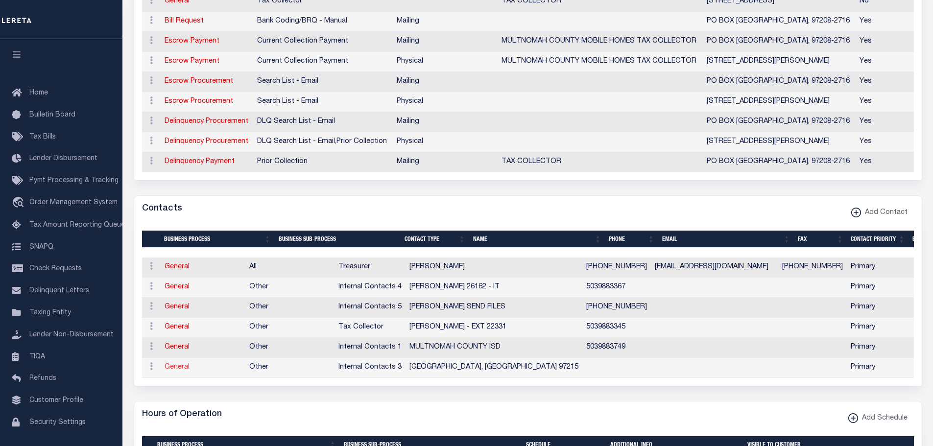
click at [182, 371] on link "General" at bounding box center [177, 367] width 25 height 7
select select
checkbox input "false"
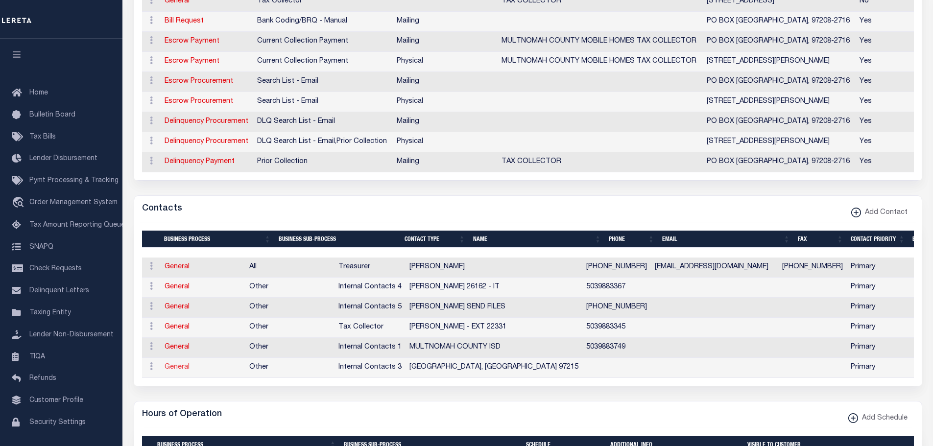
select select
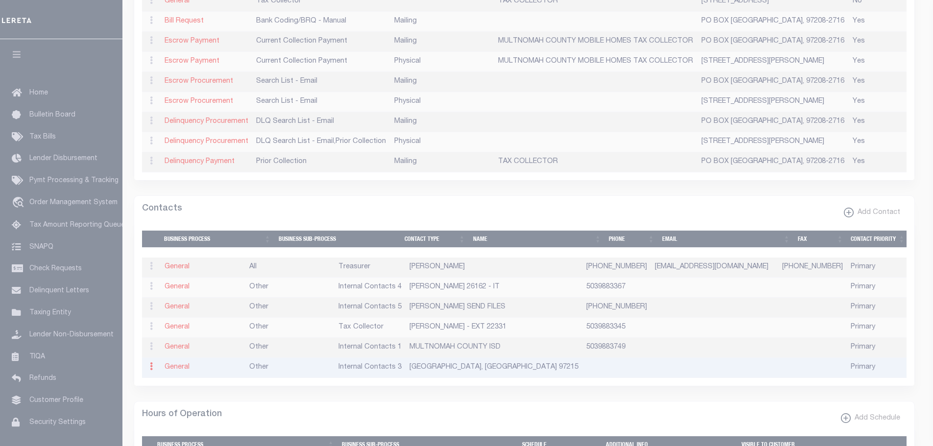
select select "7"
select select "1"
type input "PORTLAND,"
type input "OR 97215"
select select "6"
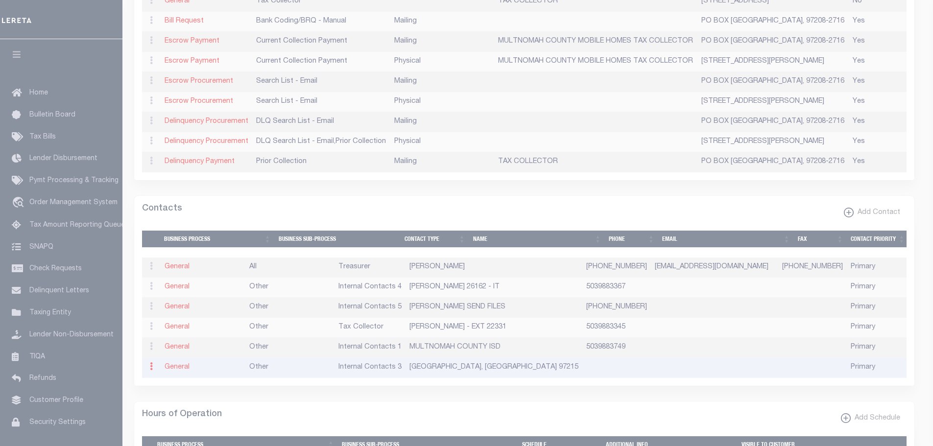
select select "39"
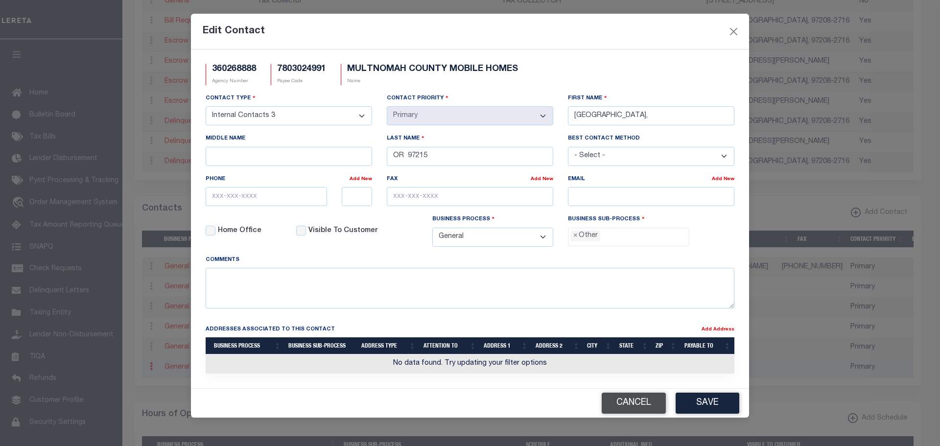
drag, startPoint x: 626, startPoint y: 404, endPoint x: 608, endPoint y: 403, distance: 18.1
click at [625, 404] on button "Cancel" at bounding box center [634, 403] width 64 height 21
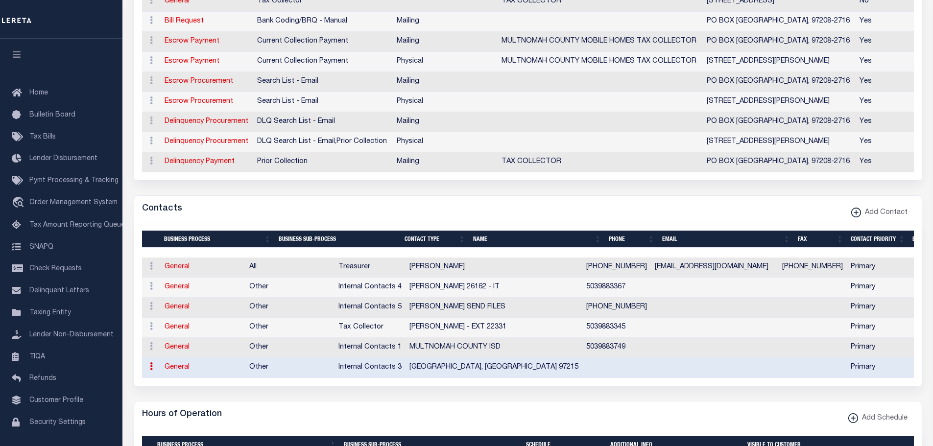
click at [150, 370] on icon at bounding box center [151, 366] width 3 height 8
click at [158, 362] on link "Delete Contact" at bounding box center [183, 354] width 74 height 16
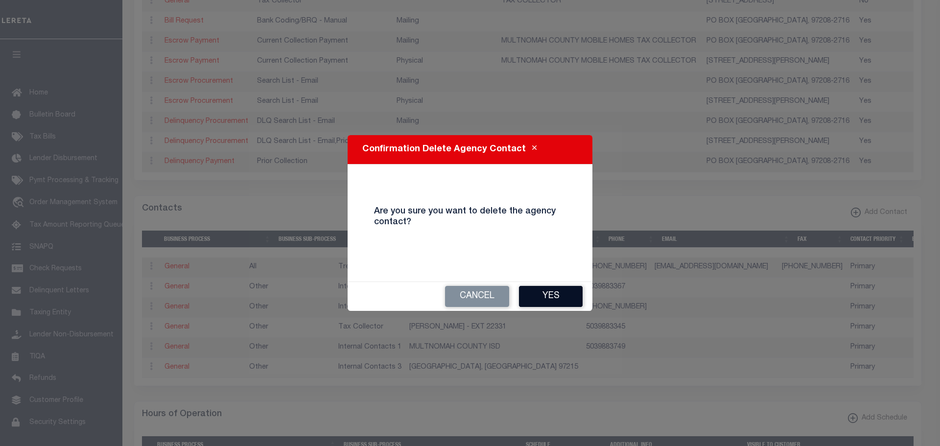
drag, startPoint x: 539, startPoint y: 296, endPoint x: 846, endPoint y: 302, distance: 307.1
click at [539, 295] on button "Yes" at bounding box center [551, 296] width 64 height 21
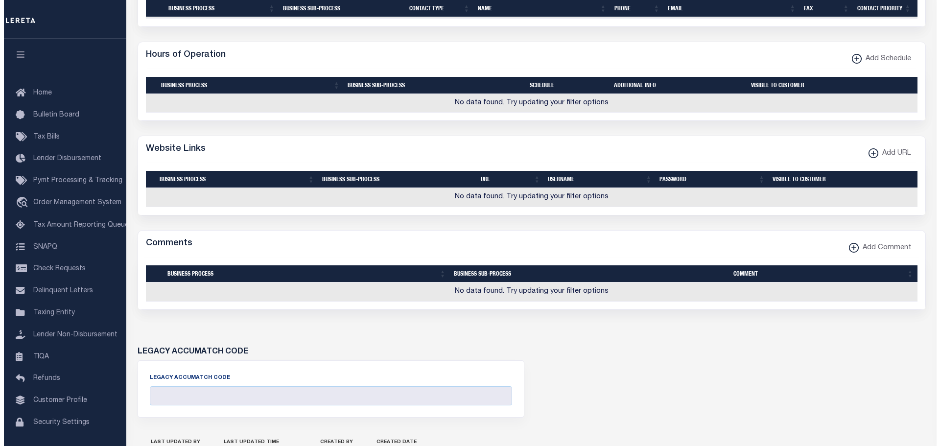
scroll to position [685, 0]
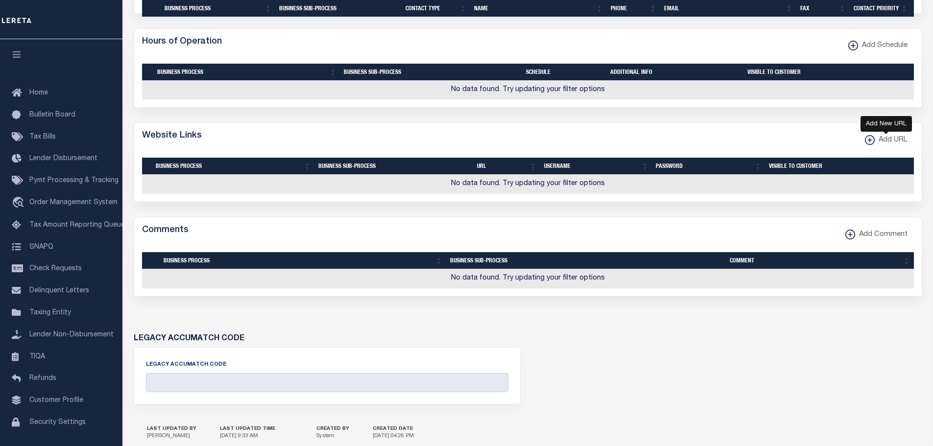
click at [871, 145] on xmlns\ "button" at bounding box center [870, 140] width 10 height 10
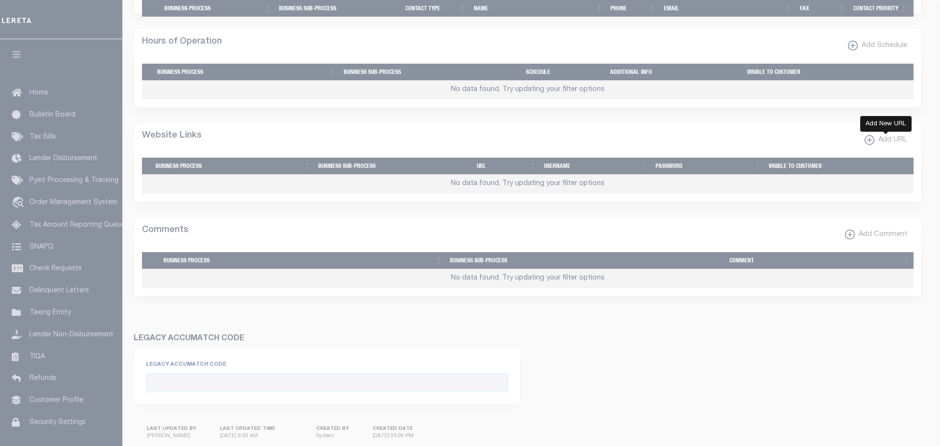
select select
checkbox input "true"
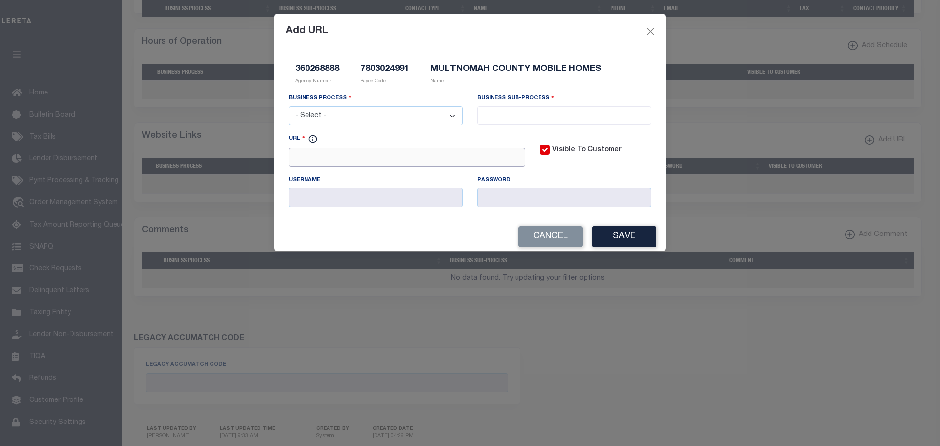
click at [299, 163] on input "URL" at bounding box center [407, 157] width 236 height 19
paste input "http://multcoproptax.org/default.asp"
type input "http://multcoproptax.org/default.asp"
click at [328, 115] on select "- Select - All Automation Bill Request Delinquency Payment Delinquency Procurem…" at bounding box center [376, 115] width 174 height 19
select select "3"
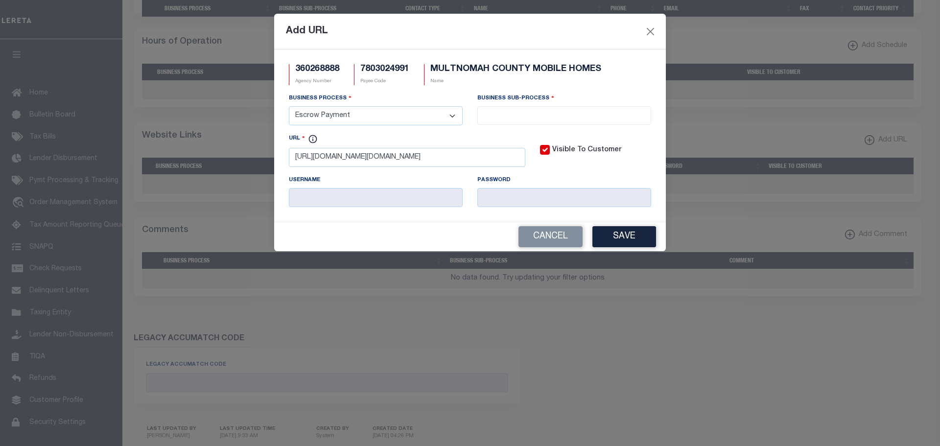
click at [289, 107] on select "- Select - All Automation Bill Request Delinquency Payment Delinquency Procurem…" at bounding box center [376, 115] width 174 height 19
click at [576, 113] on input "search" at bounding box center [564, 114] width 168 height 11
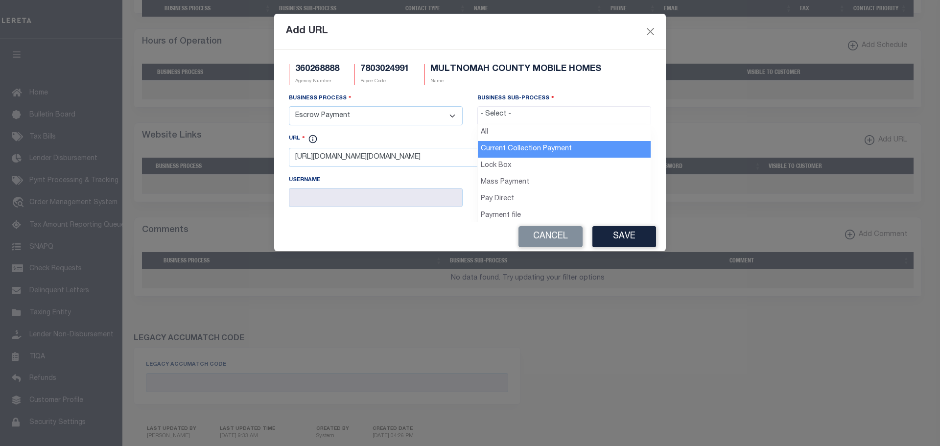
drag, startPoint x: 521, startPoint y: 144, endPoint x: 571, endPoint y: 146, distance: 49.5
select select "11"
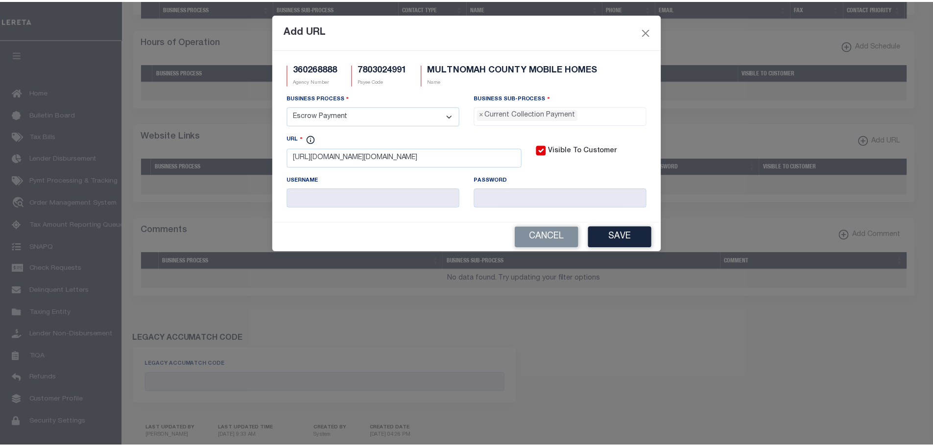
scroll to position [9, 0]
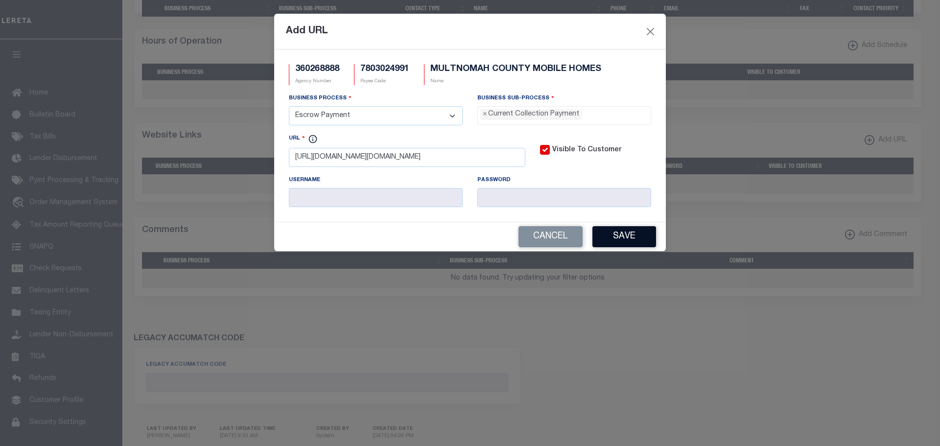
click at [633, 240] on button "Save" at bounding box center [624, 236] width 64 height 21
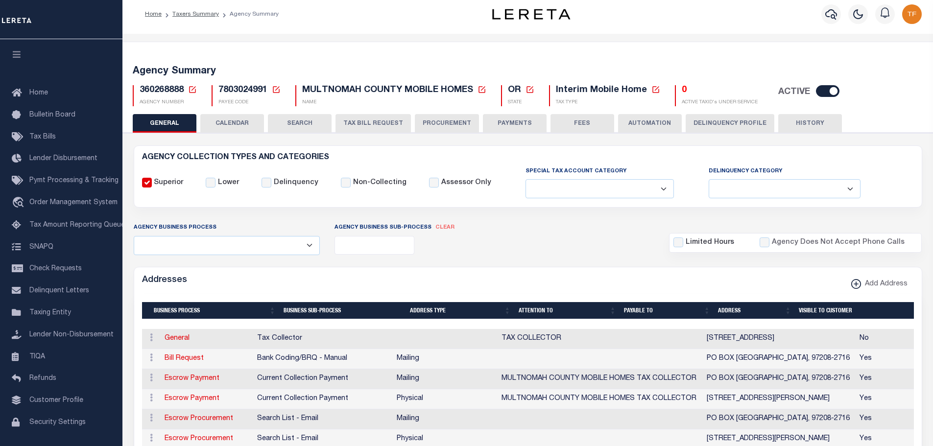
scroll to position [0, 0]
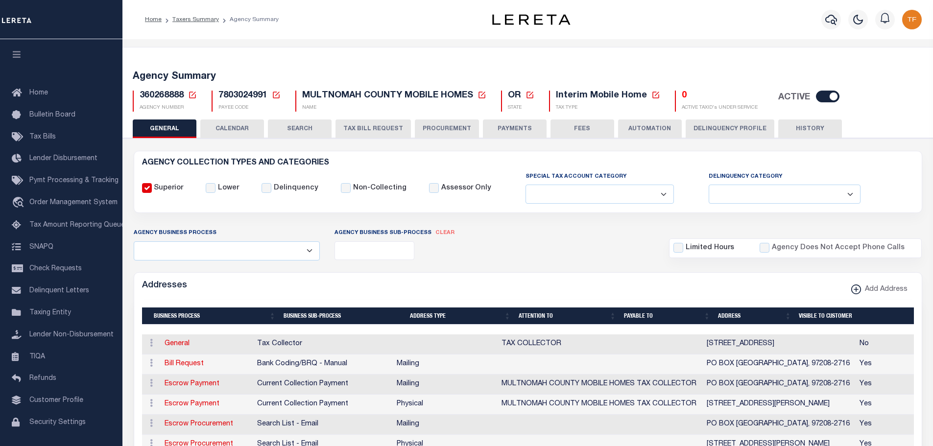
click at [194, 94] on icon at bounding box center [192, 95] width 9 height 9
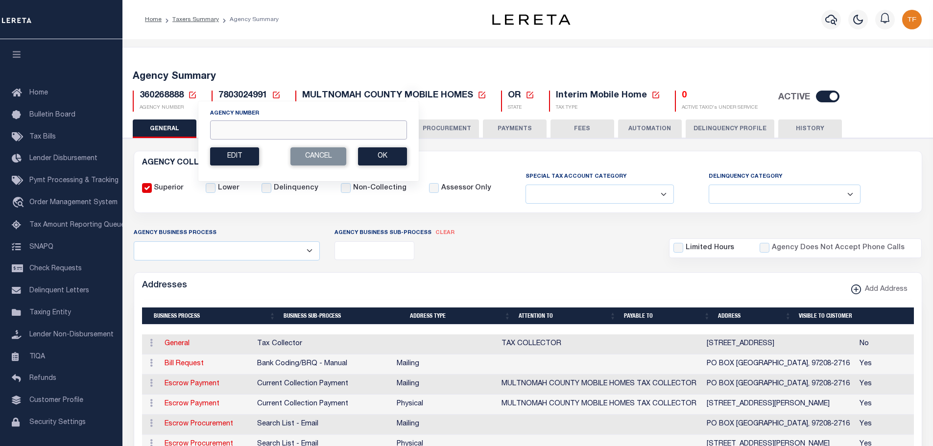
click at [228, 129] on input "Agency Number" at bounding box center [308, 129] width 197 height 19
click at [377, 161] on button "Ok" at bounding box center [382, 156] width 49 height 18
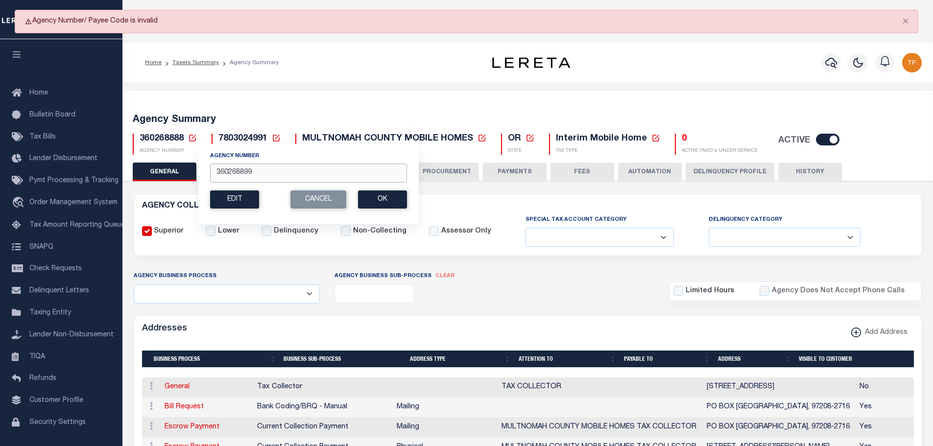
drag, startPoint x: 256, startPoint y: 173, endPoint x: 197, endPoint y: 166, distance: 59.2
click at [199, 167] on div "Agency Number 360268899 Edit Cancel Ok New Agency Number Cancel Ok" at bounding box center [308, 183] width 221 height 81
type input "370170638"
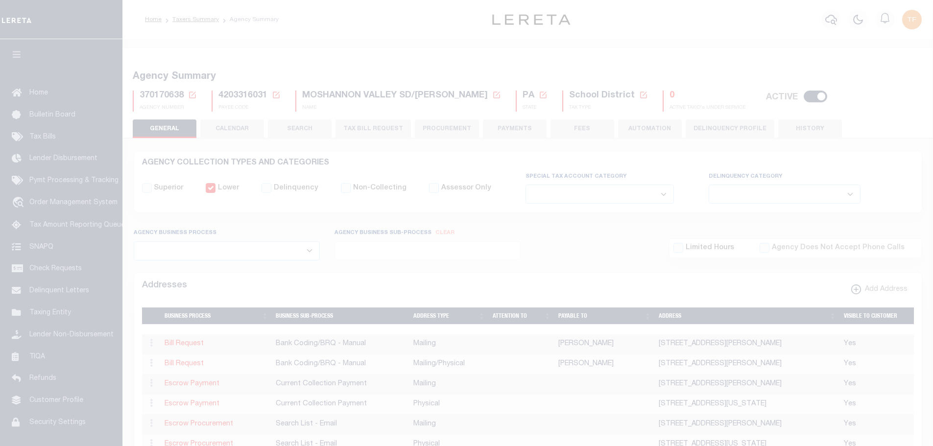
select select
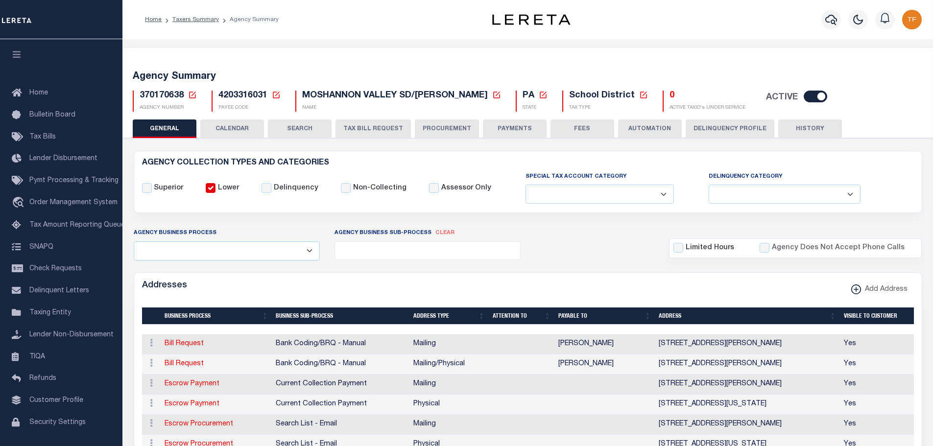
click at [517, 126] on button "PAYMENTS" at bounding box center [515, 128] width 64 height 19
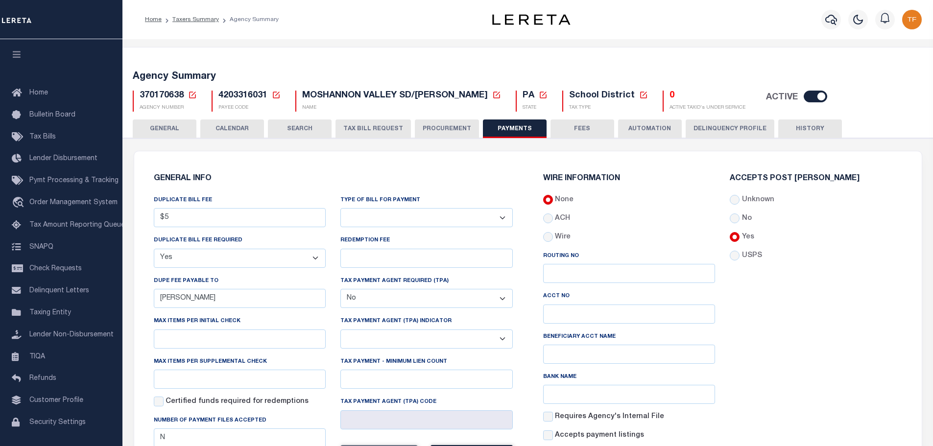
click at [572, 127] on button "FEES" at bounding box center [582, 128] width 64 height 19
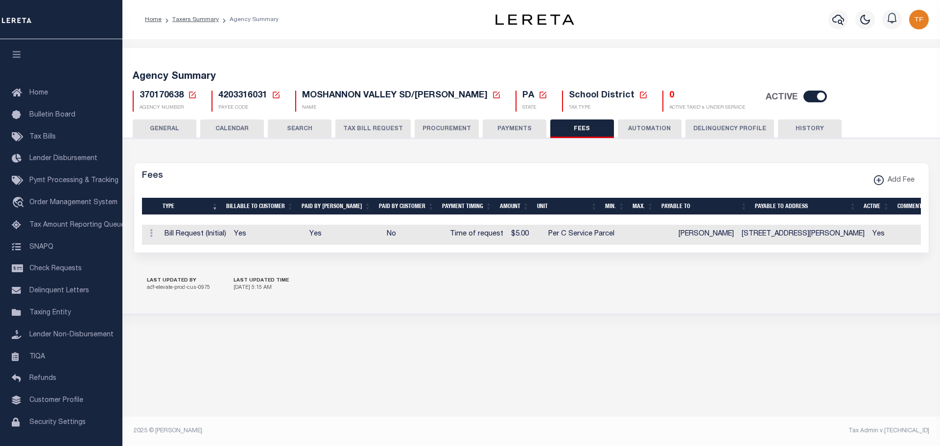
drag, startPoint x: 160, startPoint y: 128, endPoint x: 331, endPoint y: 155, distance: 173.5
click at [160, 129] on button "GENERAL" at bounding box center [165, 128] width 64 height 19
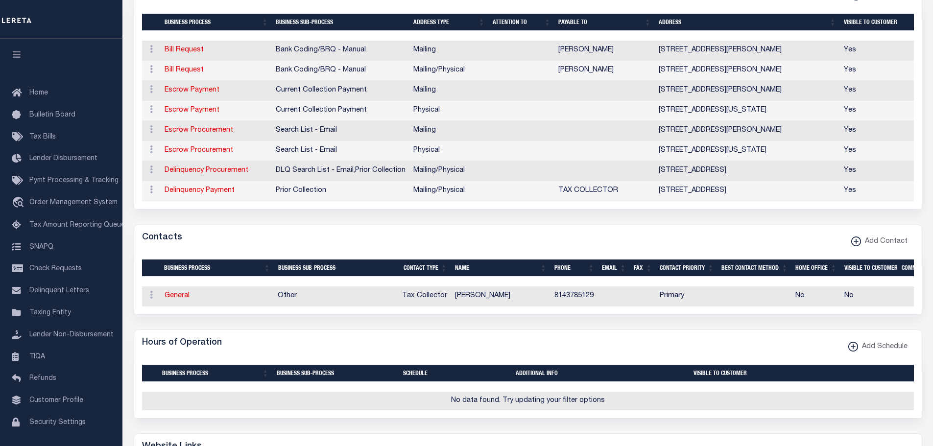
scroll to position [49, 0]
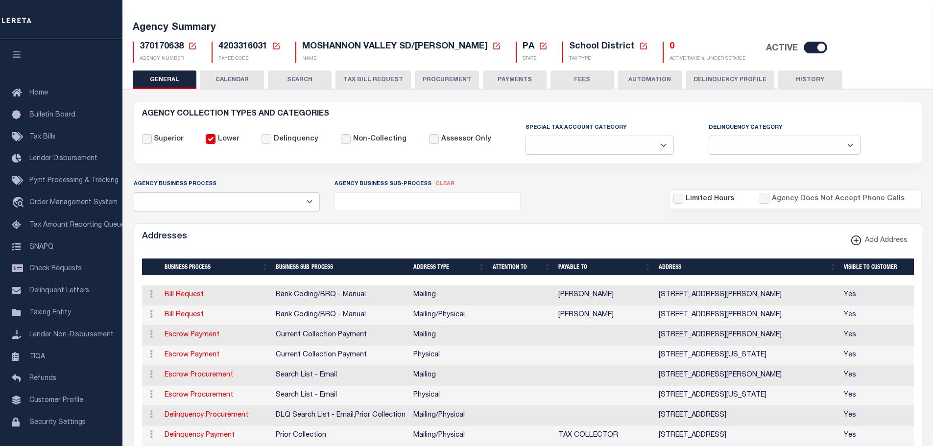
click at [191, 46] on icon at bounding box center [192, 46] width 9 height 9
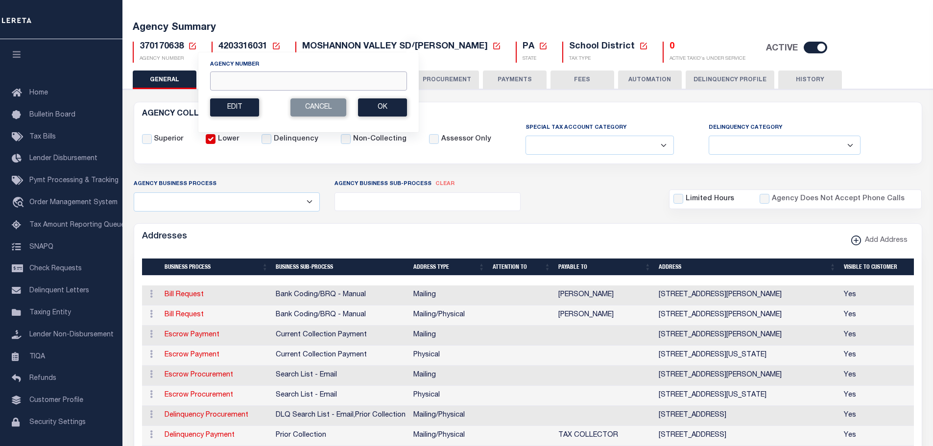
click at [237, 81] on input "Agency Number" at bounding box center [308, 80] width 197 height 19
type input "370171715"
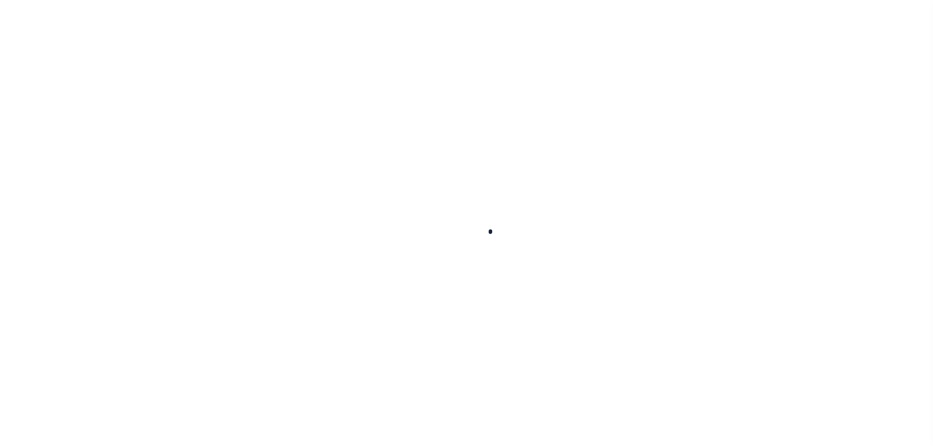
select select
checkbox input "false"
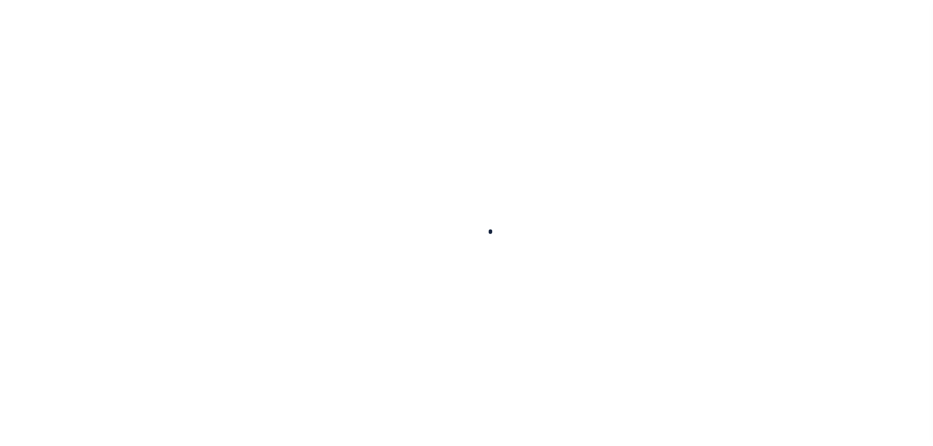
checkbox input "false"
type input "4203304031"
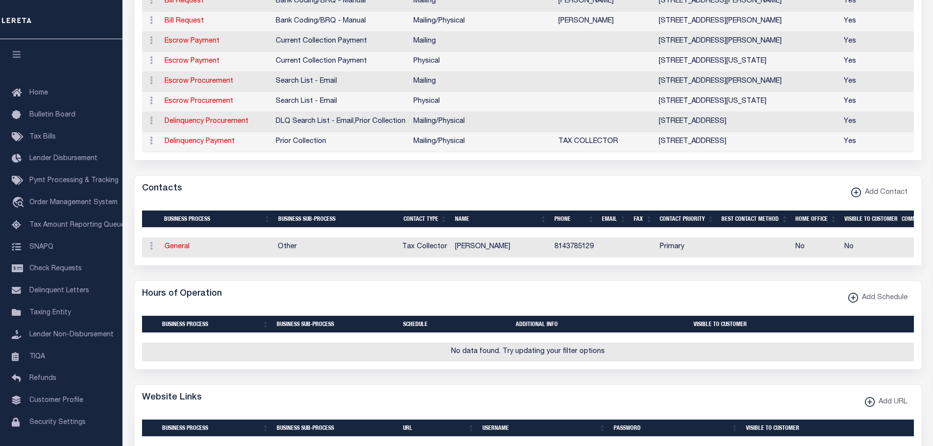
scroll to position [49, 0]
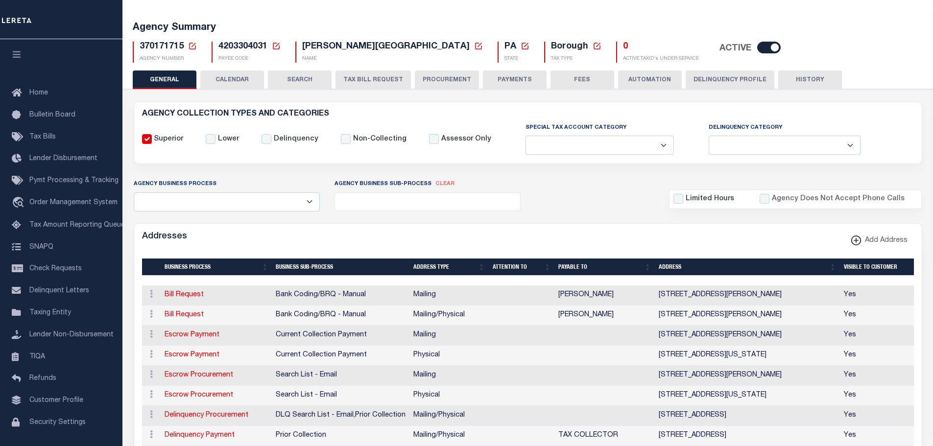
click at [505, 78] on button "PAYMENTS" at bounding box center [515, 80] width 64 height 19
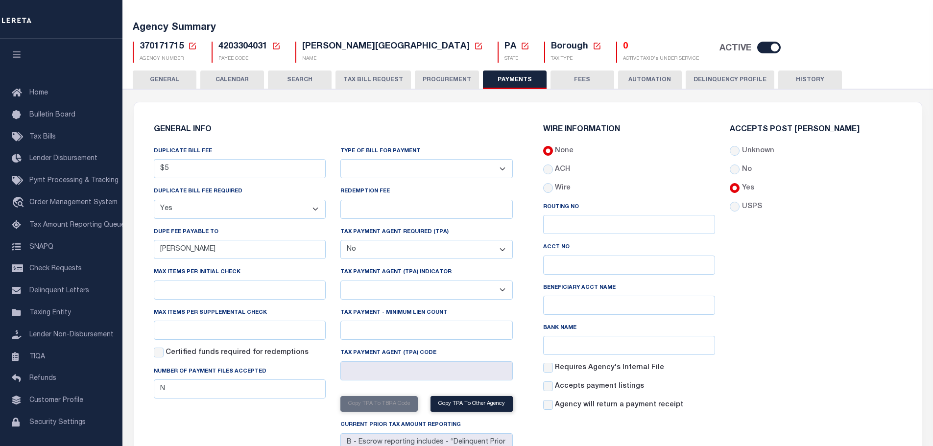
click at [577, 77] on button "FEES" at bounding box center [582, 80] width 64 height 19
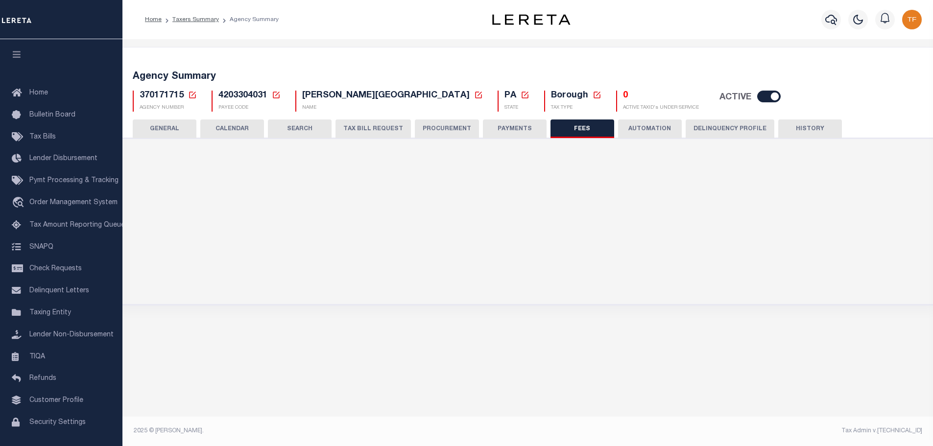
scroll to position [0, 0]
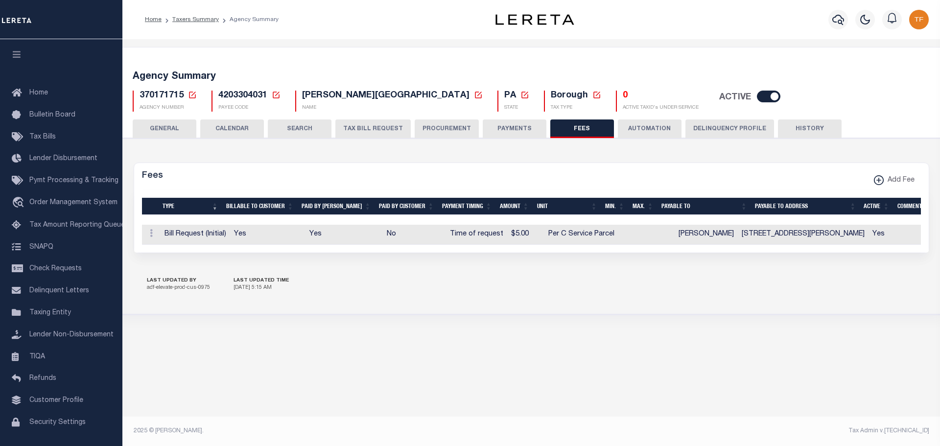
click at [500, 127] on button "PAYMENTS" at bounding box center [515, 128] width 64 height 19
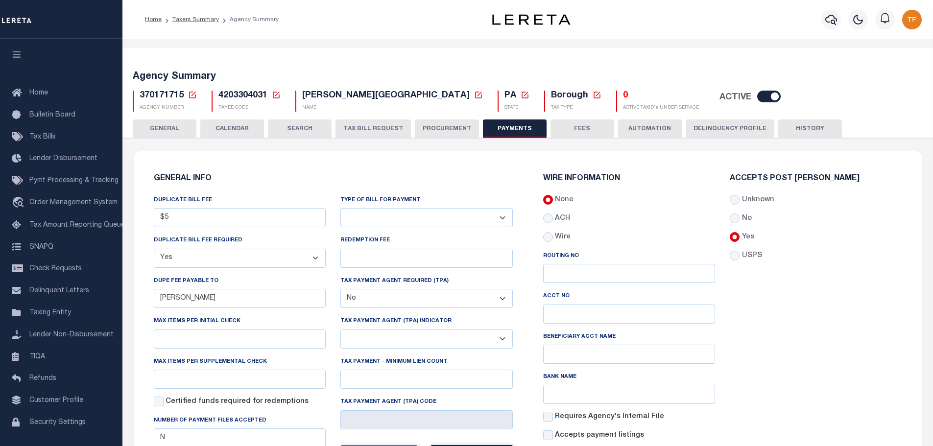
click at [153, 128] on button "GENERAL" at bounding box center [165, 128] width 64 height 19
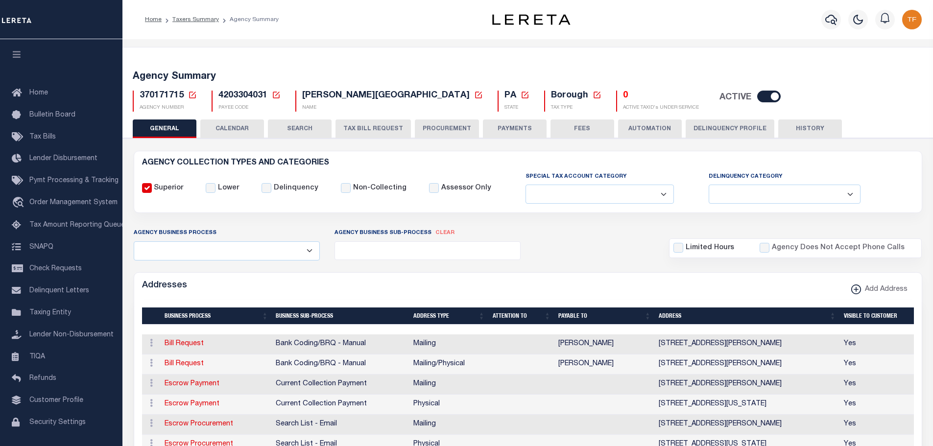
scroll to position [98, 0]
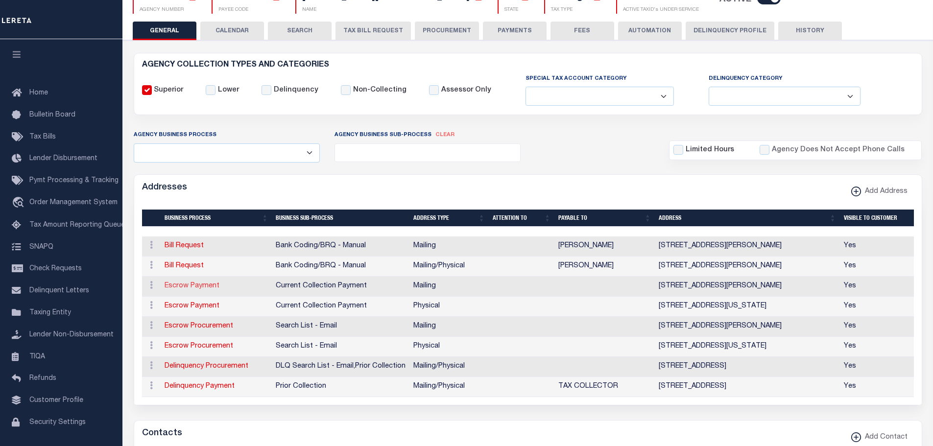
click at [174, 285] on link "Escrow Payment" at bounding box center [192, 286] width 55 height 7
select select "1"
checkbox input "false"
select select
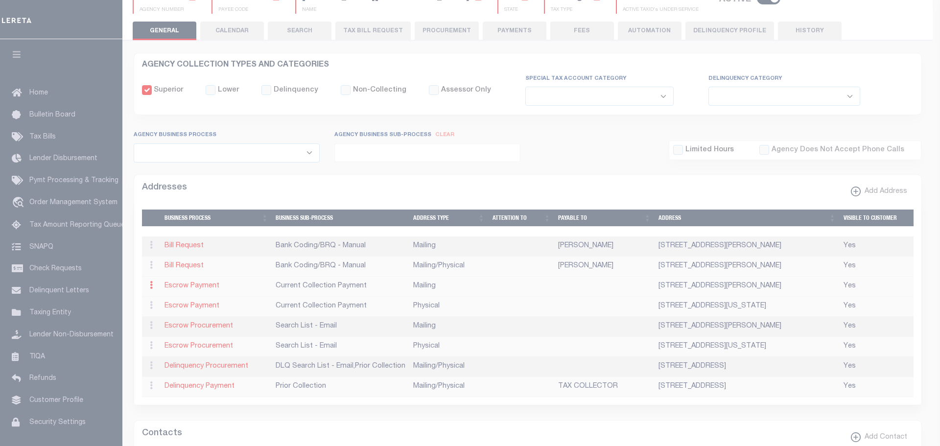
type input "PO BOX 172"
type input "[PERSON_NAME]"
select select "PA"
type input "16671-0172"
checkbox input "true"
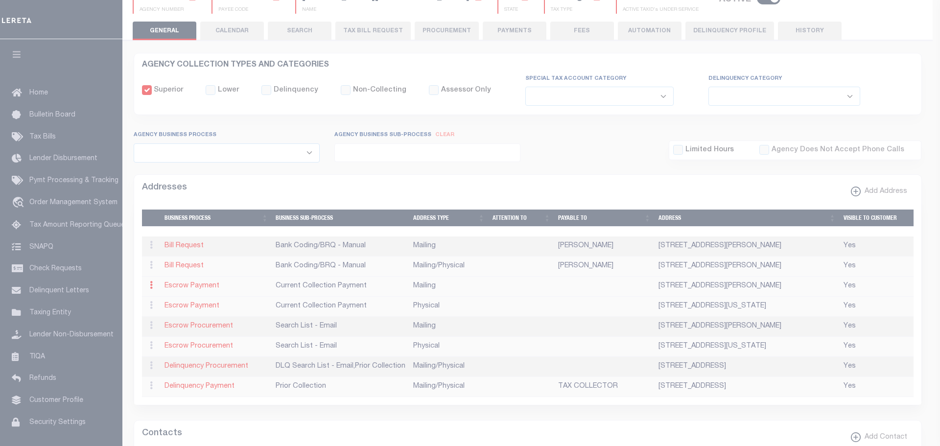
select select "3"
select select "11"
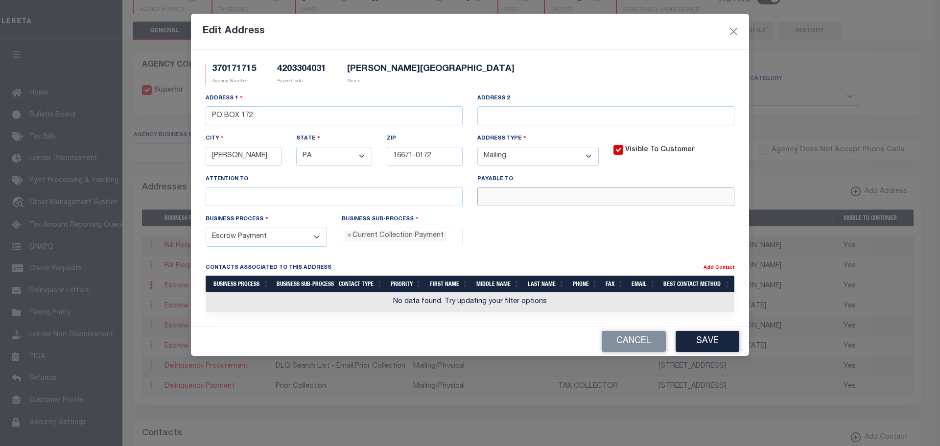
click at [488, 201] on input "text" at bounding box center [605, 196] width 257 height 19
paste input "[PERSON_NAME]"
type input "[PERSON_NAME] T/C"
click at [697, 348] on button "Save" at bounding box center [708, 341] width 64 height 21
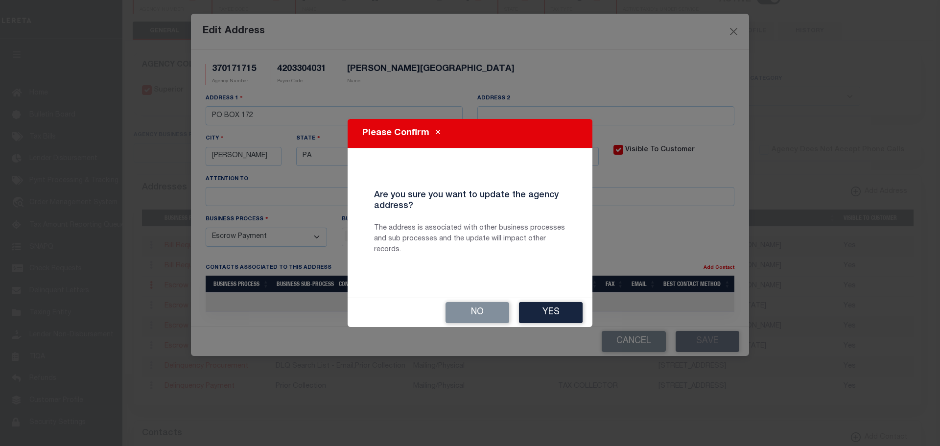
click at [553, 314] on button "Yes" at bounding box center [551, 312] width 64 height 21
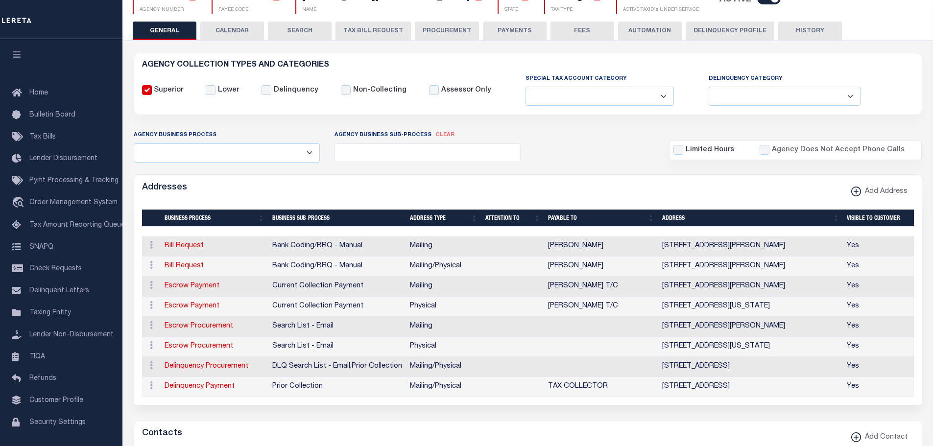
scroll to position [0, 0]
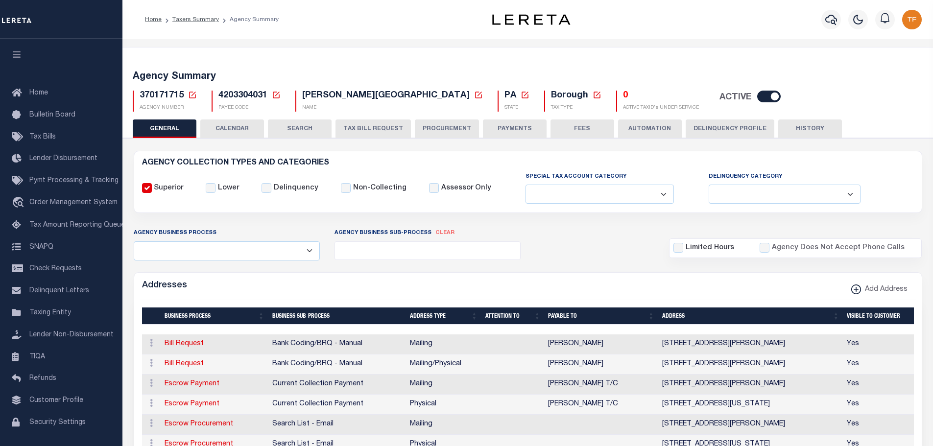
click at [193, 92] on icon at bounding box center [192, 95] width 9 height 9
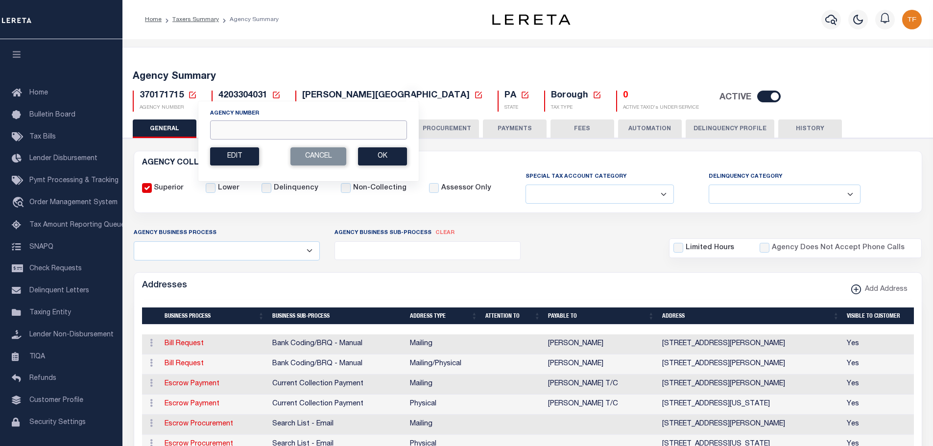
click at [227, 125] on input "Agency Number" at bounding box center [308, 129] width 197 height 19
type input "370170638"
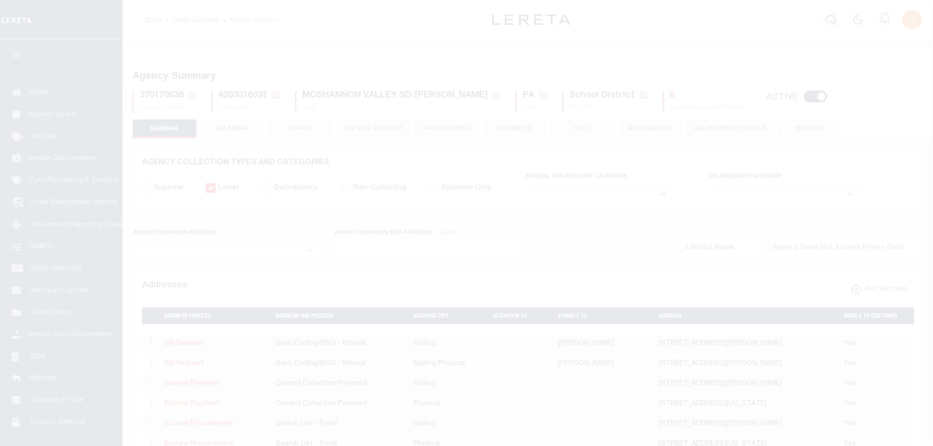
select select
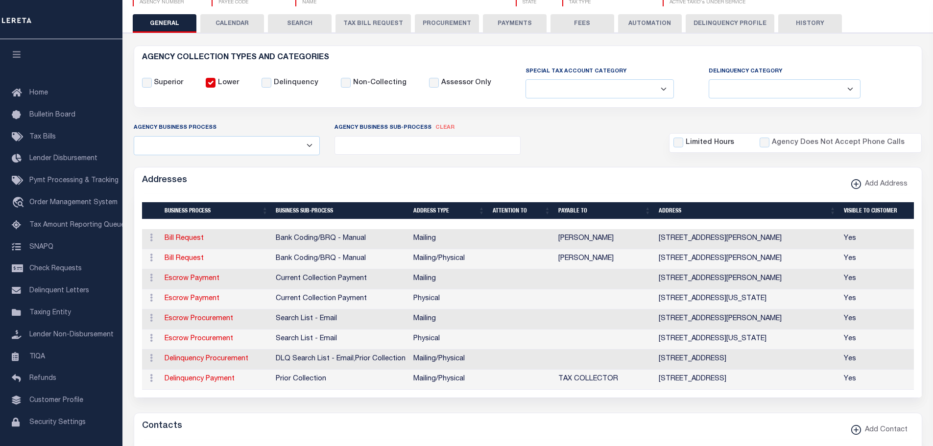
scroll to position [147, 0]
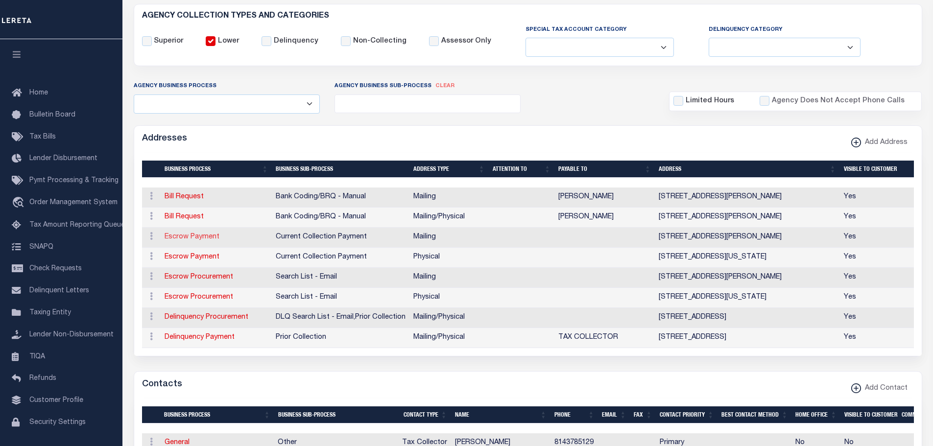
click at [173, 236] on link "Escrow Payment" at bounding box center [192, 237] width 55 height 7
select select "1"
checkbox input "false"
select select
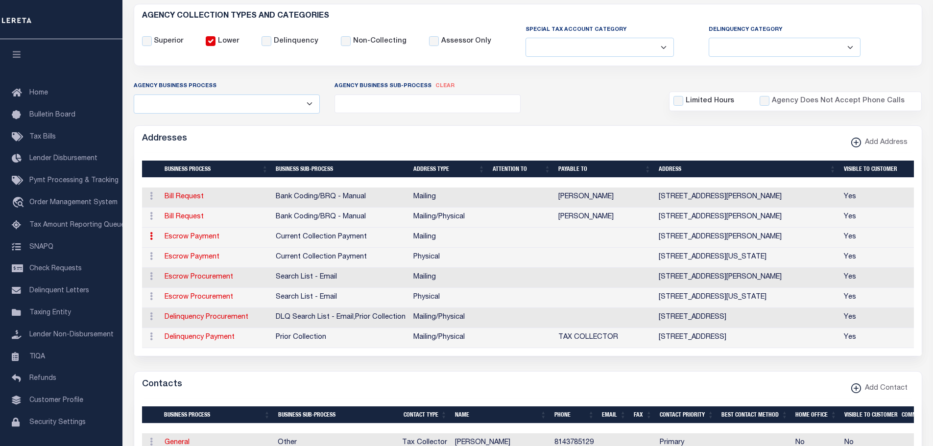
type input "PO BOX 172"
type input "[PERSON_NAME]"
select select "PA"
type input "16671-0172"
checkbox input "true"
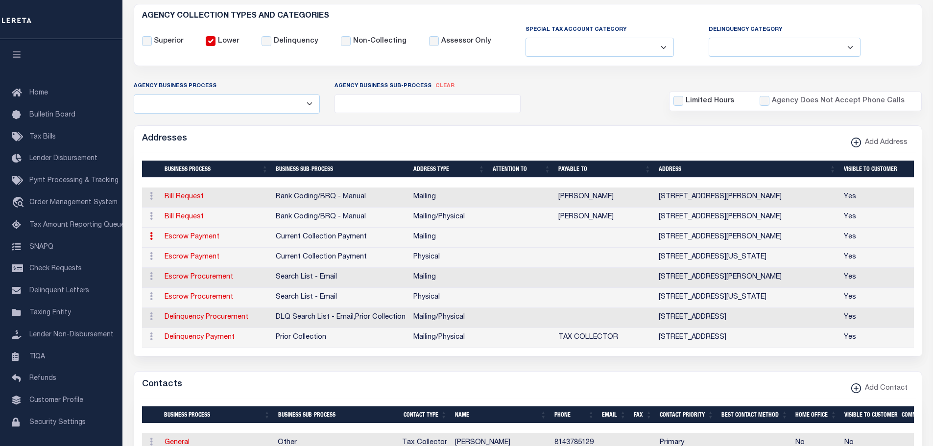
select select "3"
select select "11"
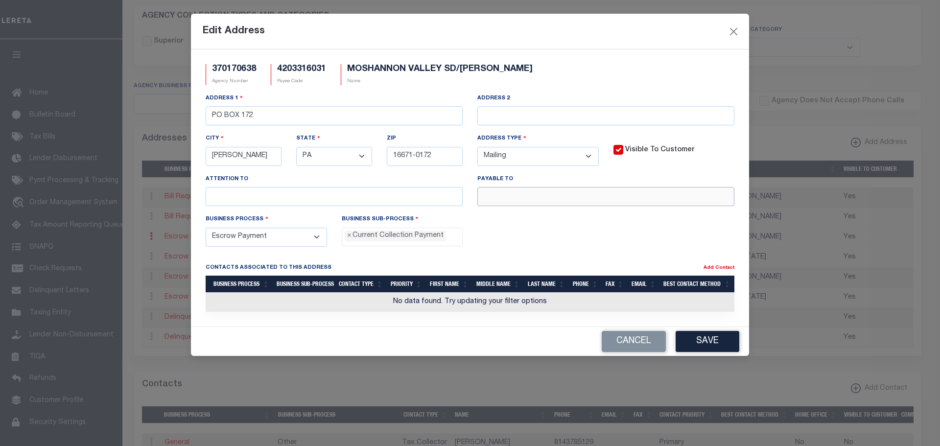
click at [496, 194] on input "text" at bounding box center [605, 196] width 257 height 19
paste input "[PERSON_NAME]"
type input "[PERSON_NAME] T/C"
click at [709, 343] on button "Save" at bounding box center [708, 341] width 64 height 21
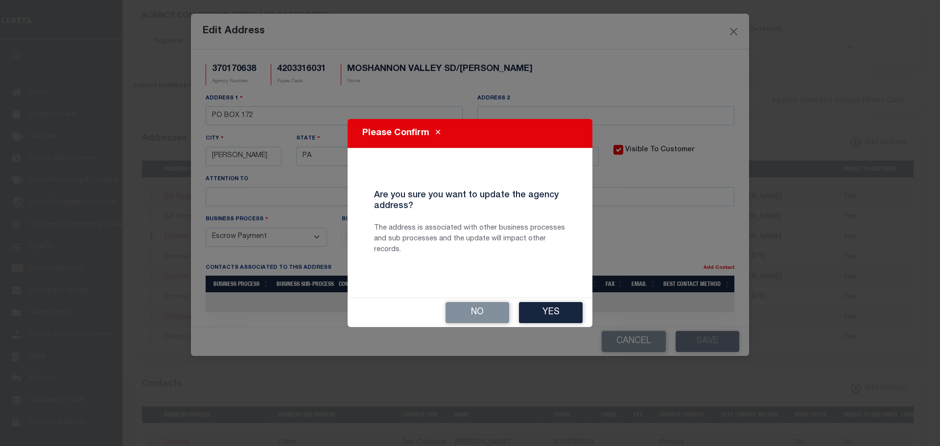
drag, startPoint x: 555, startPoint y: 312, endPoint x: 874, endPoint y: 293, distance: 319.8
click at [555, 311] on button "Yes" at bounding box center [551, 312] width 64 height 21
